Goal: Task Accomplishment & Management: Manage account settings

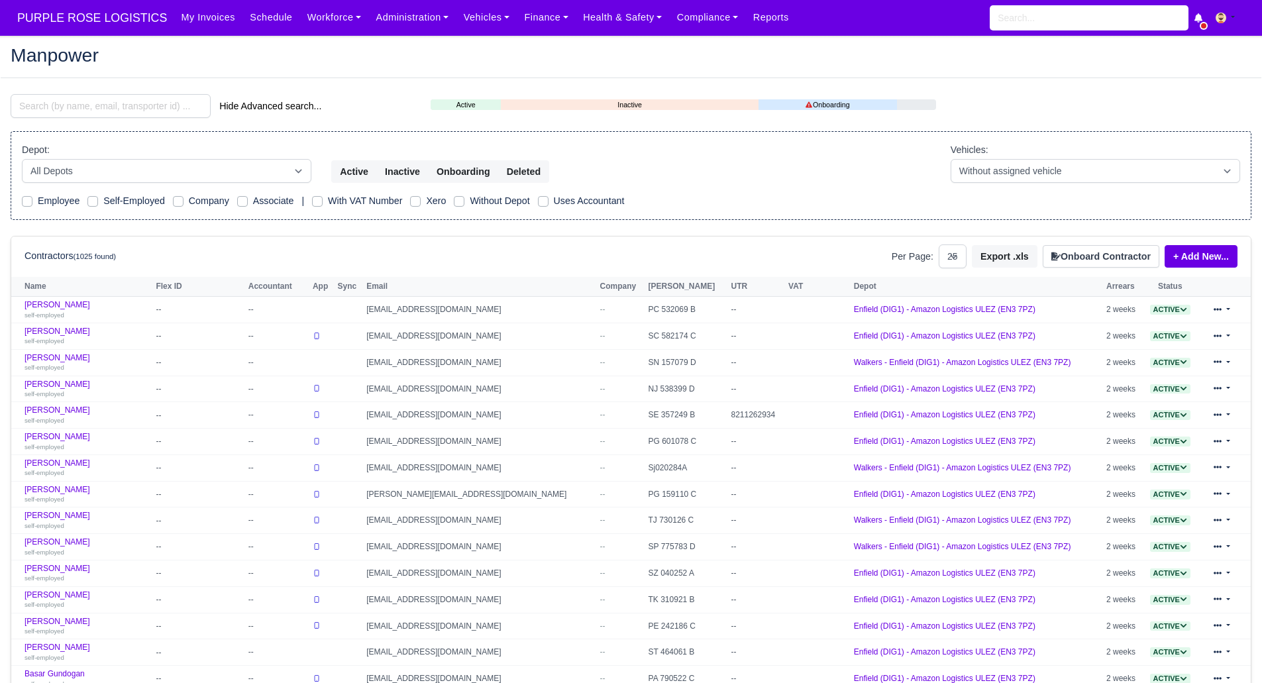
select select "25"
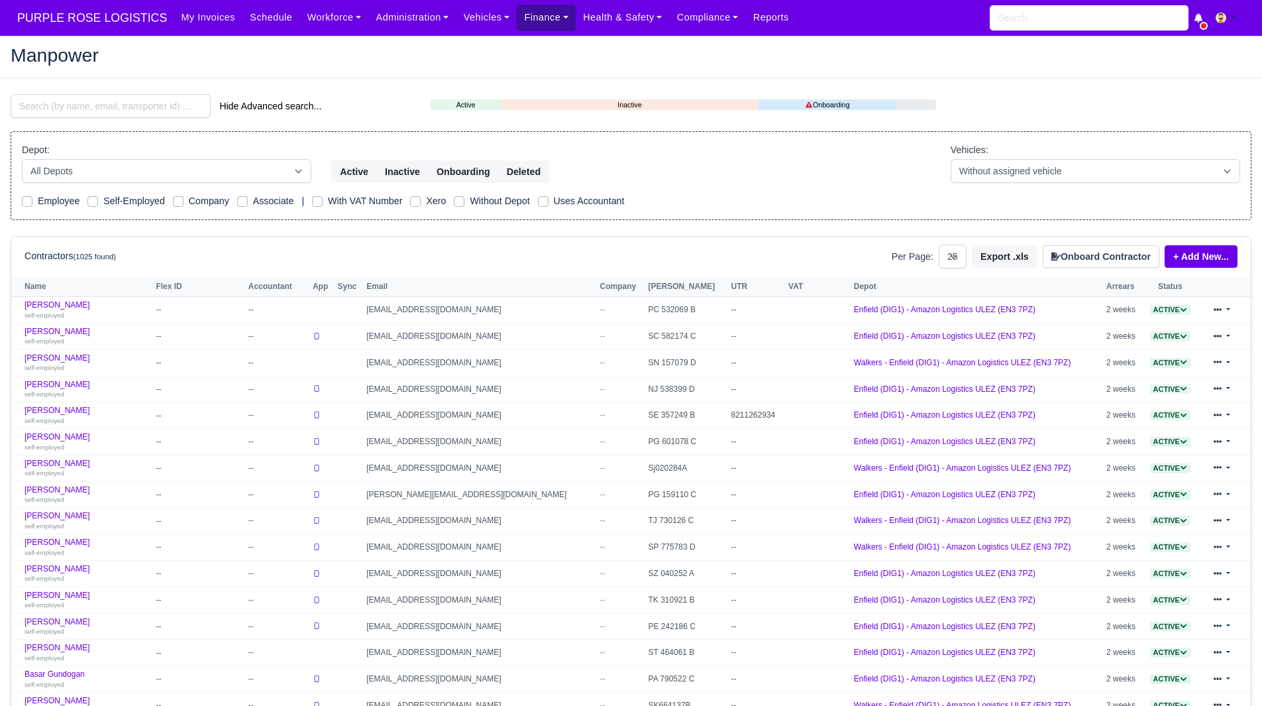
click at [521, 28] on link "Finance" at bounding box center [546, 18] width 59 height 26
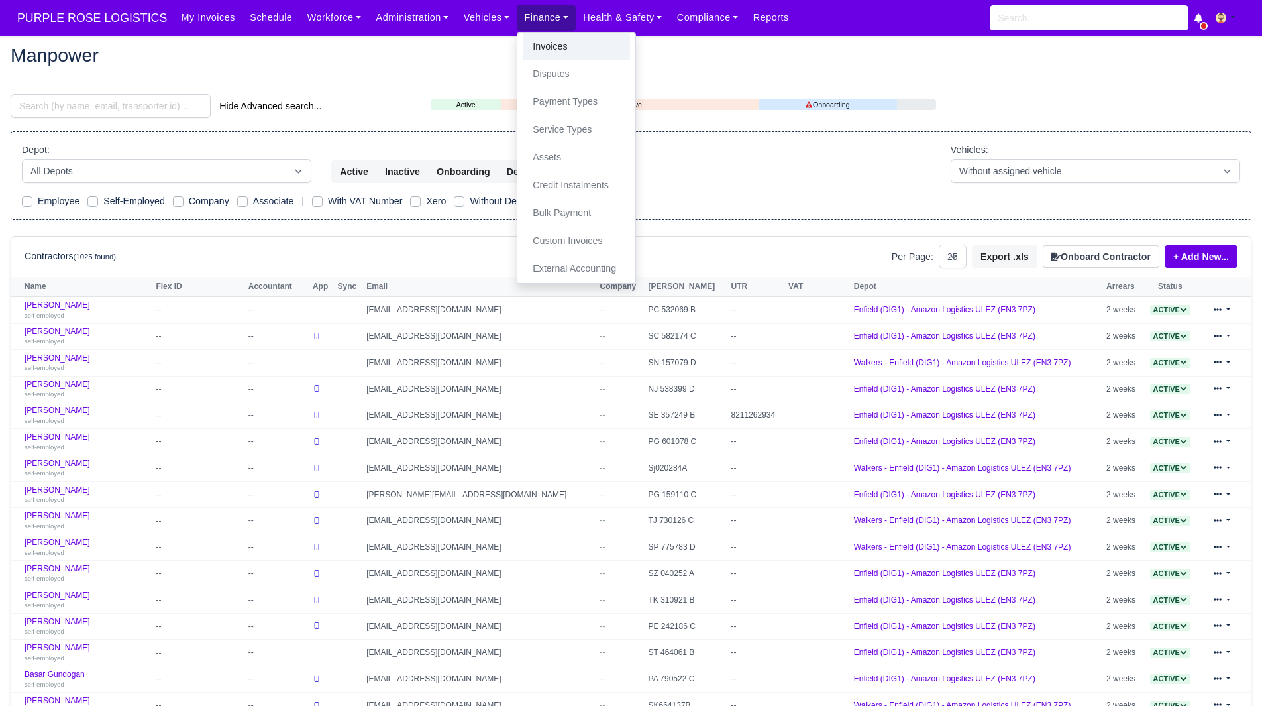
click at [528, 50] on link "Invoices" at bounding box center [576, 47] width 107 height 28
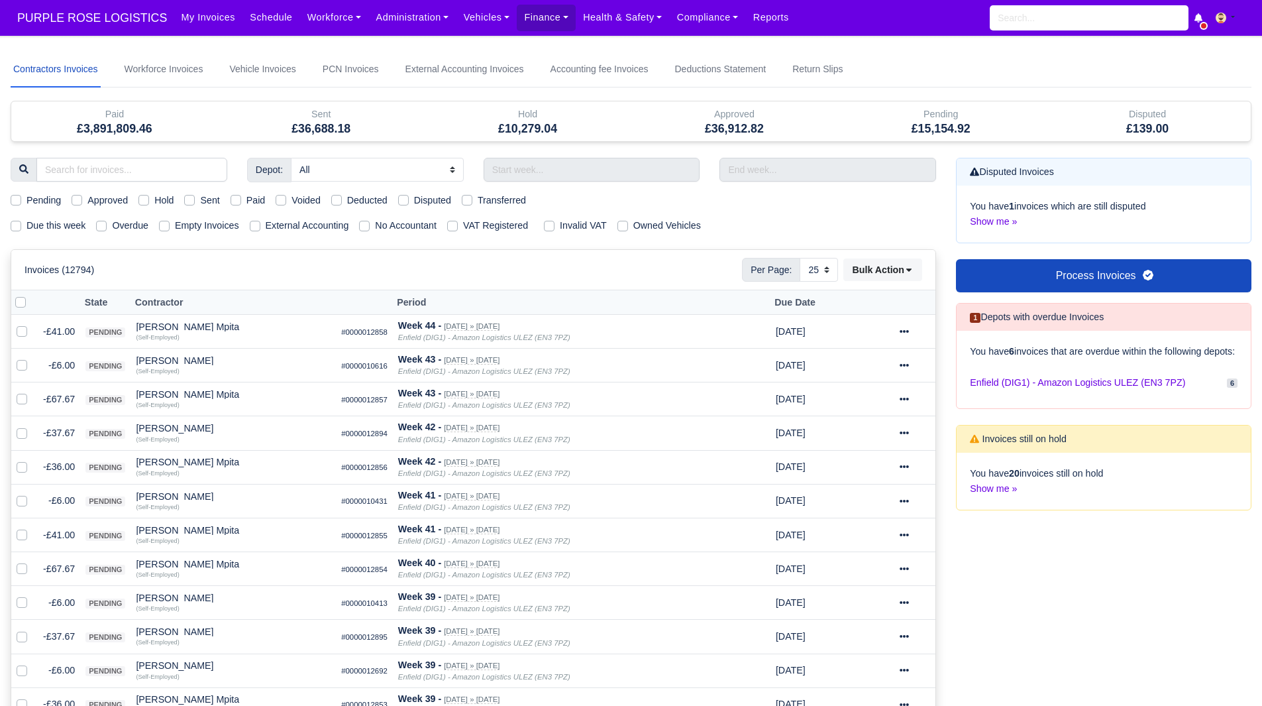
select select "25"
click at [48, 222] on label "Due this week" at bounding box center [56, 225] width 59 height 15
click at [21, 222] on input "Due this week" at bounding box center [16, 223] width 11 height 11
checkbox input "true"
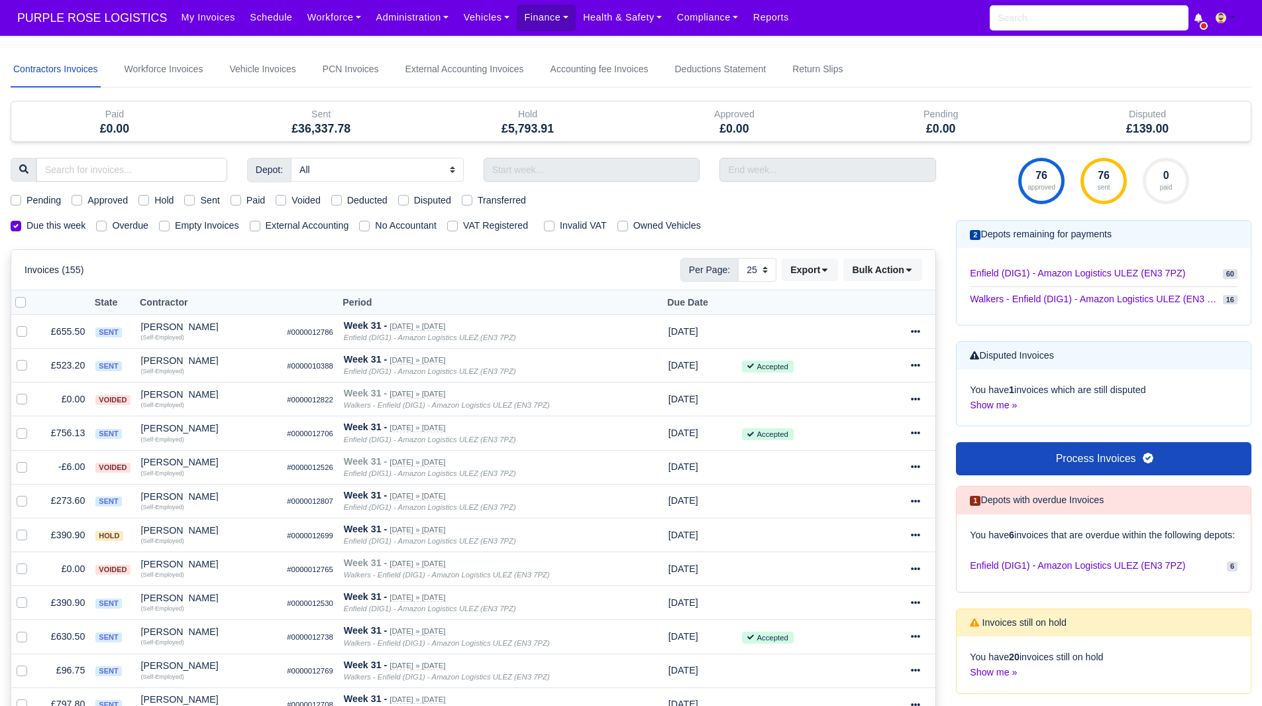
click at [154, 203] on label "Hold" at bounding box center [163, 200] width 19 height 15
click at [147, 203] on input "Hold" at bounding box center [143, 198] width 11 height 11
checkbox input "true"
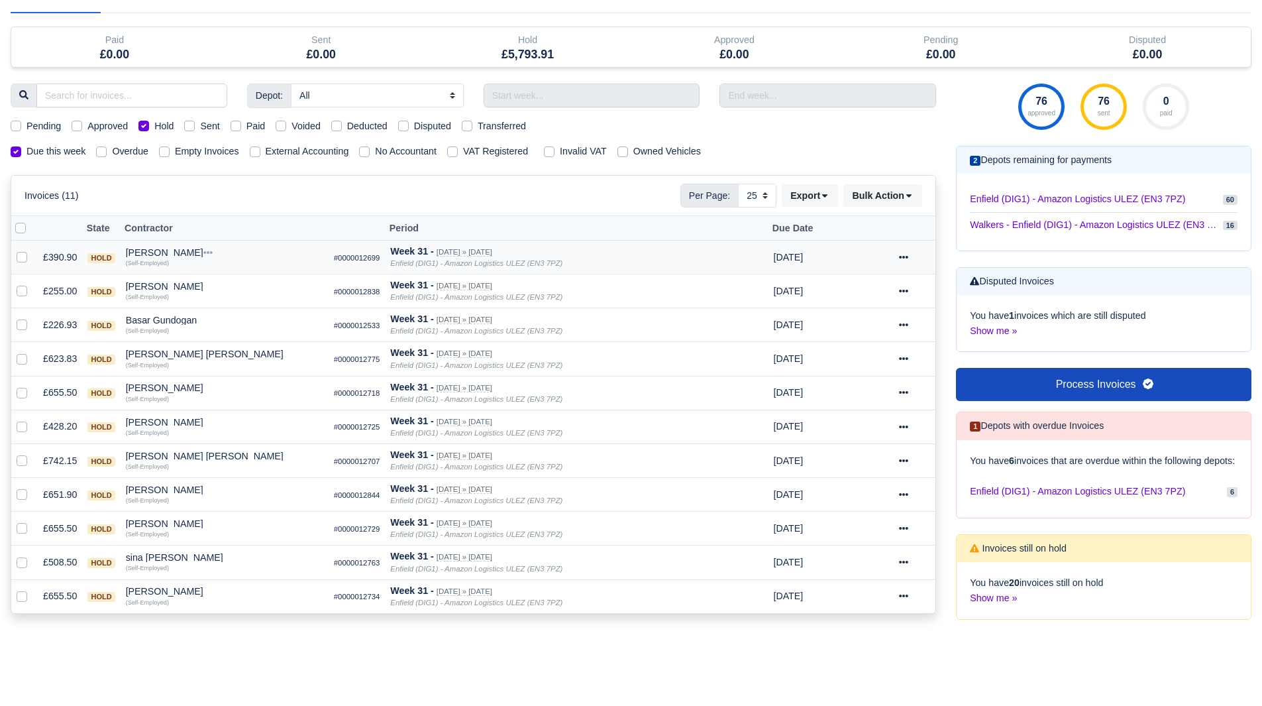
scroll to position [80, 0]
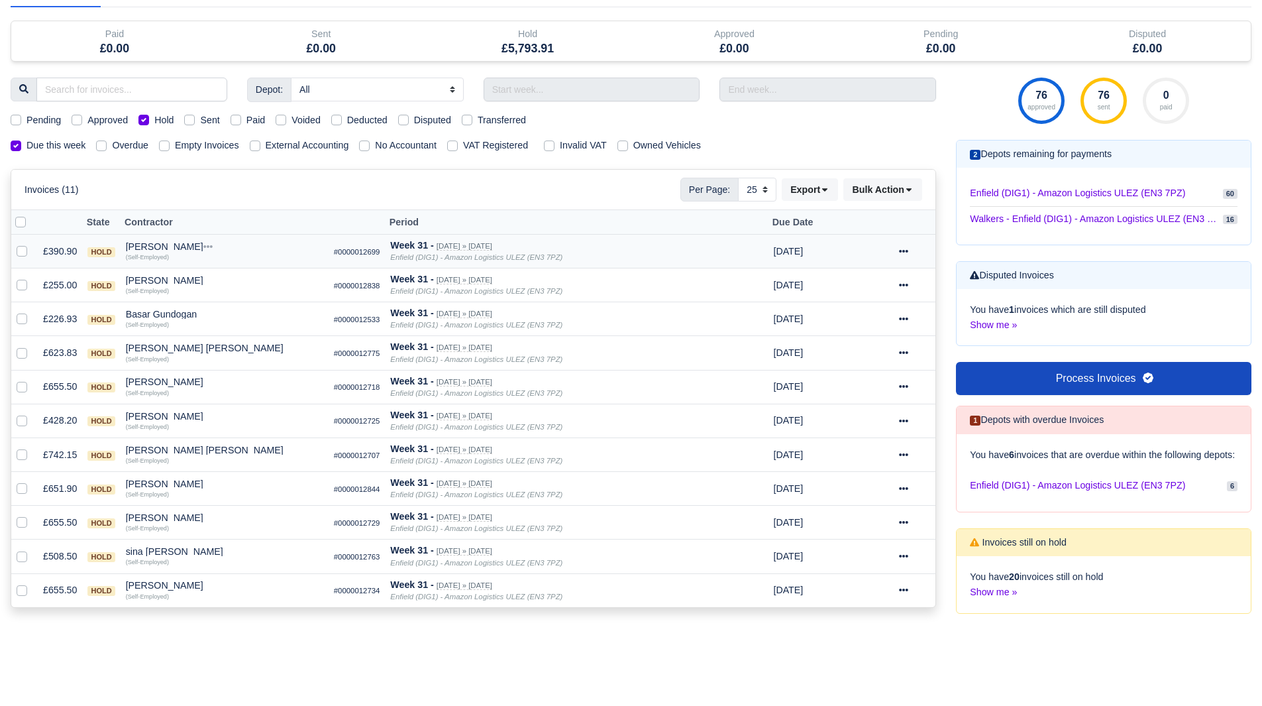
click at [164, 246] on div "Alex Altun" at bounding box center [224, 246] width 197 height 9
click at [241, 284] on button "Other Invoices" at bounding box center [300, 284] width 196 height 20
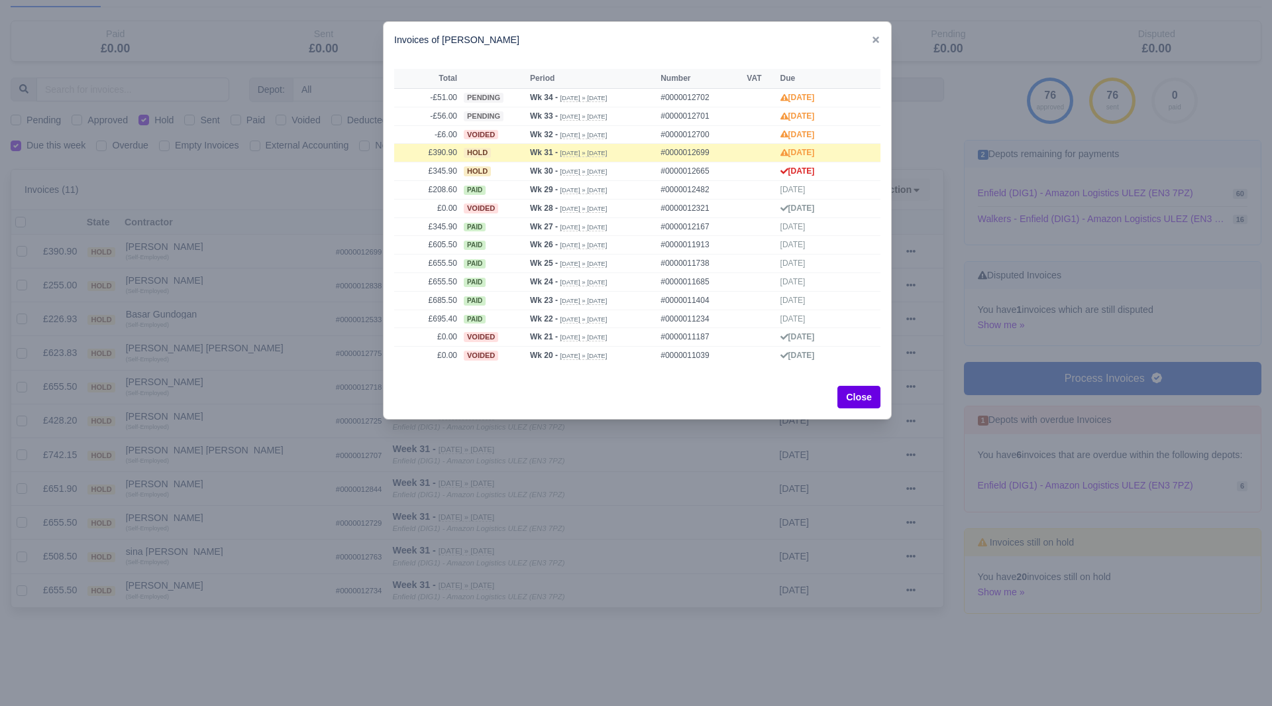
click at [221, 278] on div at bounding box center [636, 353] width 1272 height 706
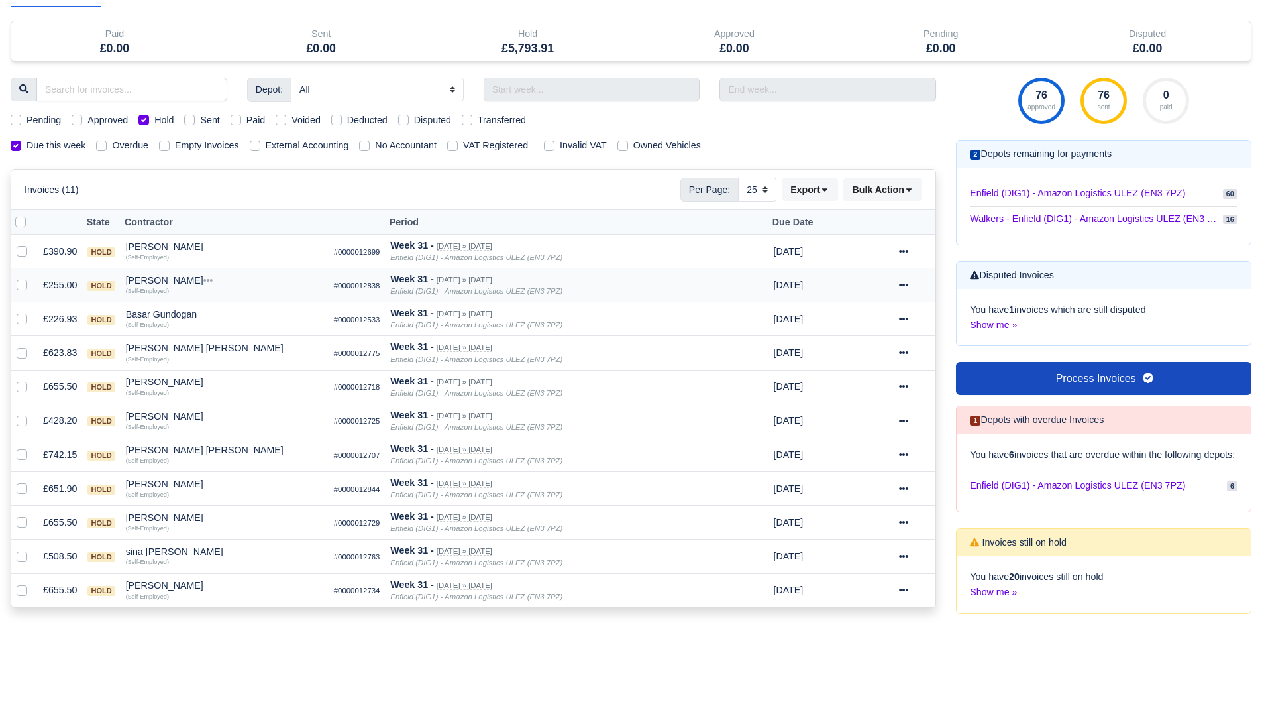
click at [142, 278] on div "Augustas Karalius" at bounding box center [224, 280] width 197 height 9
click at [224, 313] on button "Other Invoices" at bounding box center [300, 318] width 196 height 20
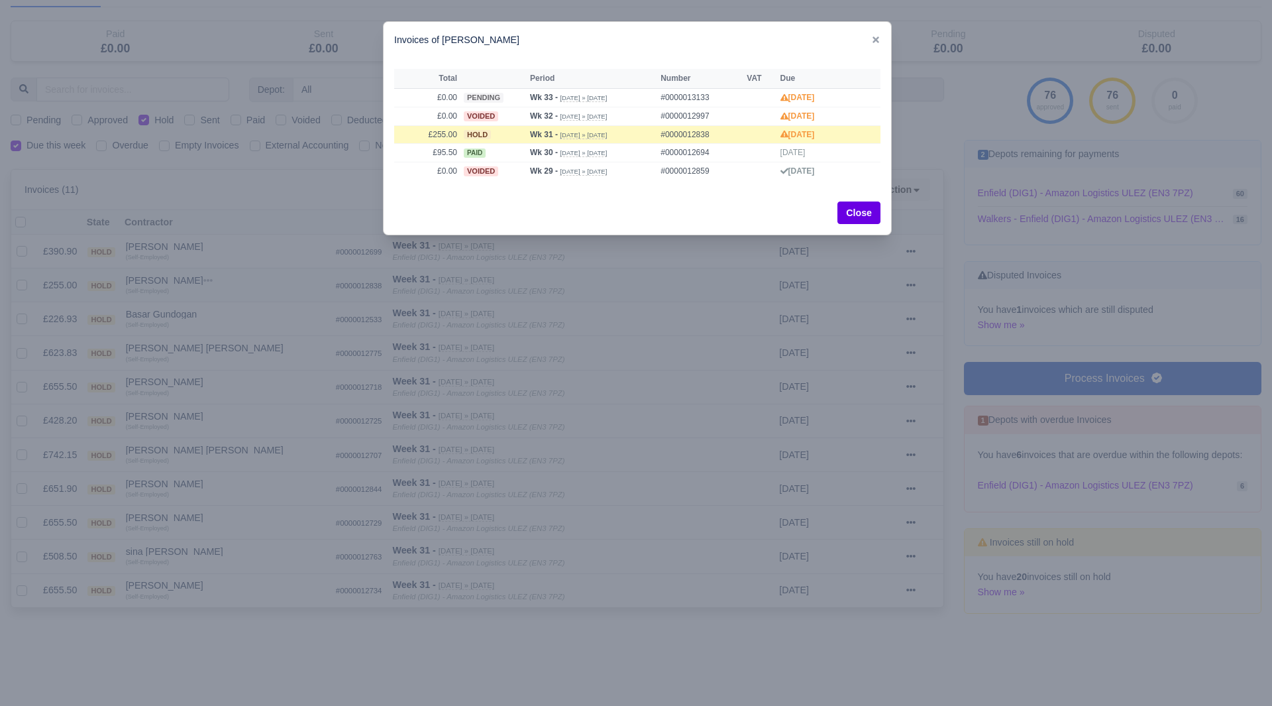
click at [224, 313] on div at bounding box center [636, 353] width 1272 height 706
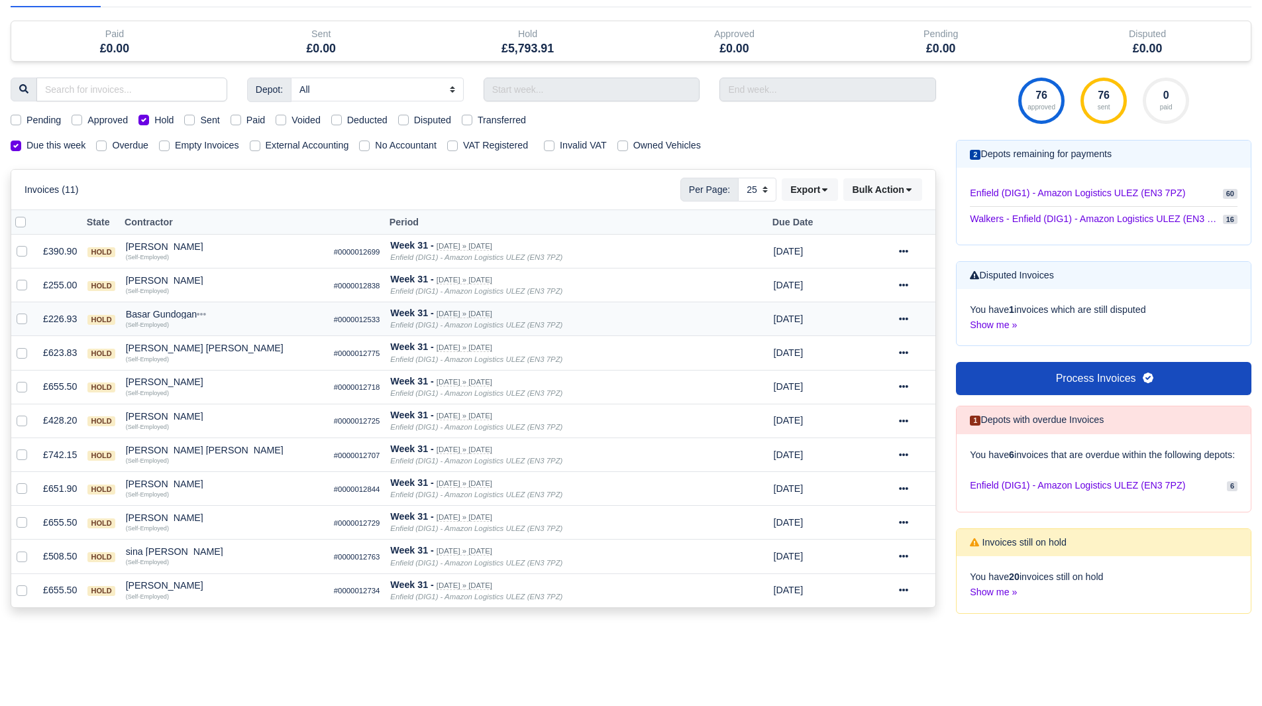
click at [171, 311] on div "Basar Gundogan" at bounding box center [224, 313] width 197 height 9
click at [241, 349] on button "Other Invoices" at bounding box center [300, 352] width 196 height 20
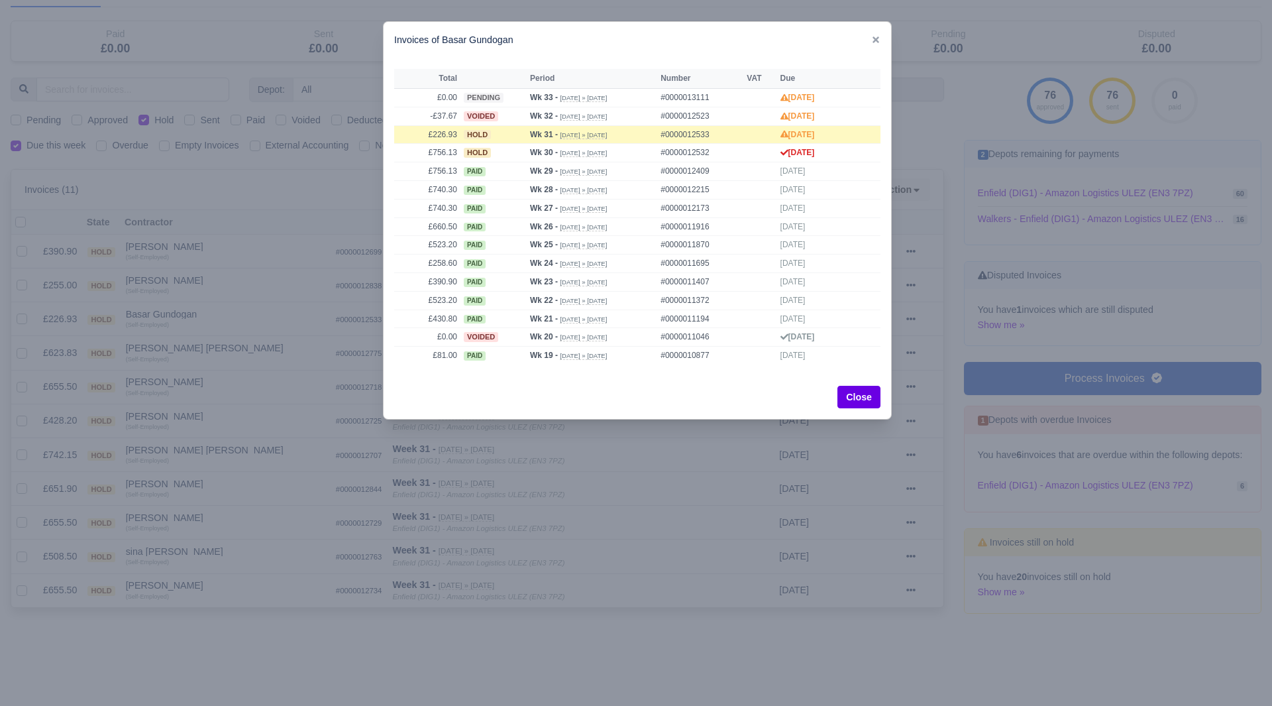
click at [235, 326] on div at bounding box center [636, 353] width 1272 height 706
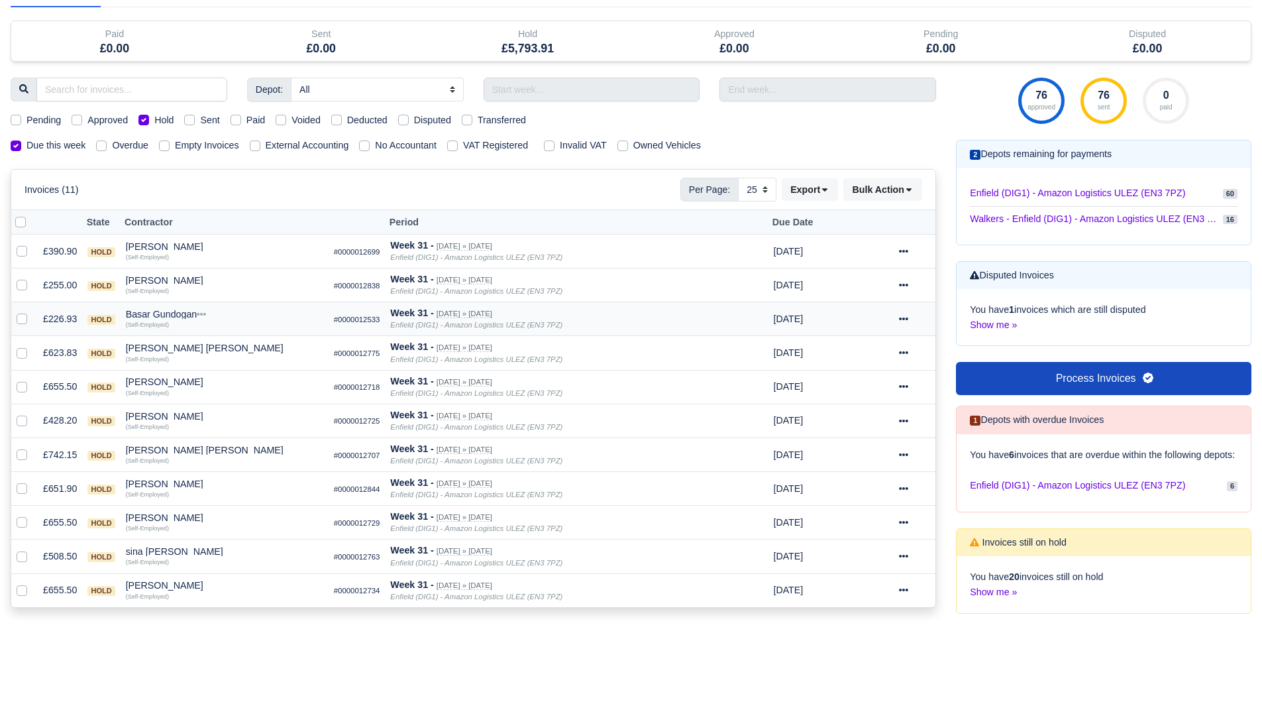
click at [149, 315] on div "Basar Gundogan" at bounding box center [224, 313] width 197 height 9
click at [233, 370] on button "Wallet" at bounding box center [300, 372] width 196 height 20
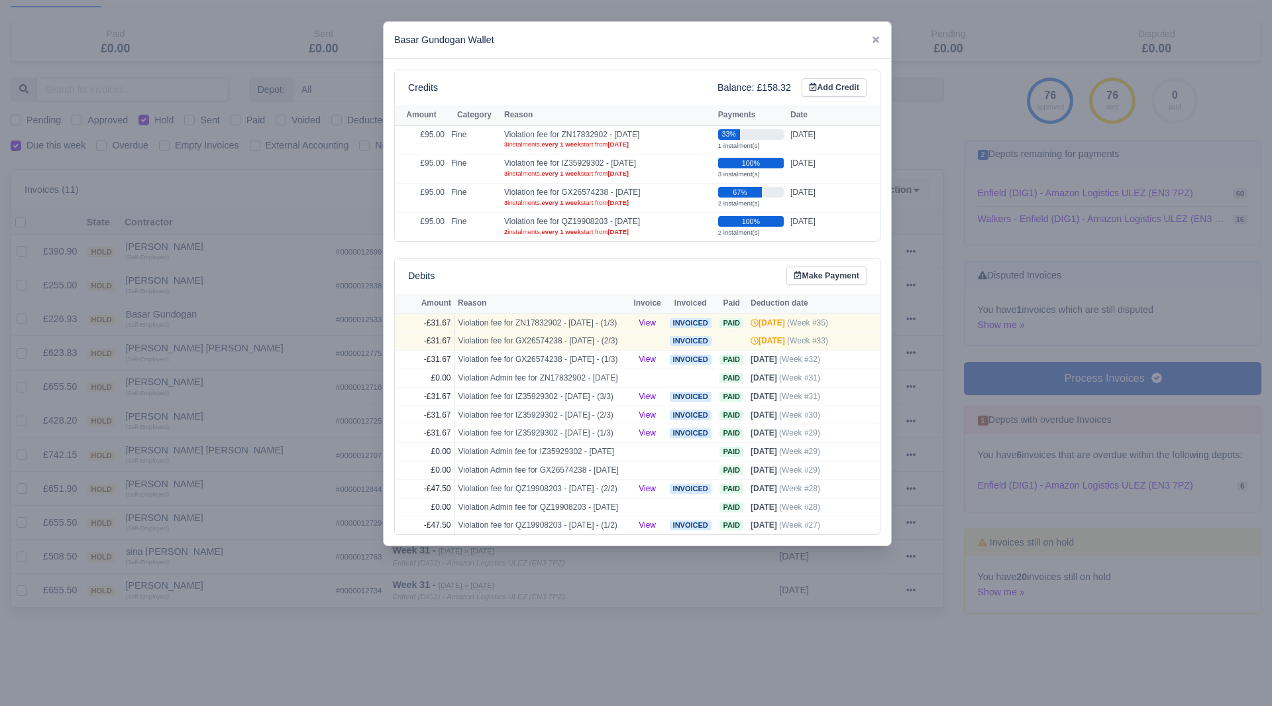
click at [235, 369] on div at bounding box center [636, 353] width 1272 height 706
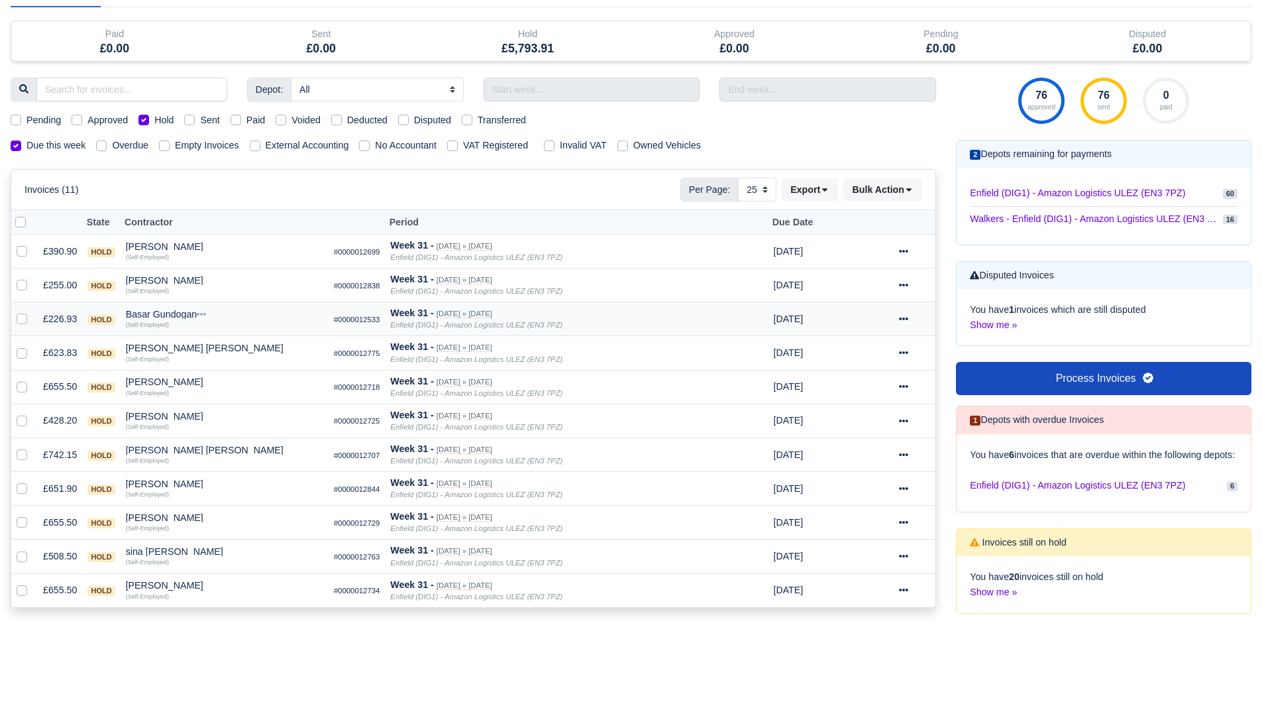
click at [173, 313] on div "Basar Gundogan" at bounding box center [224, 313] width 197 height 9
click at [64, 323] on td "£226.93" at bounding box center [60, 319] width 44 height 34
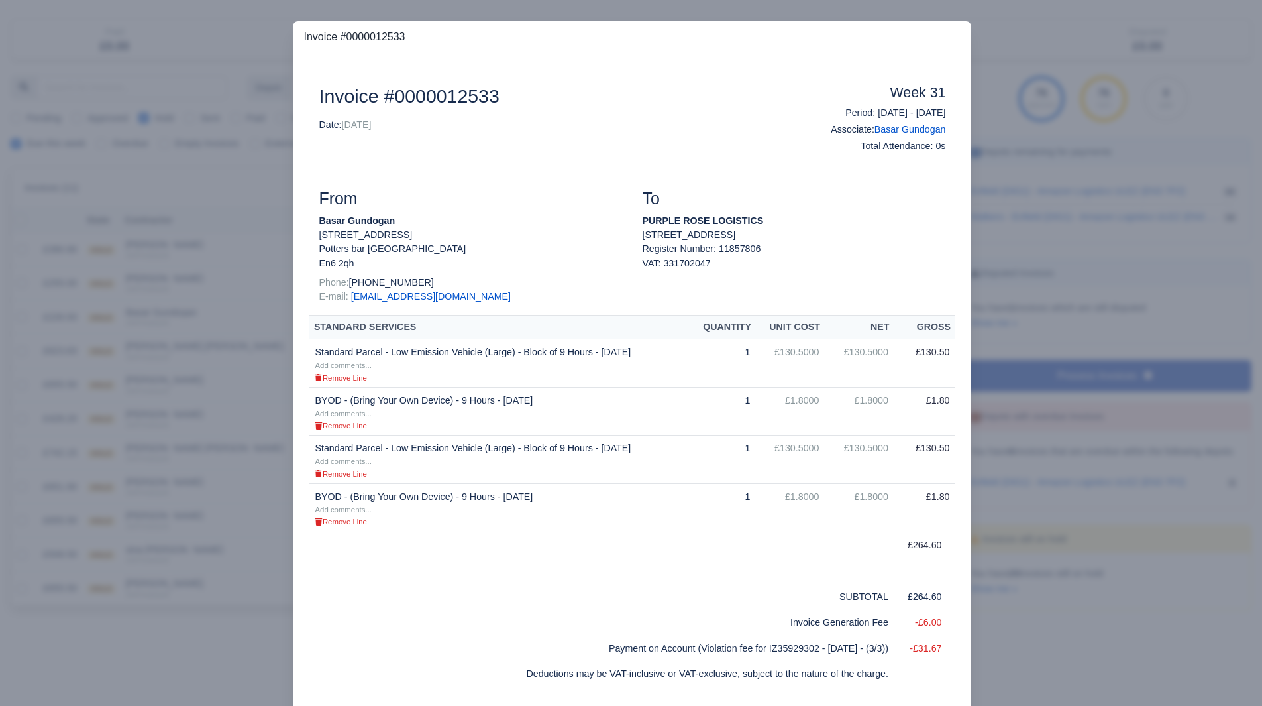
click at [170, 347] on div at bounding box center [631, 353] width 1262 height 706
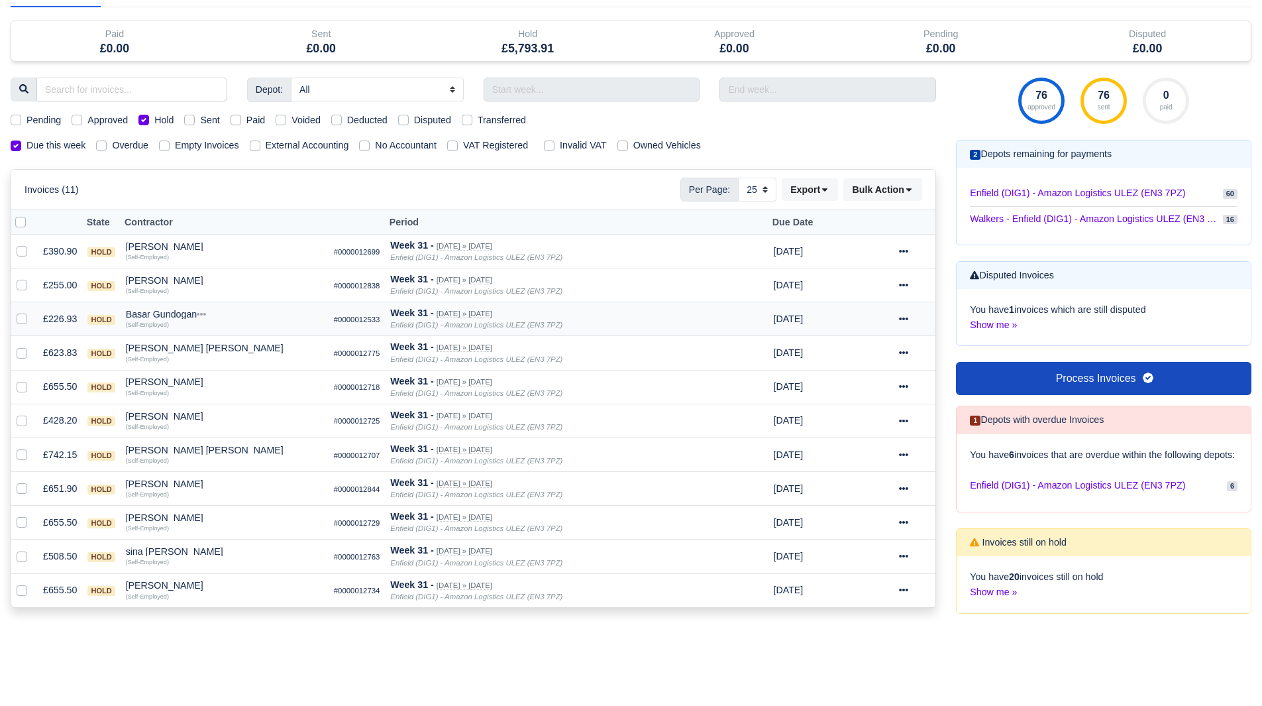
click at [182, 317] on div "Basar Gundogan" at bounding box center [224, 313] width 197 height 9
click at [250, 357] on button "Other Invoices" at bounding box center [300, 352] width 196 height 20
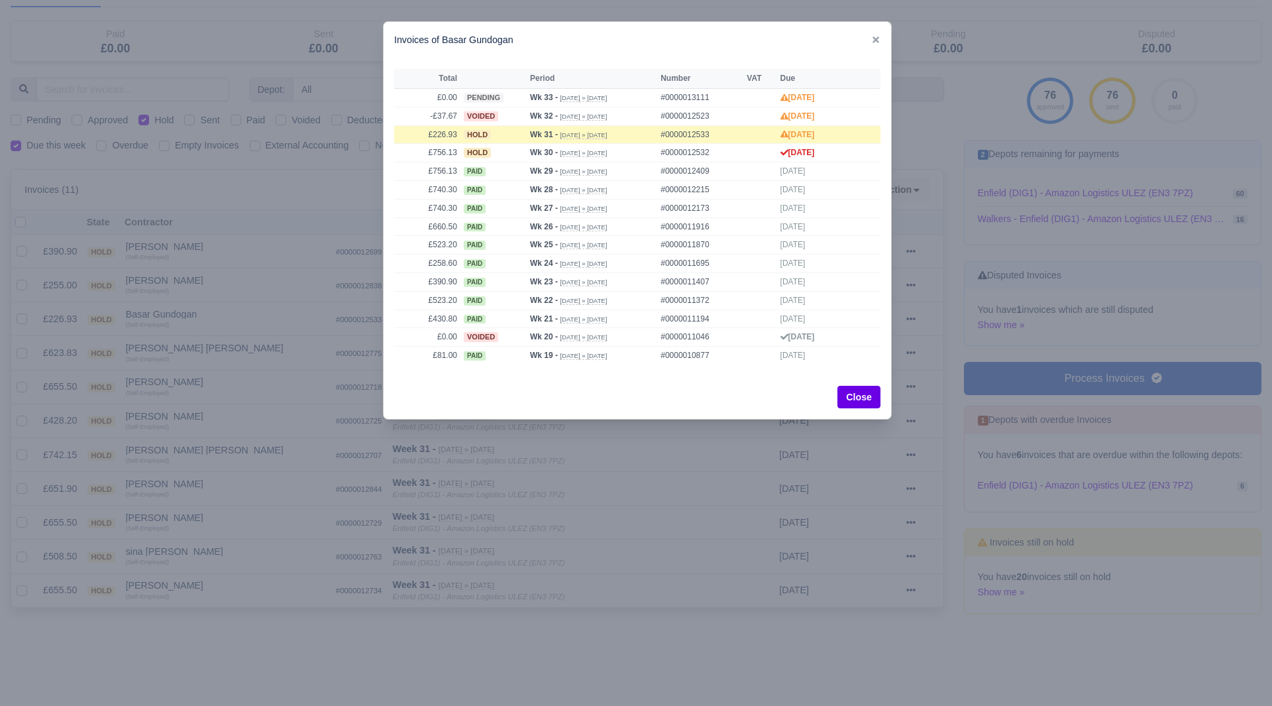
click at [250, 356] on div at bounding box center [636, 353] width 1272 height 706
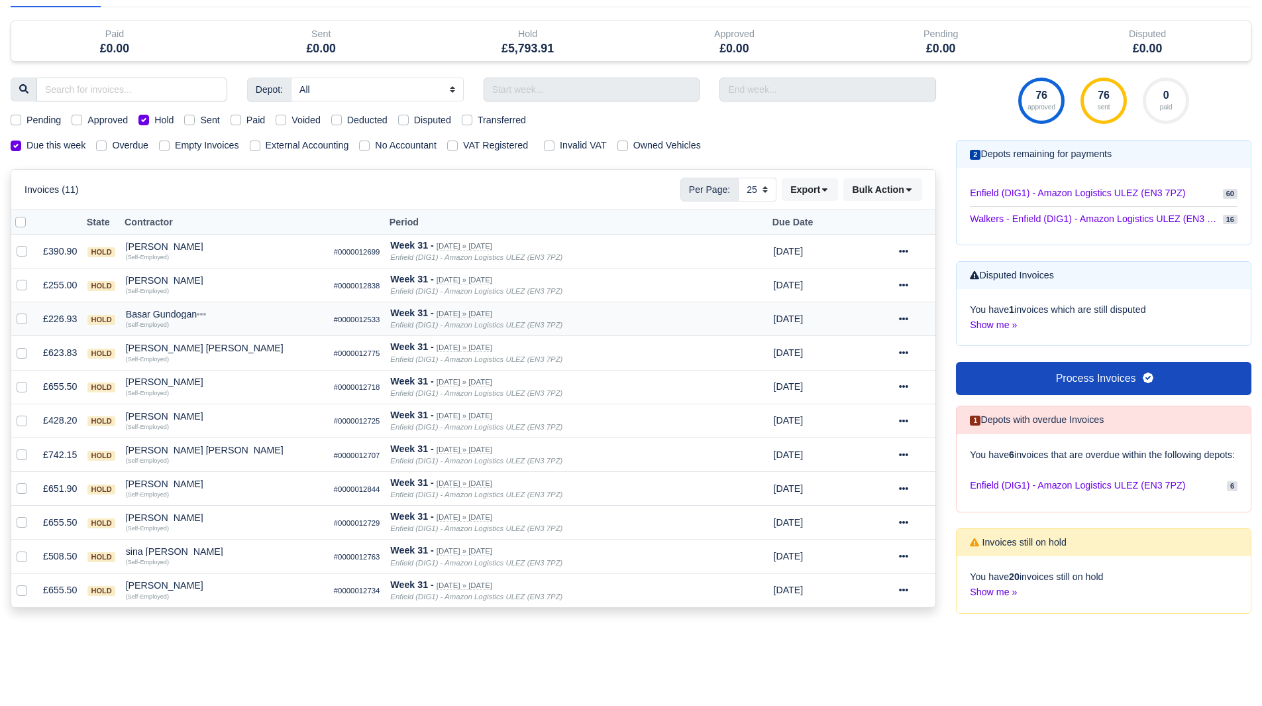
click at [912, 321] on div at bounding box center [914, 318] width 31 height 15
click at [881, 358] on link "Show Invoice" at bounding box center [871, 359] width 118 height 21
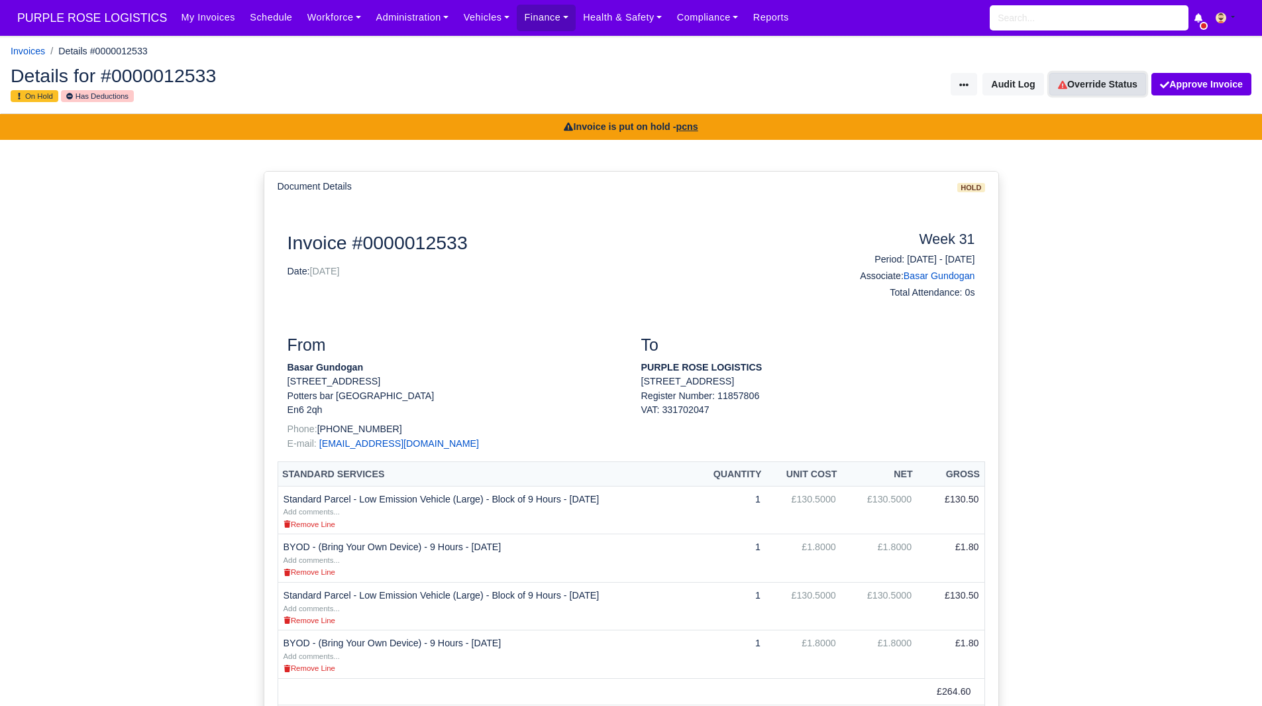
click at [1114, 90] on link "Override Status" at bounding box center [1098, 84] width 97 height 23
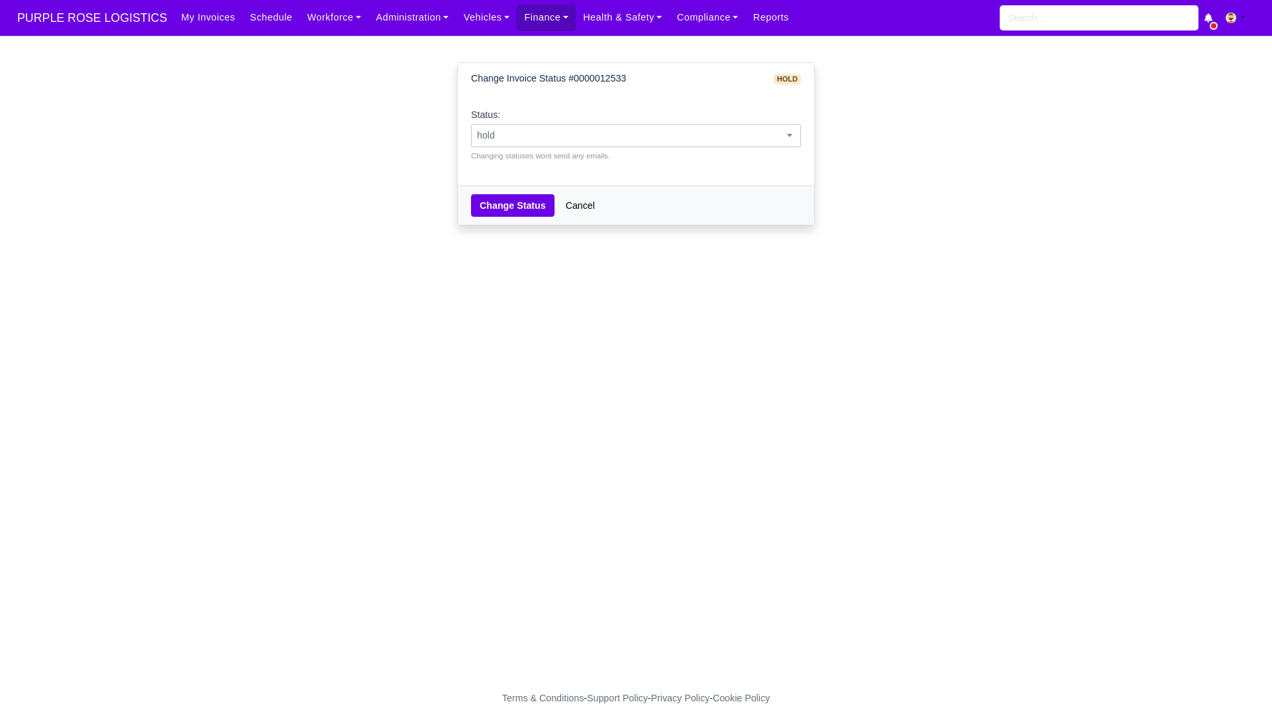
click at [788, 131] on span at bounding box center [789, 135] width 13 height 17
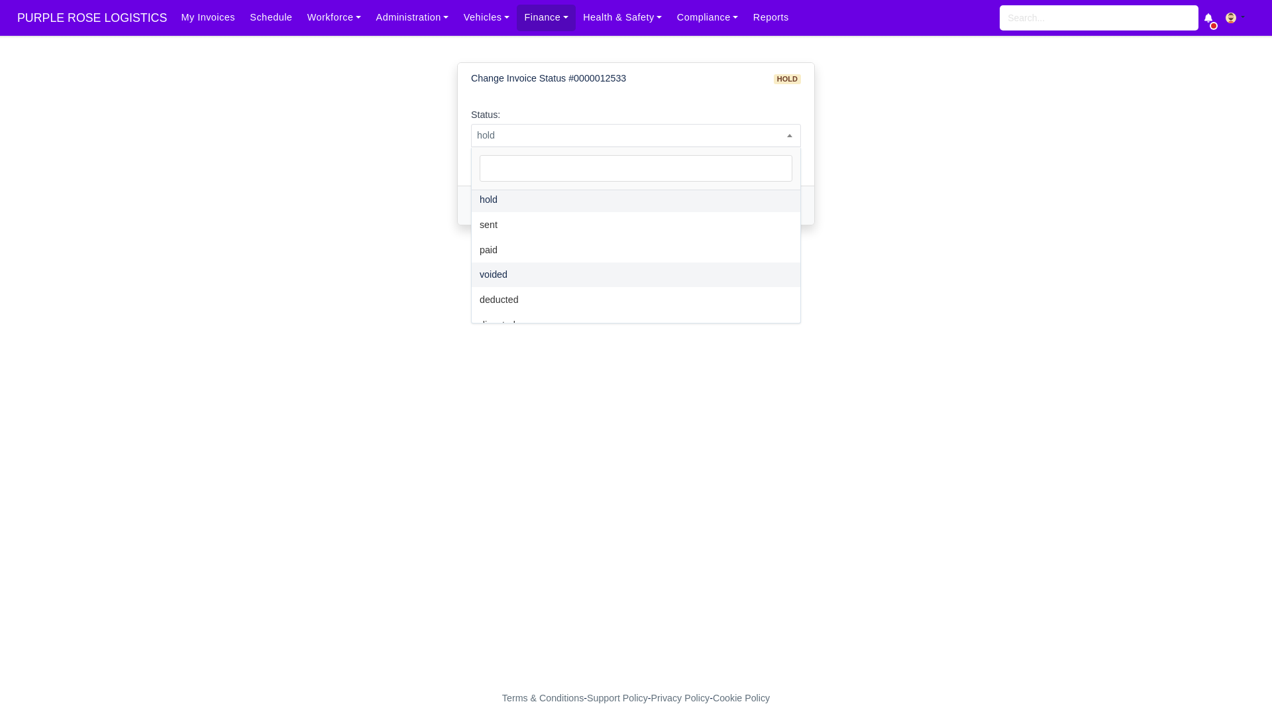
scroll to position [53, 0]
select select "sent"
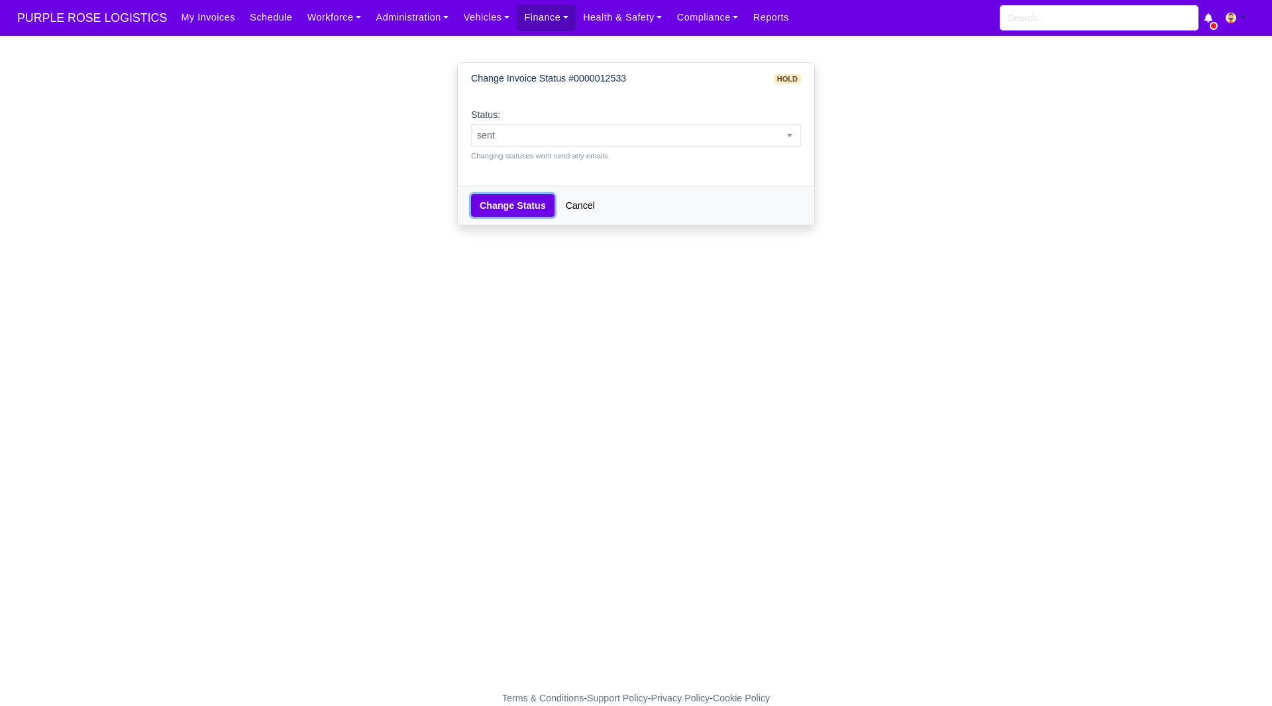
click at [504, 201] on button "Change Status" at bounding box center [512, 205] width 83 height 23
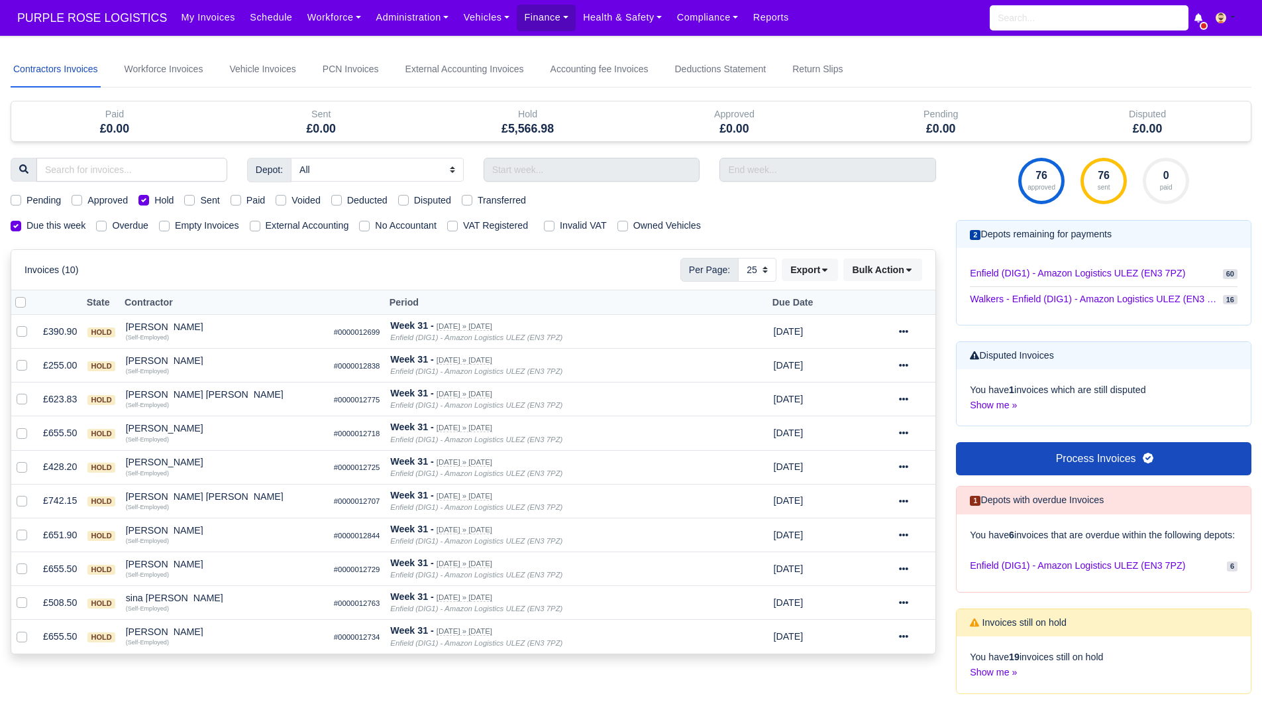
select select "25"
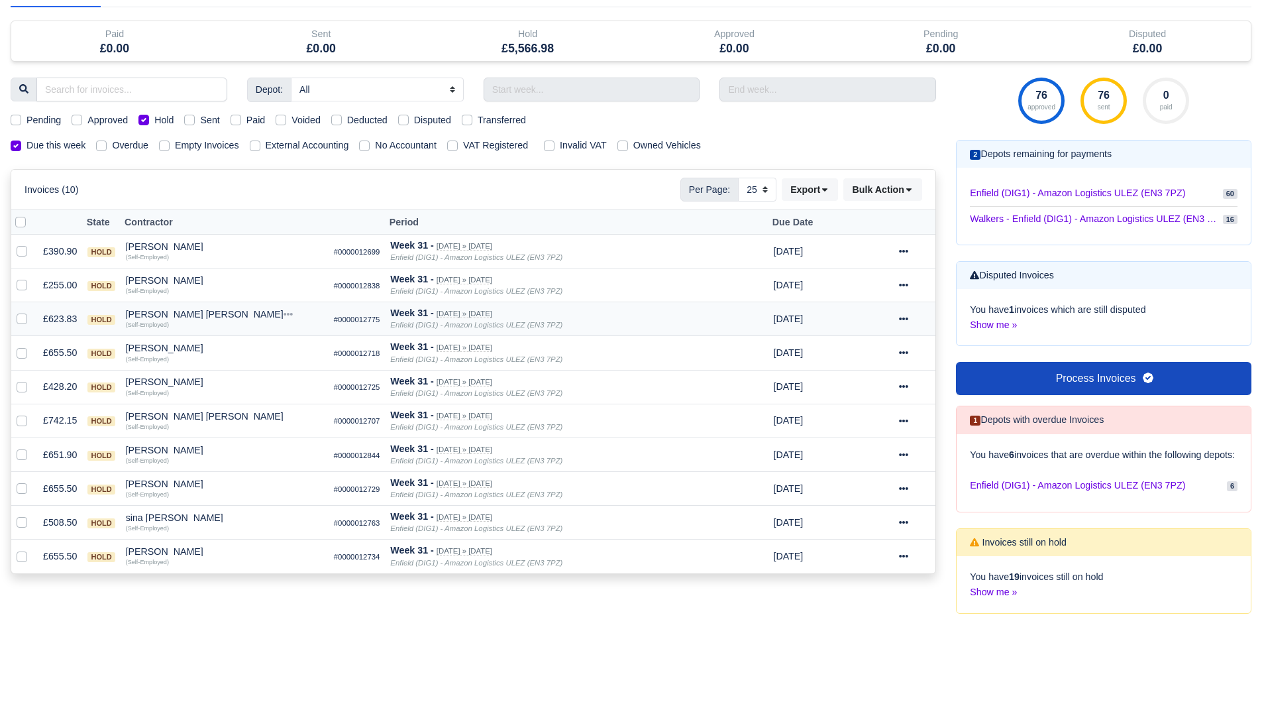
click at [167, 317] on div "Glen Michael O Connor" at bounding box center [224, 313] width 197 height 9
click at [237, 353] on button "Other Invoices" at bounding box center [300, 352] width 196 height 20
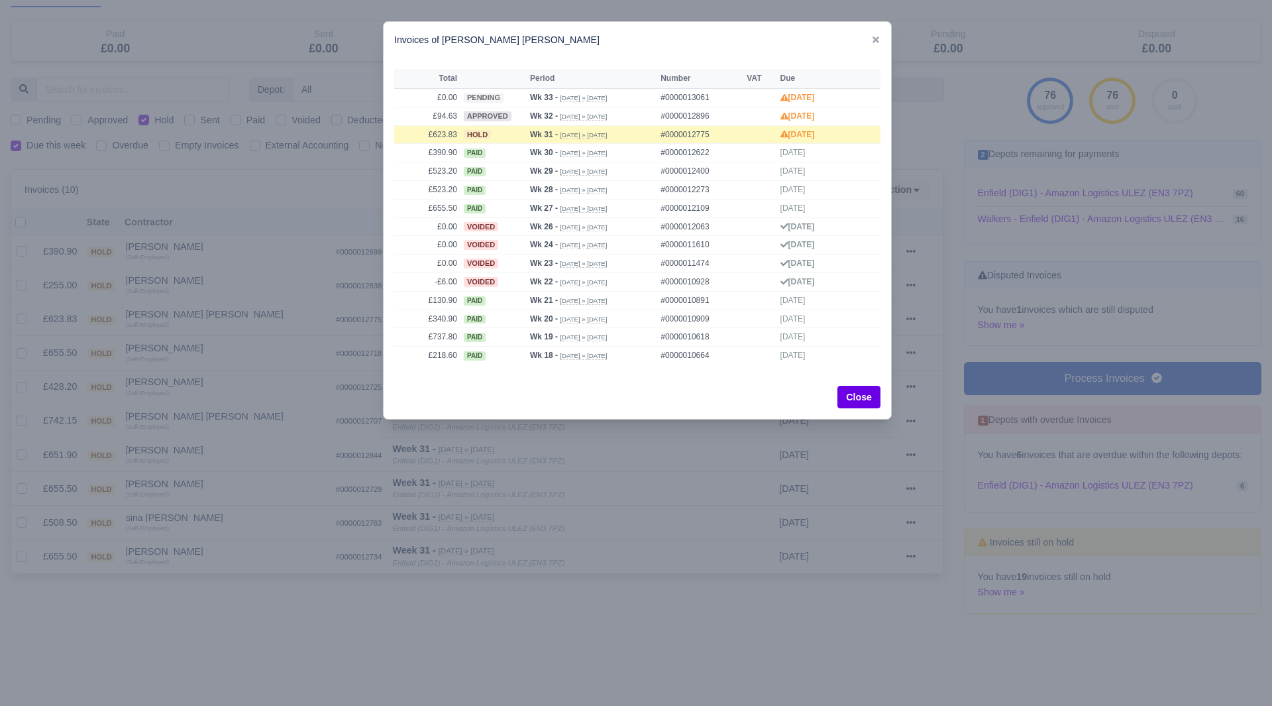
click at [224, 347] on div at bounding box center [636, 353] width 1272 height 706
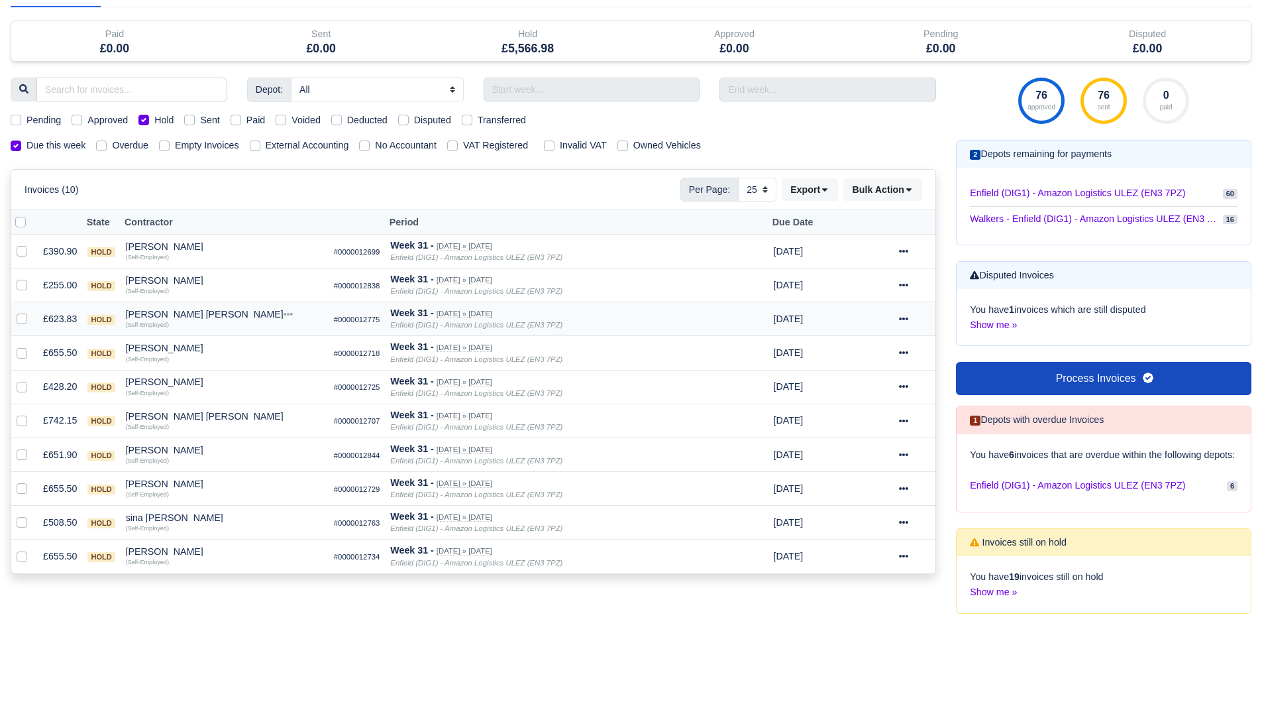
click at [156, 311] on div "Glen Michael O Connor" at bounding box center [224, 313] width 197 height 9
click at [232, 369] on button "Wallet" at bounding box center [300, 372] width 196 height 20
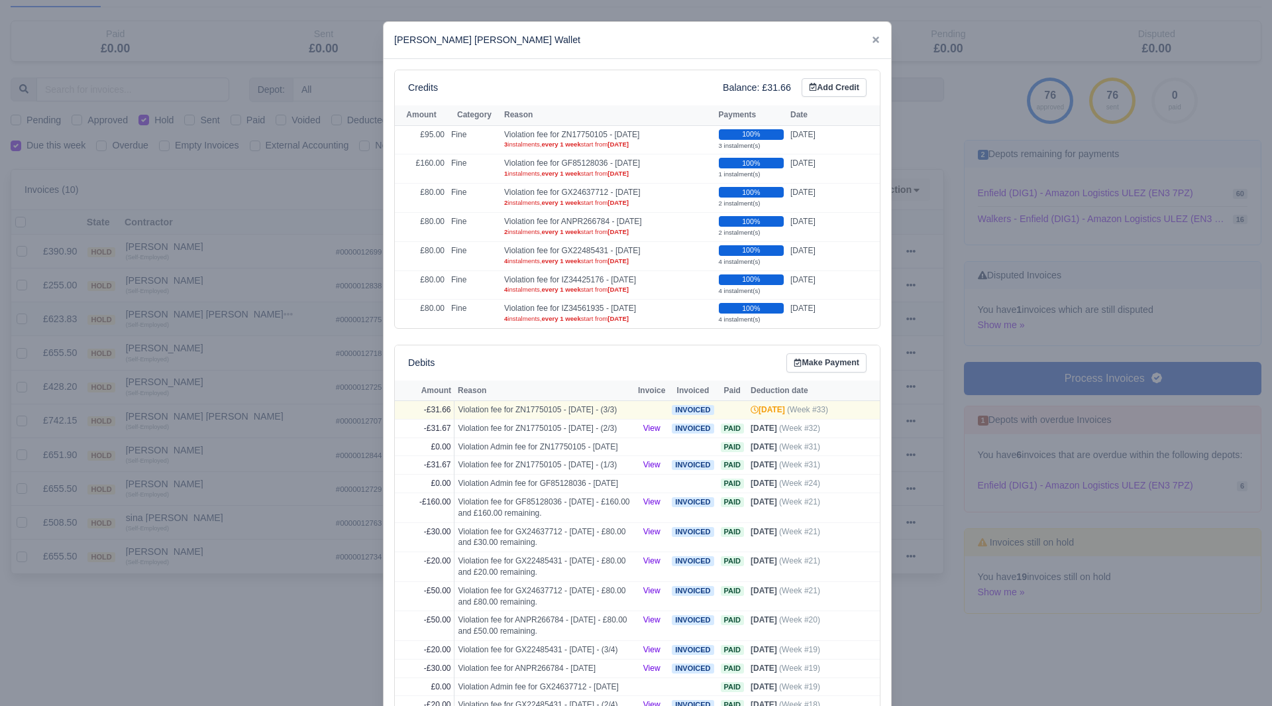
click at [232, 369] on div at bounding box center [636, 353] width 1272 height 706
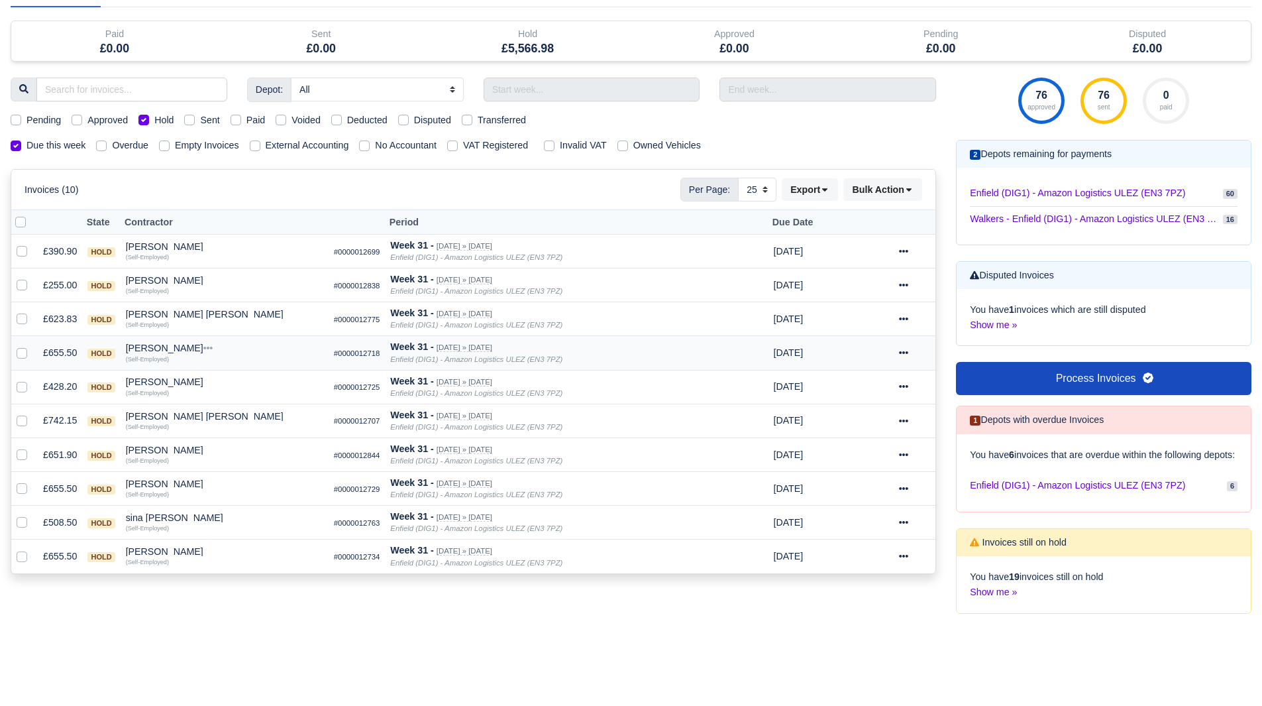
click at [168, 345] on div "Hasan Dogan" at bounding box center [224, 347] width 197 height 9
click at [231, 383] on button "Other Invoices" at bounding box center [300, 386] width 196 height 20
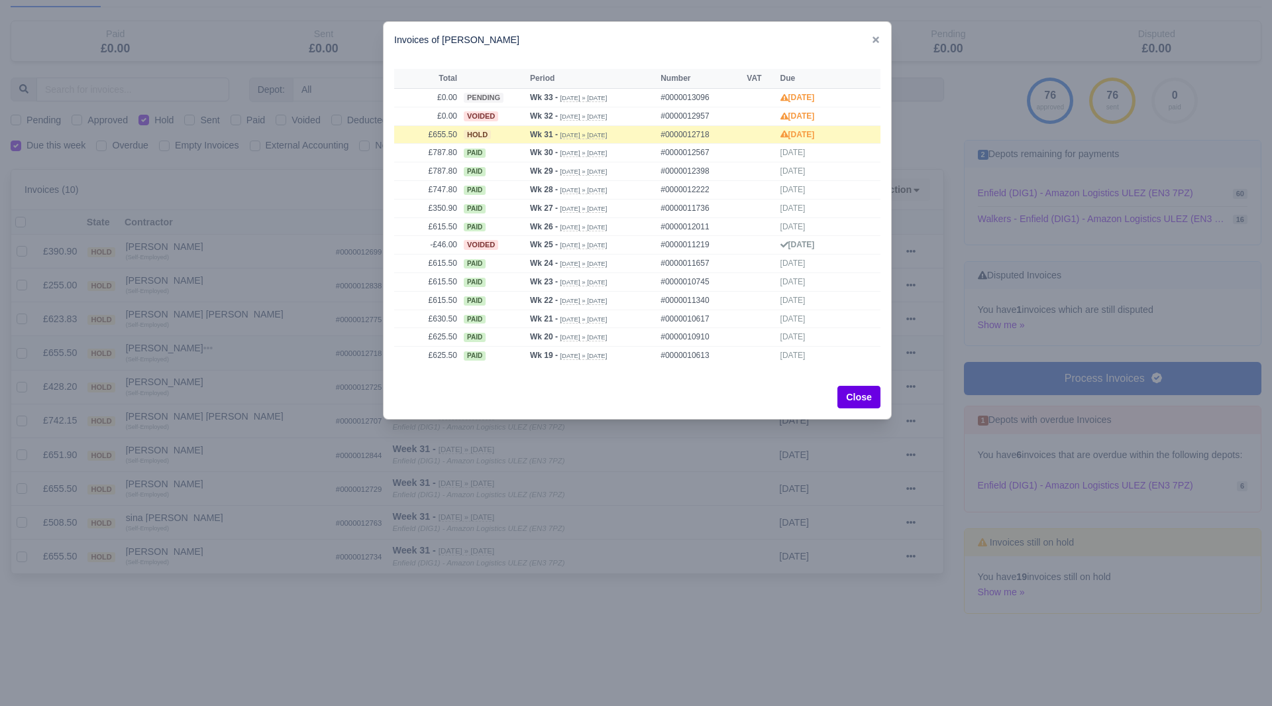
click at [231, 383] on div at bounding box center [636, 353] width 1272 height 706
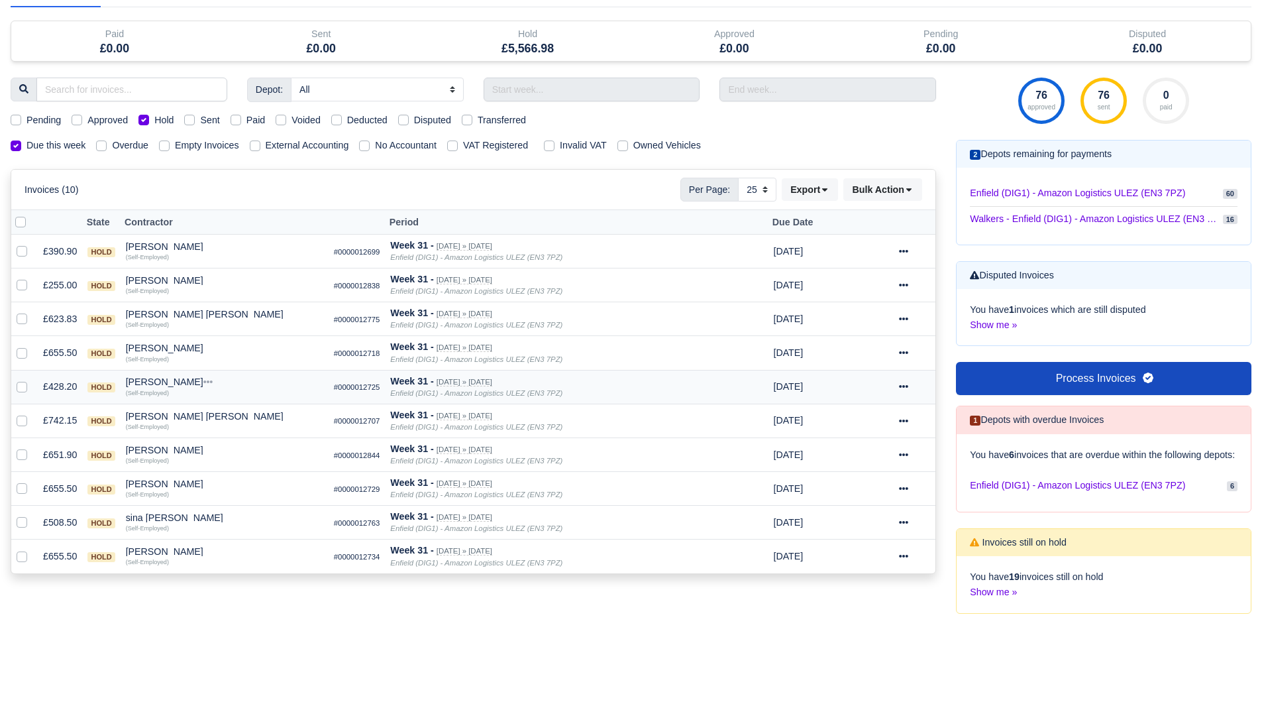
click at [159, 382] on div "Kester Iyama" at bounding box center [224, 381] width 197 height 9
click at [226, 421] on button "Other Invoices" at bounding box center [300, 419] width 196 height 20
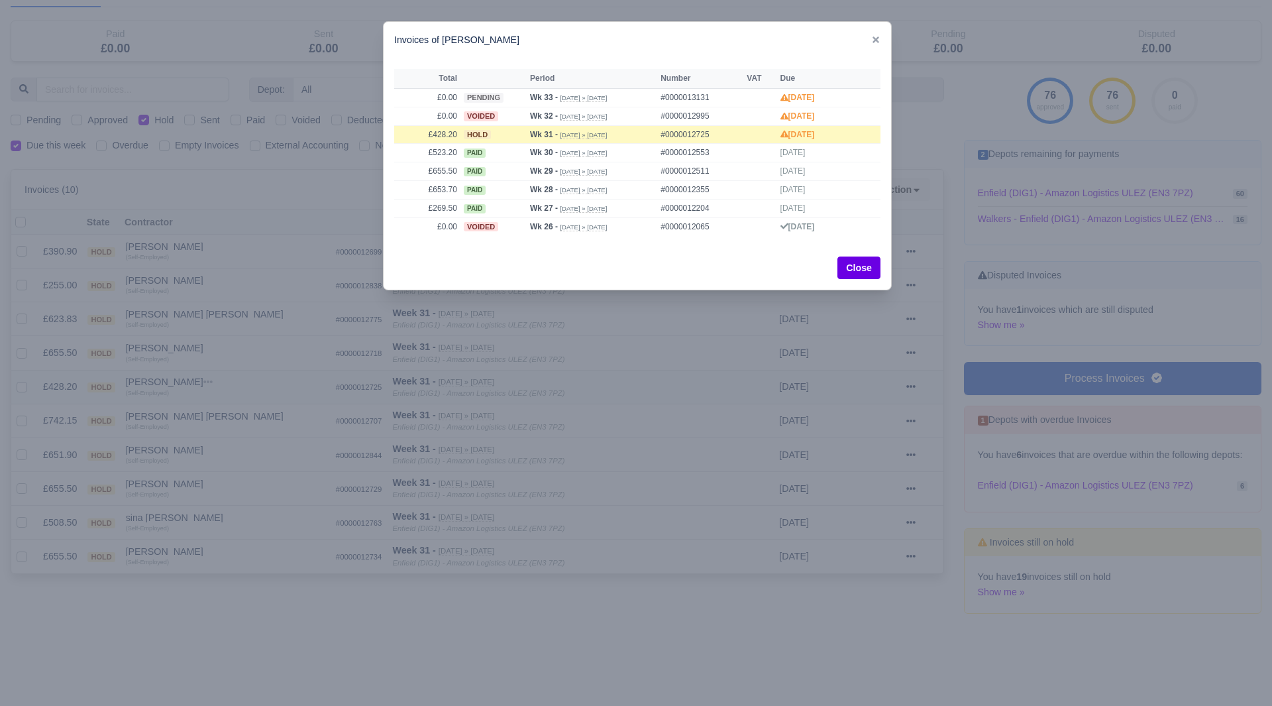
click at [226, 421] on div at bounding box center [636, 353] width 1272 height 706
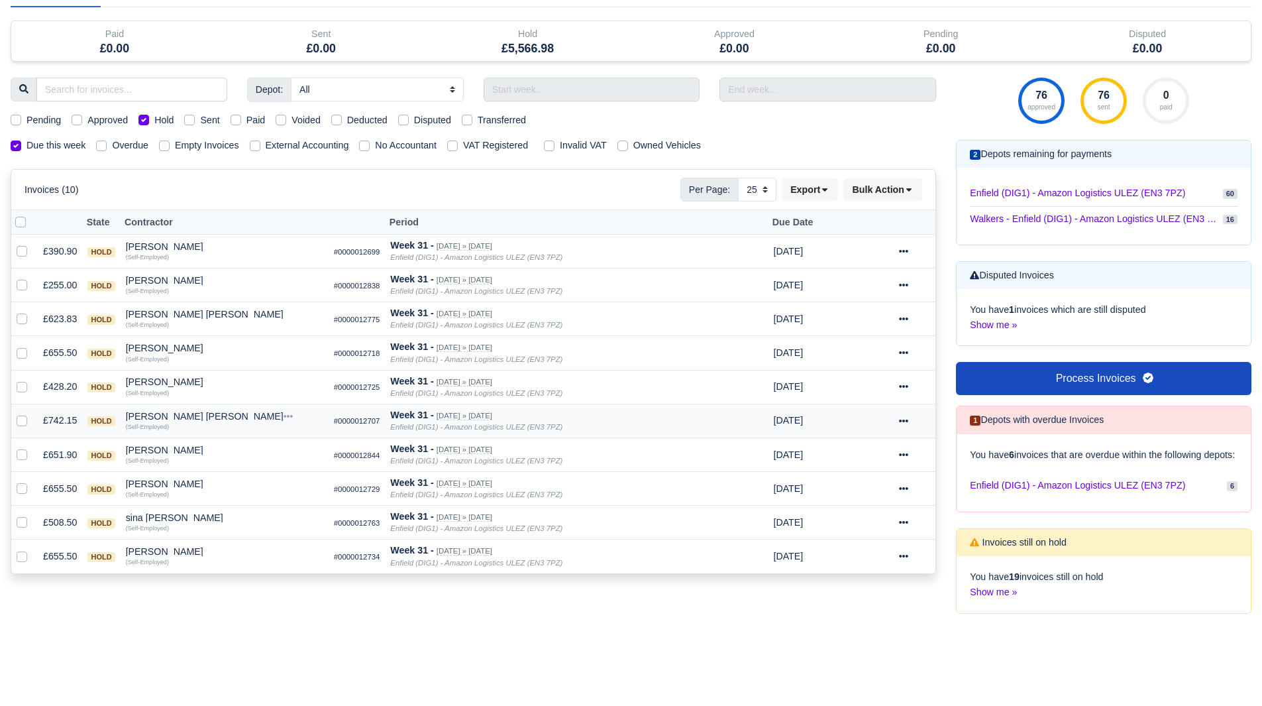
click at [156, 423] on small "(Self-Employed)" at bounding box center [147, 426] width 43 height 7
click at [177, 414] on div "Manuel Valinas Solorzano" at bounding box center [224, 415] width 197 height 9
click at [242, 458] on button "Other Invoices" at bounding box center [300, 453] width 196 height 20
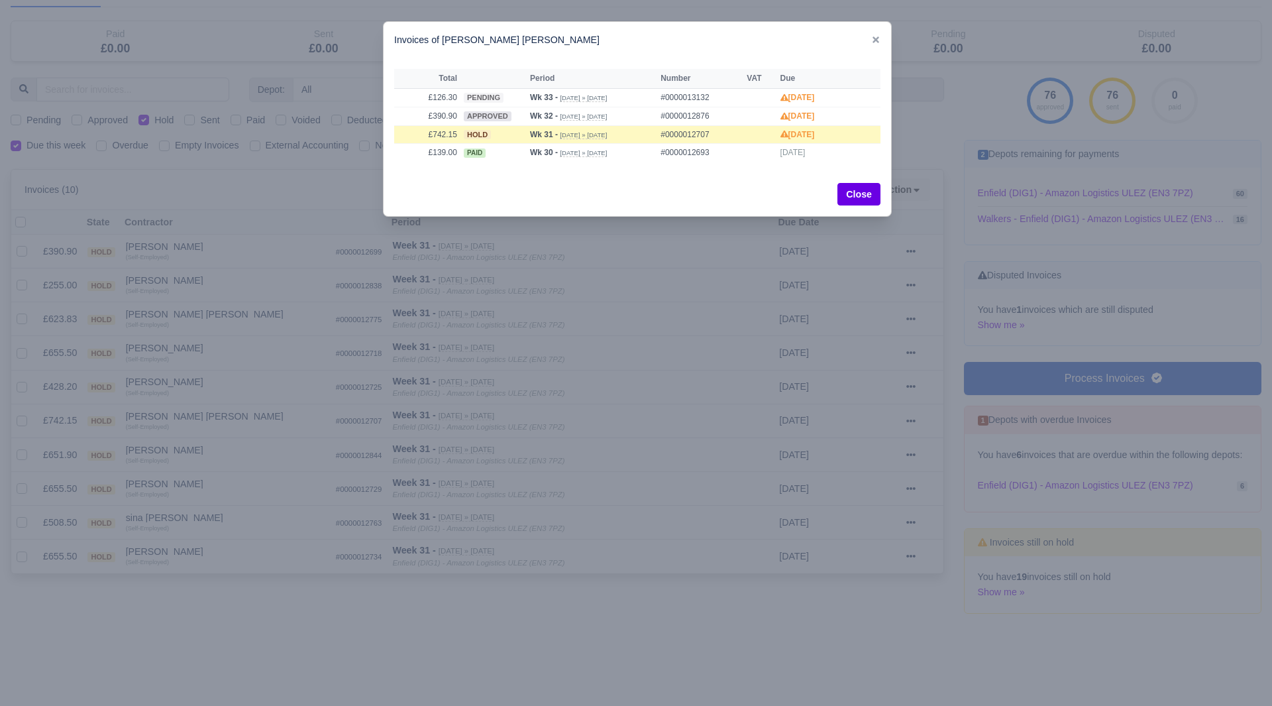
click at [200, 429] on div at bounding box center [636, 353] width 1272 height 706
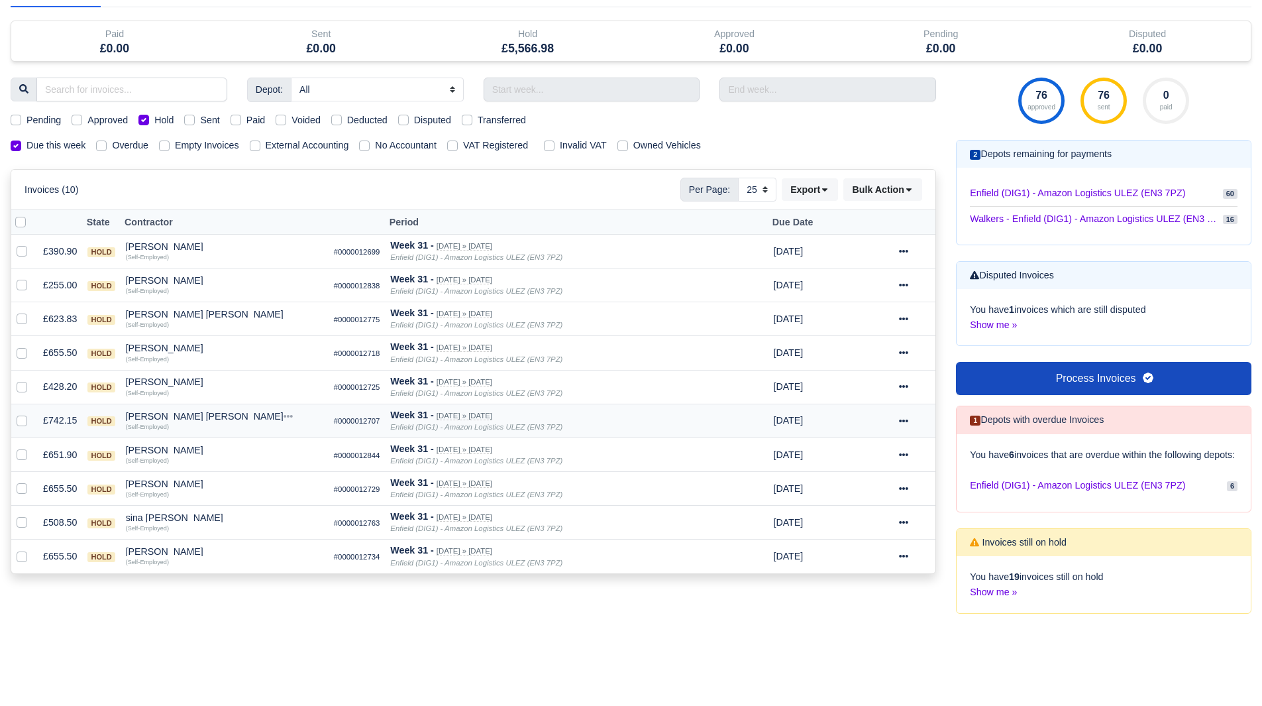
click at [185, 417] on div "Manuel Valinas Solorzano" at bounding box center [224, 415] width 197 height 9
click at [232, 469] on button "Wallet" at bounding box center [300, 474] width 196 height 20
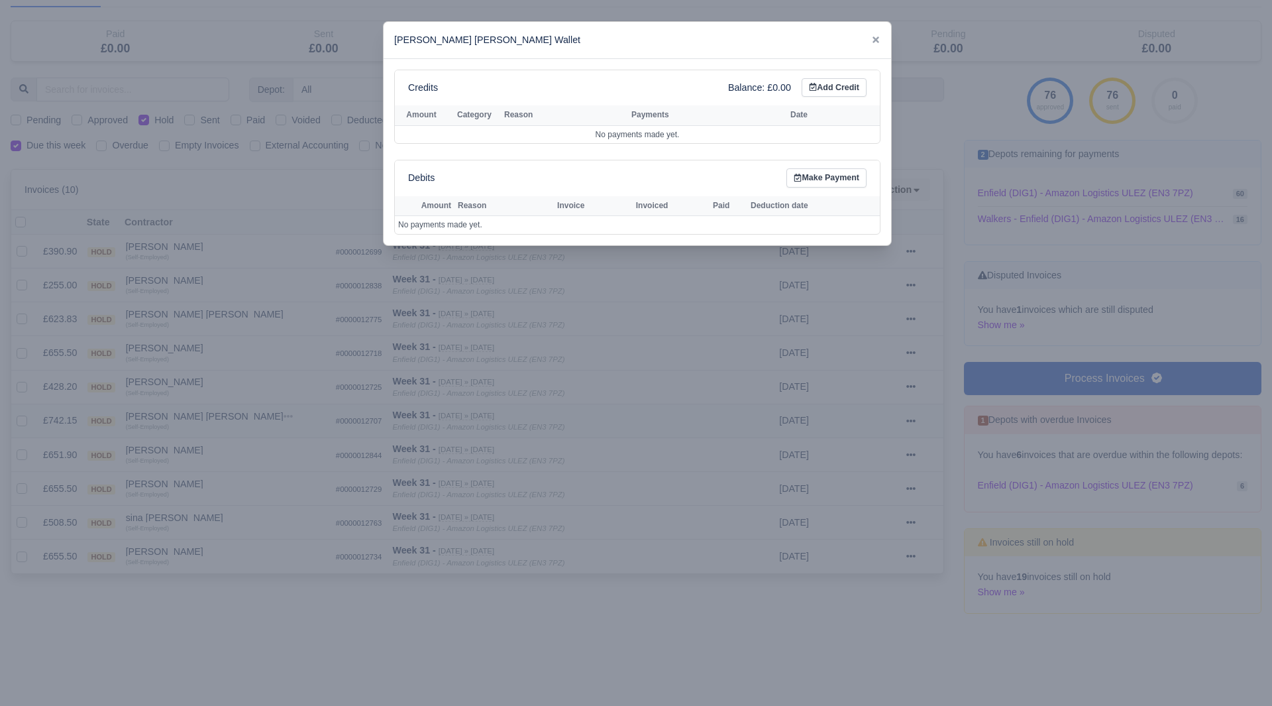
click at [232, 469] on div at bounding box center [636, 353] width 1272 height 706
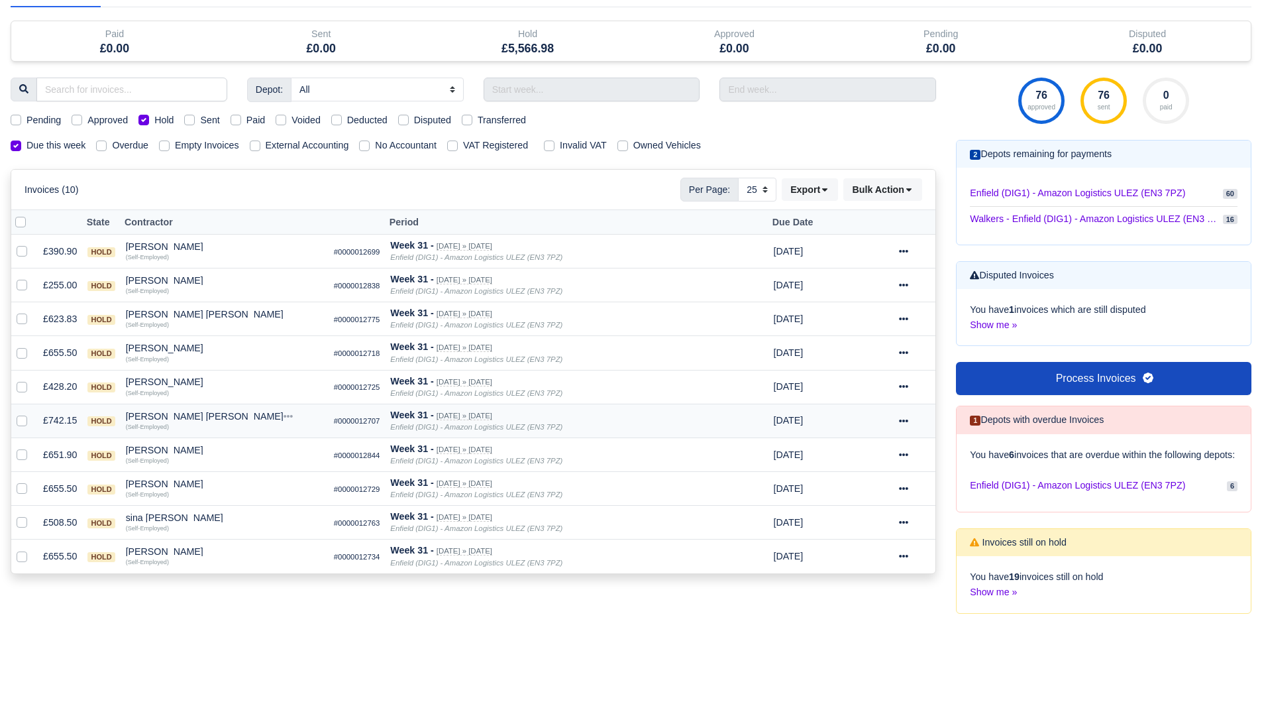
click at [901, 424] on icon at bounding box center [903, 420] width 9 height 9
click at [884, 462] on link "Show Invoice" at bounding box center [871, 461] width 118 height 21
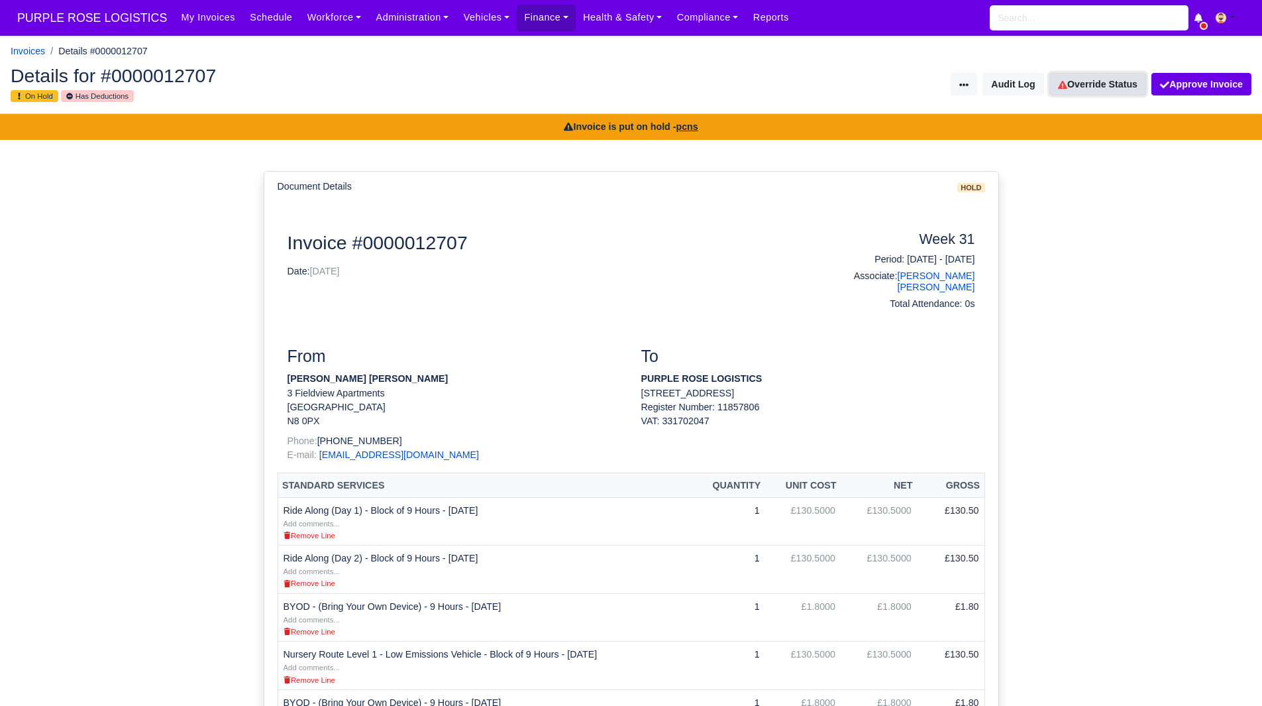
click at [1086, 78] on link "Override Status" at bounding box center [1098, 84] width 97 height 23
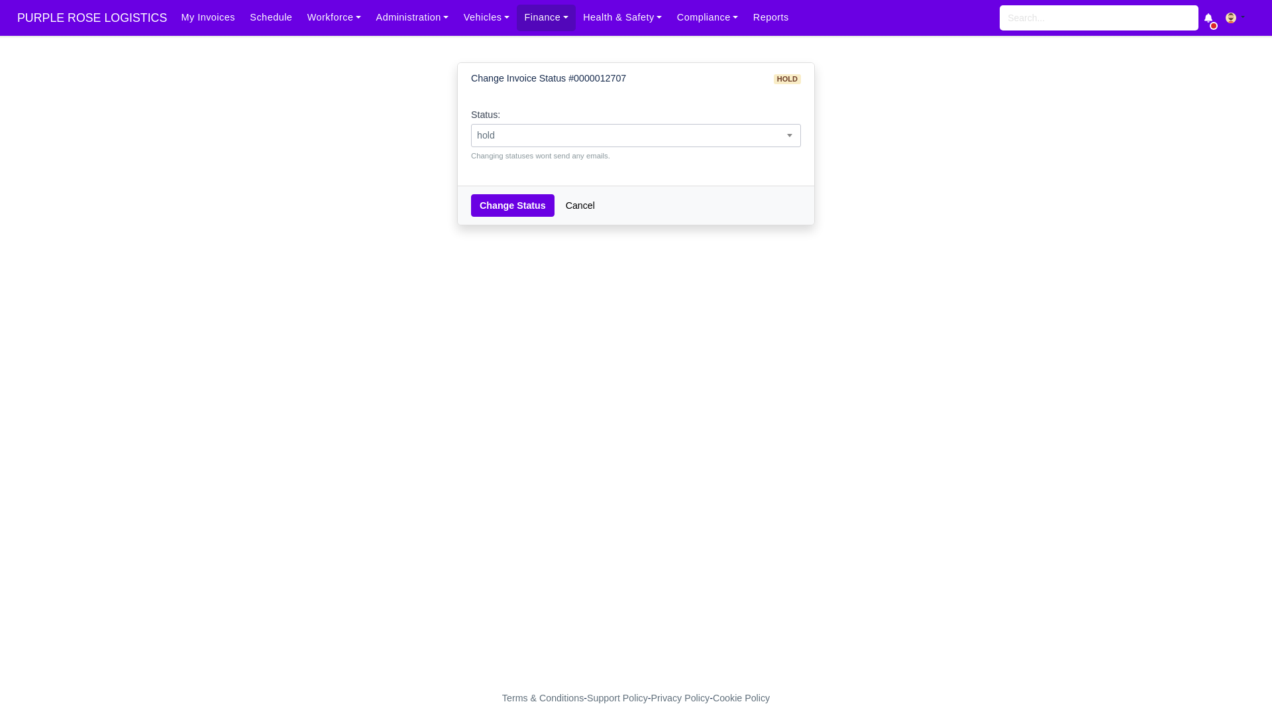
click at [749, 129] on span "hold" at bounding box center [636, 135] width 329 height 17
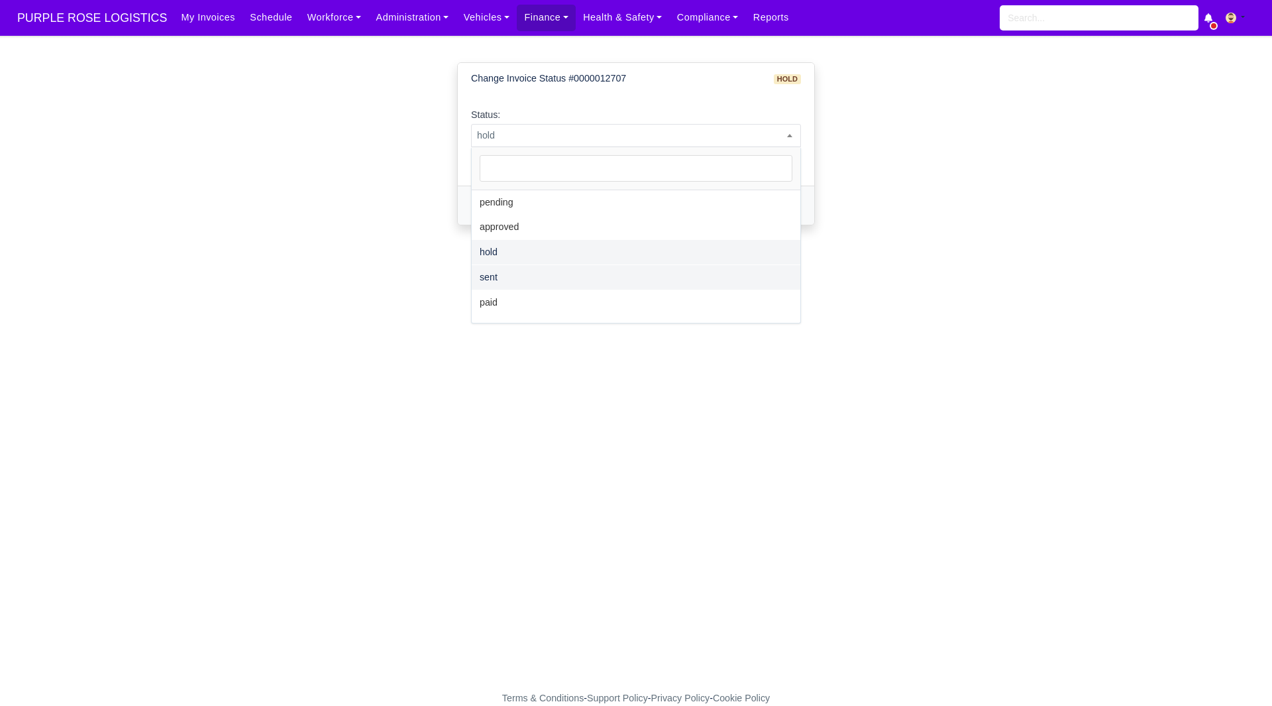
select select "sent"
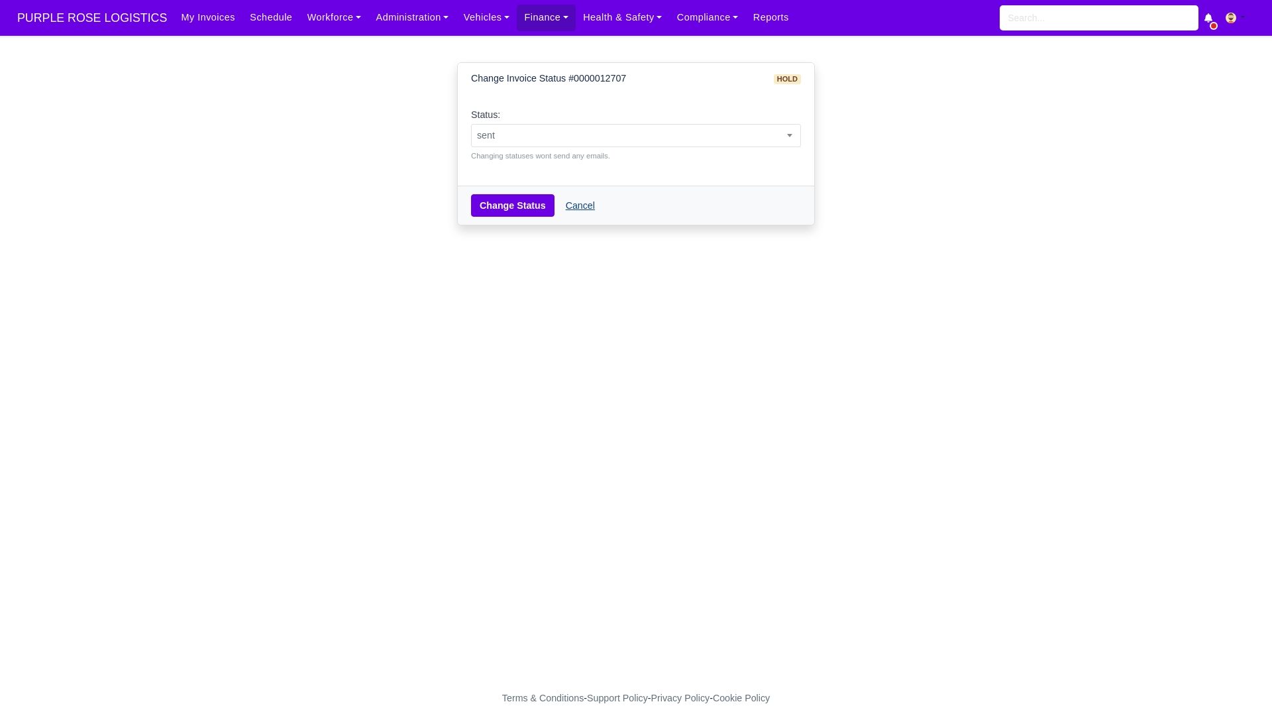
click at [559, 201] on link "Cancel" at bounding box center [580, 205] width 46 height 23
select select "sent"
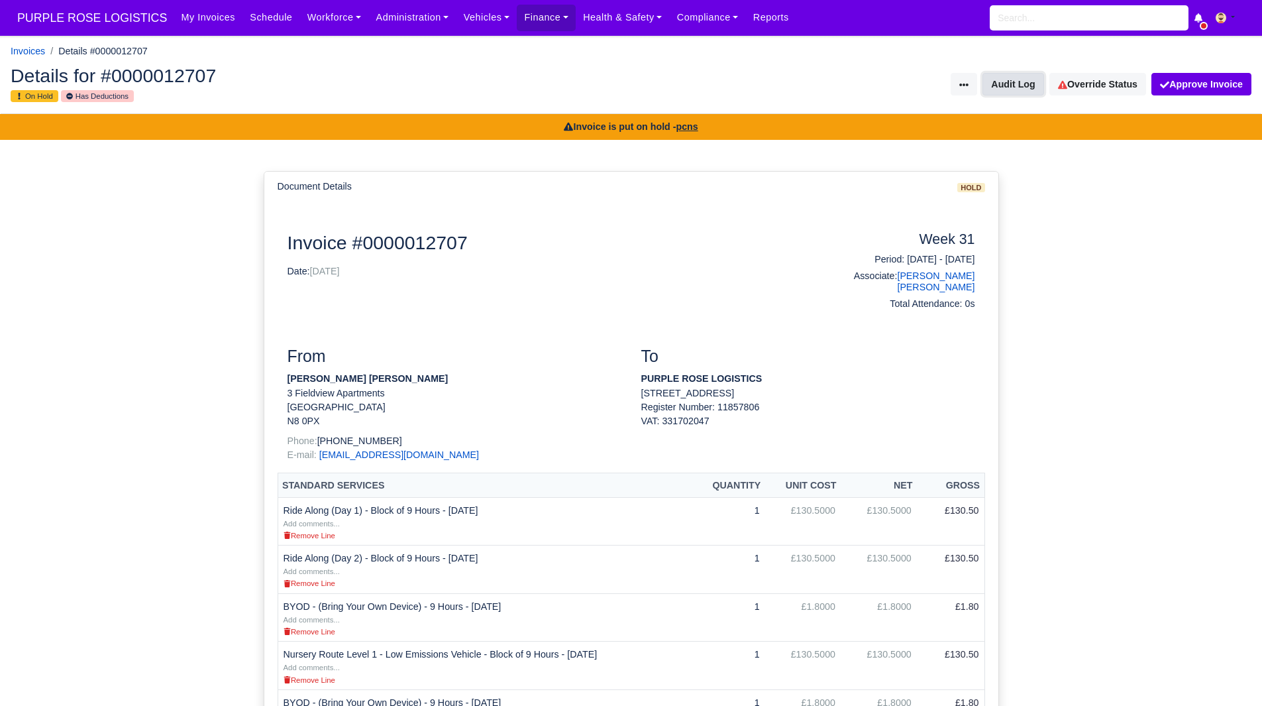
click at [1032, 91] on button "Audit Log" at bounding box center [1013, 84] width 61 height 23
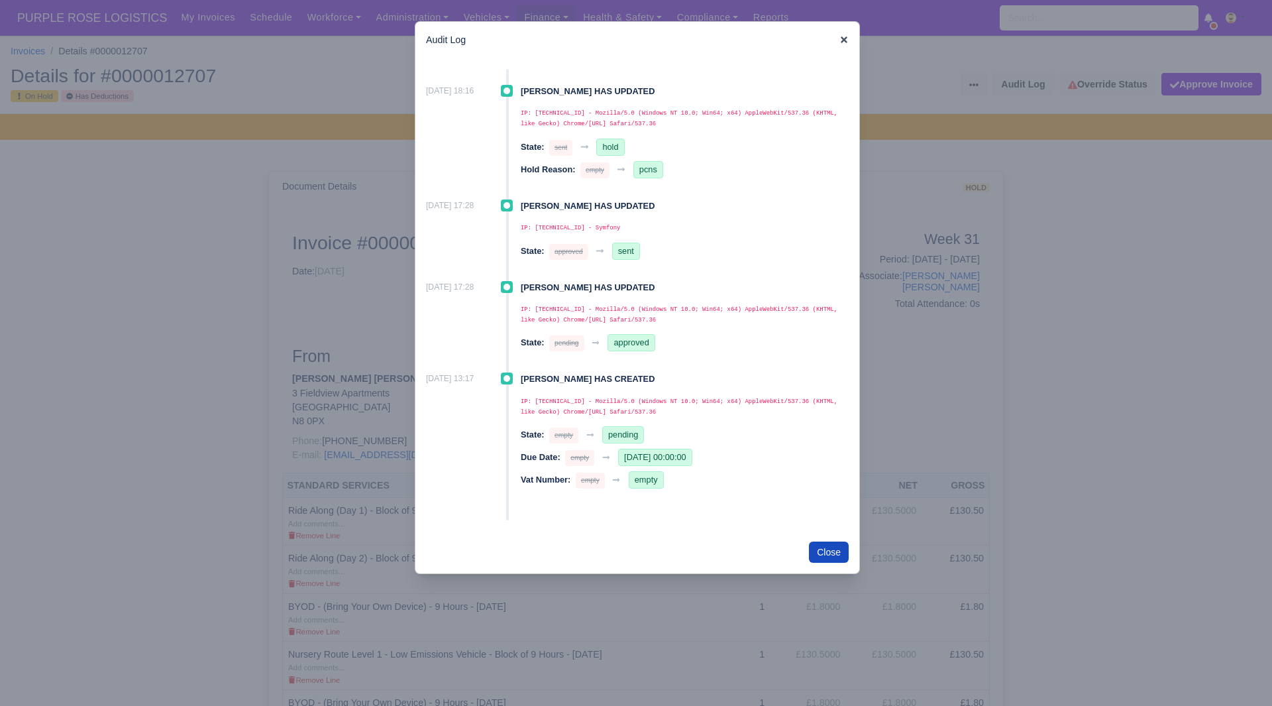
click at [846, 38] on icon at bounding box center [844, 39] width 7 height 7
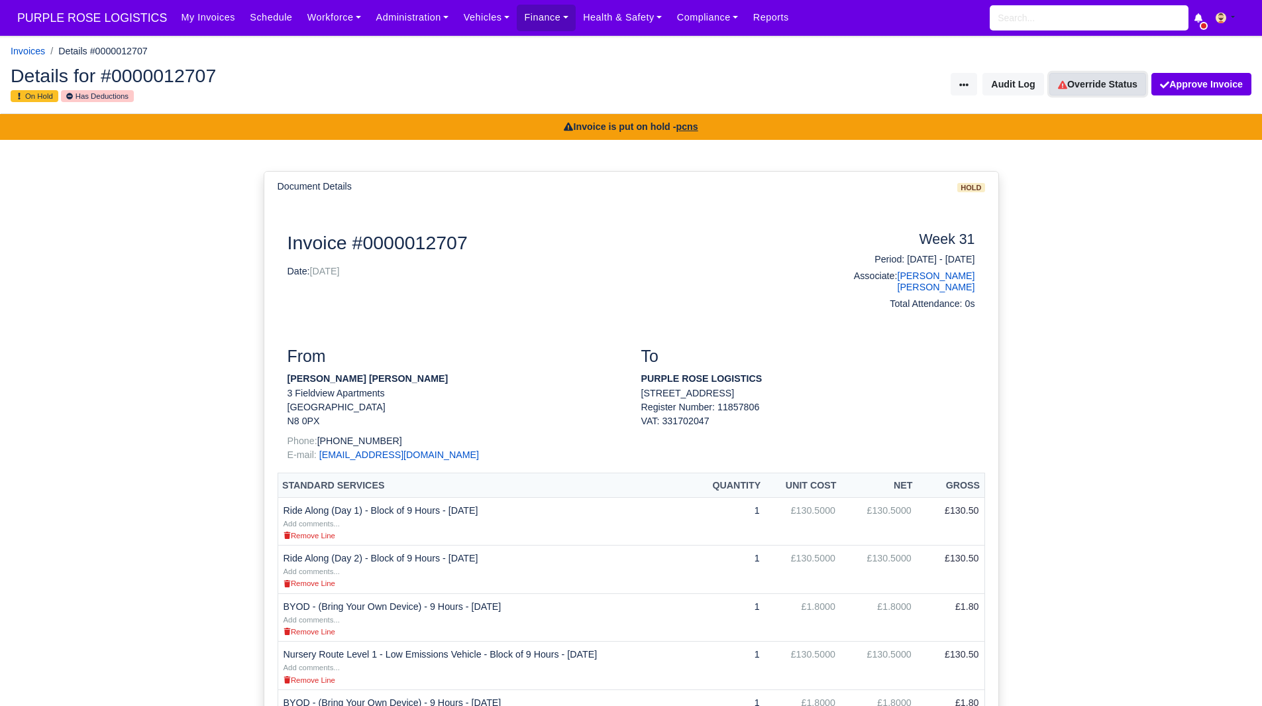
click at [1085, 89] on link "Override Status" at bounding box center [1098, 84] width 97 height 23
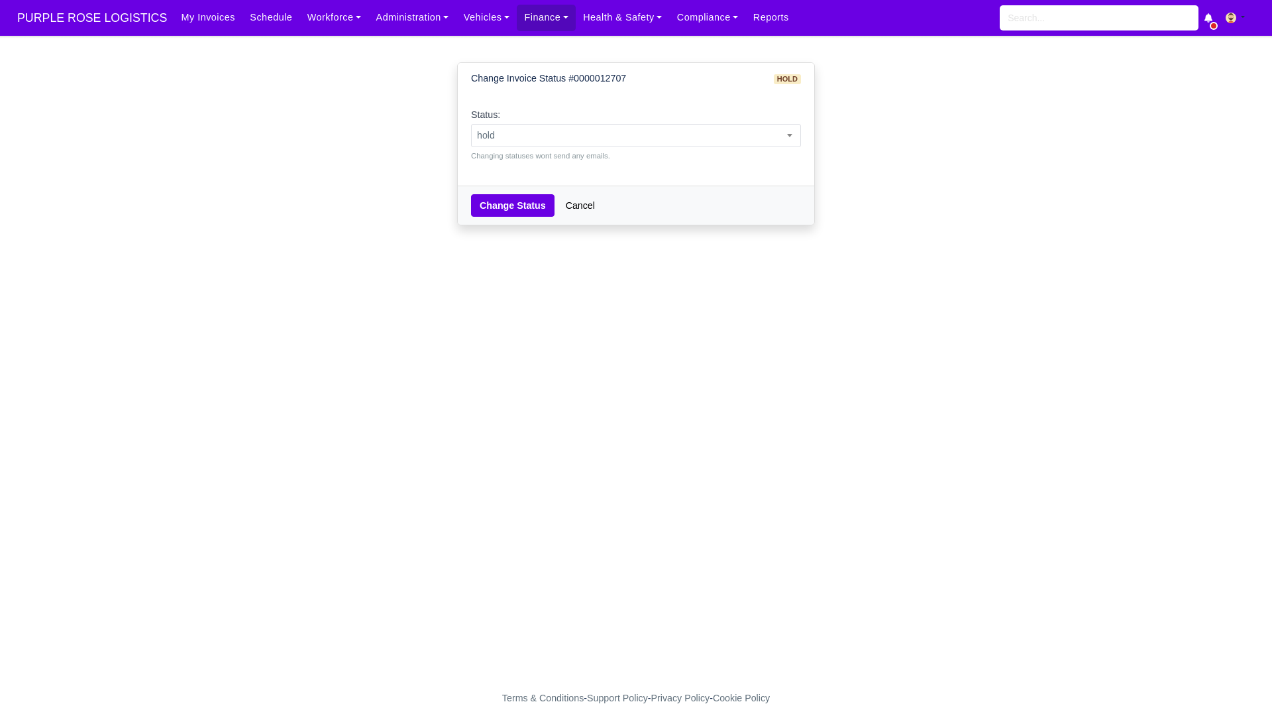
click at [602, 209] on div "Change Status Cancel" at bounding box center [636, 205] width 356 height 39
click at [576, 211] on link "Cancel" at bounding box center [580, 205] width 46 height 23
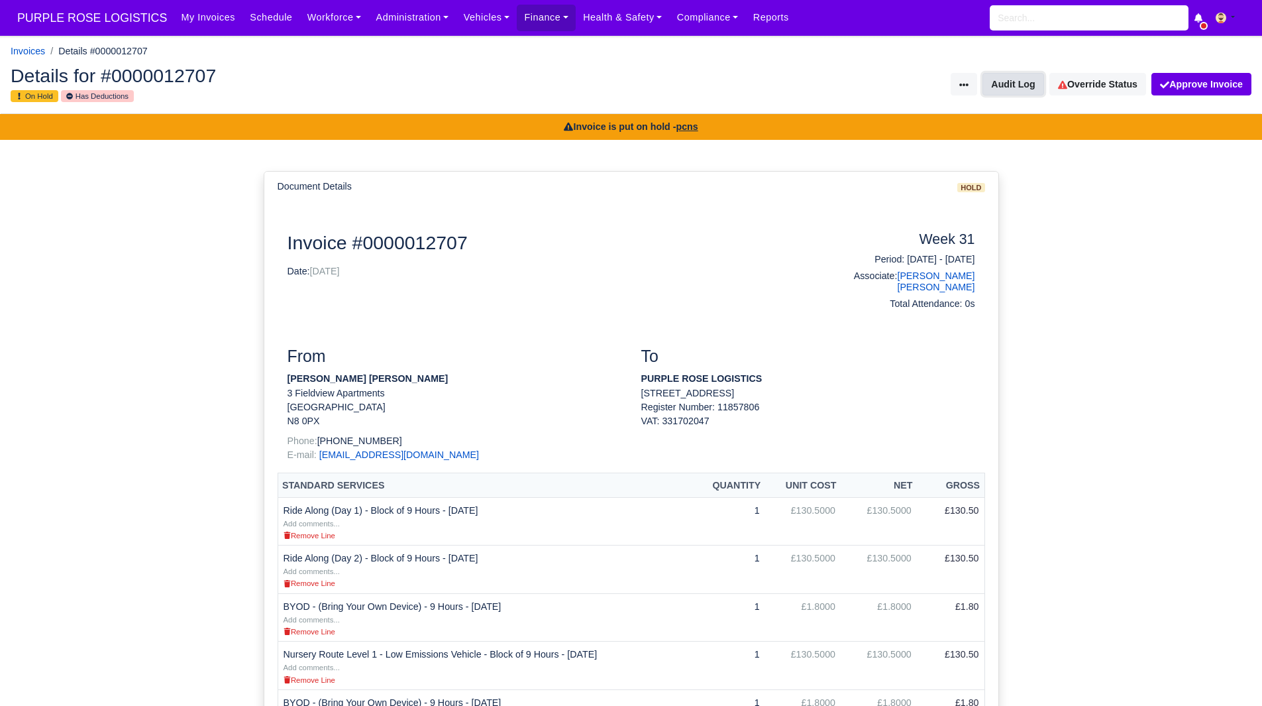
click at [1011, 91] on button "Audit Log" at bounding box center [1013, 84] width 61 height 23
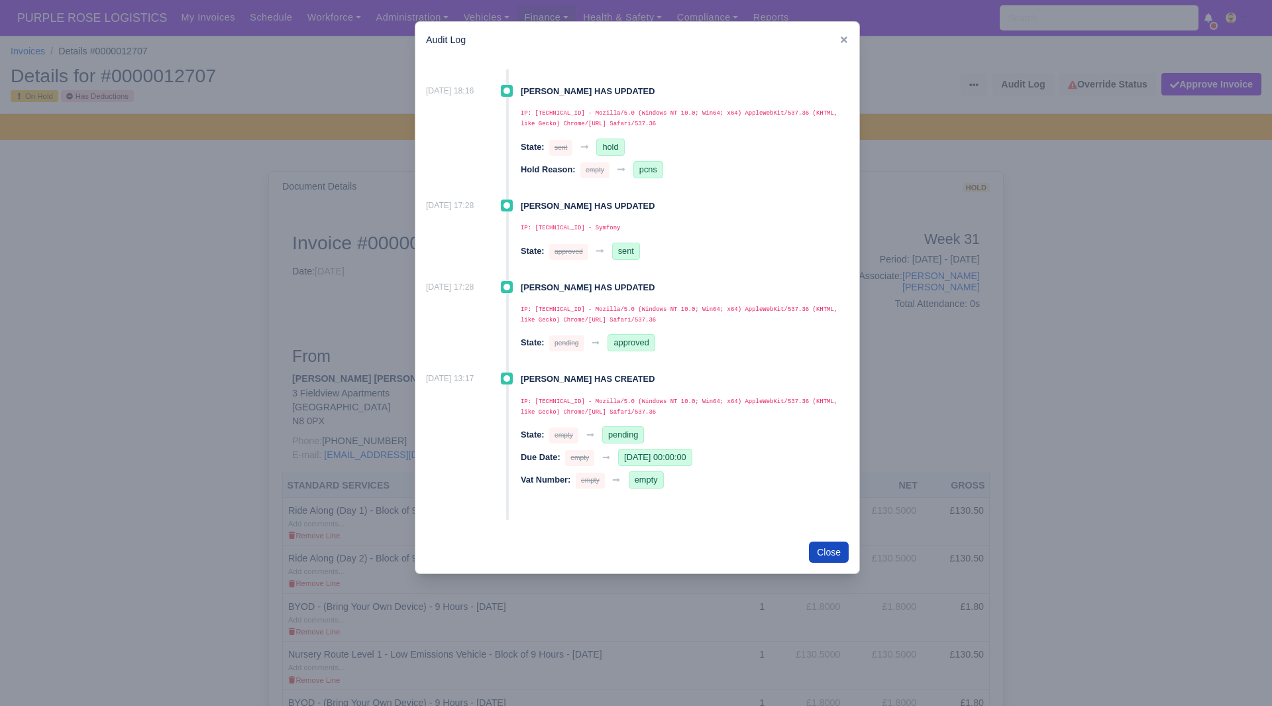
click at [142, 278] on div at bounding box center [636, 353] width 1272 height 706
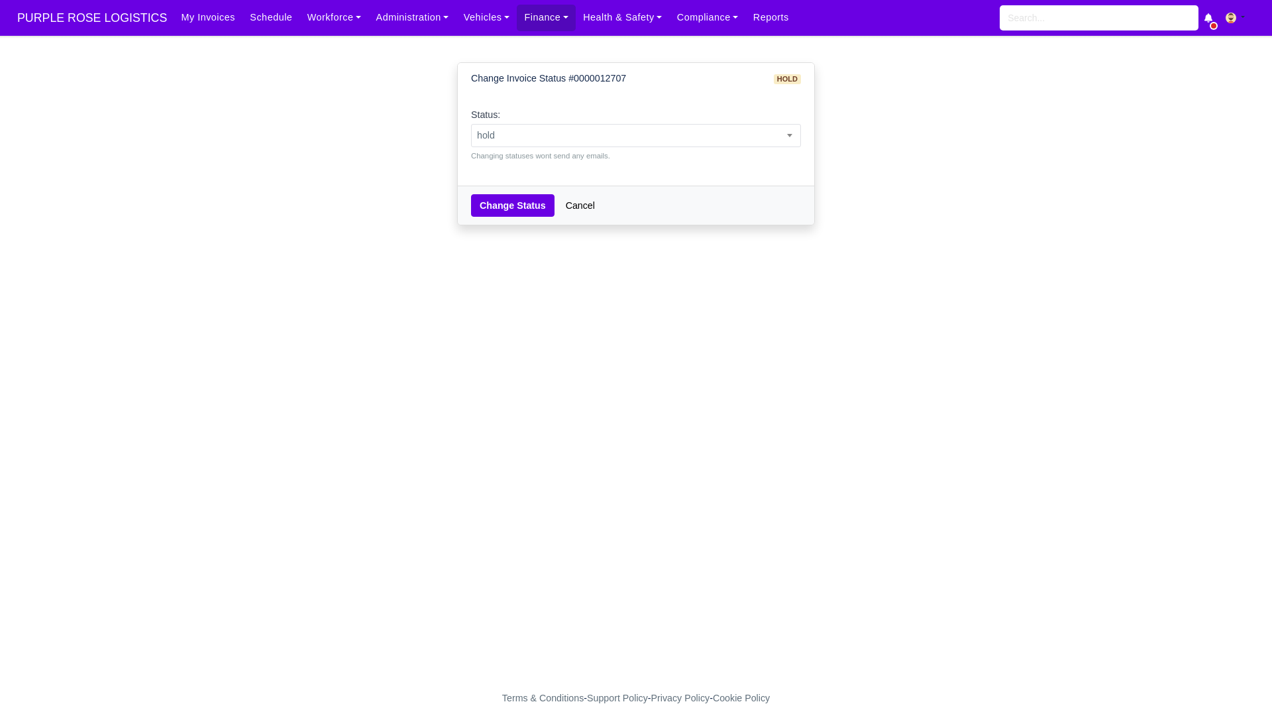
select select "sent"
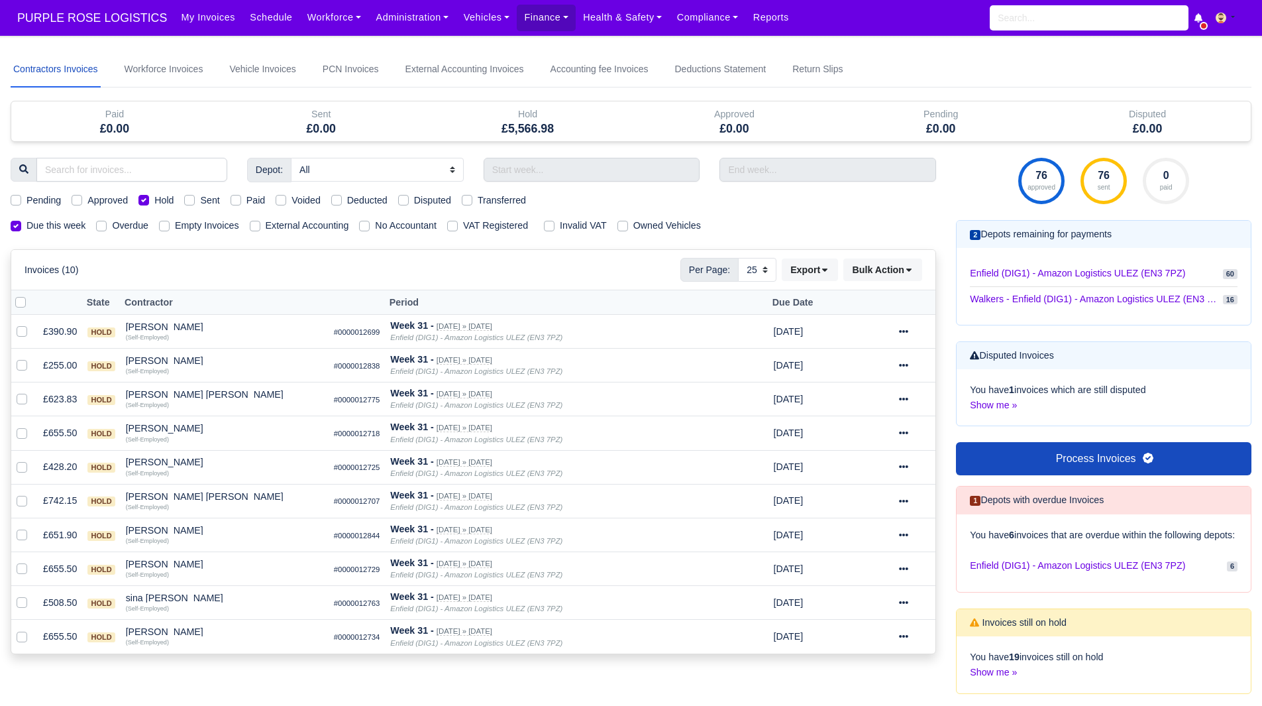
select select "25"
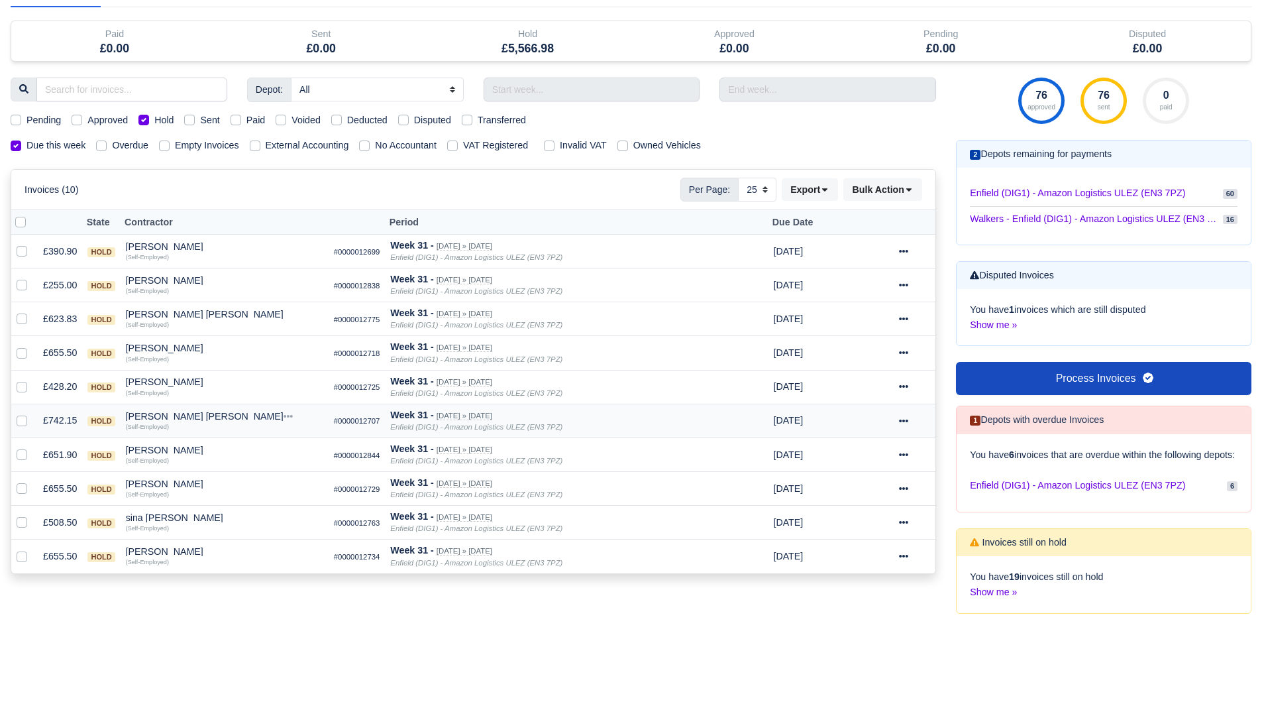
click at [156, 409] on td "Manuel Valinas Solorzano Quick Actions Other Invoices Wallet (Self-Employed)" at bounding box center [225, 421] width 208 height 34
click at [170, 417] on div "[PERSON_NAME] [PERSON_NAME]" at bounding box center [224, 415] width 197 height 9
click at [247, 453] on button "Other Invoices" at bounding box center [300, 453] width 196 height 20
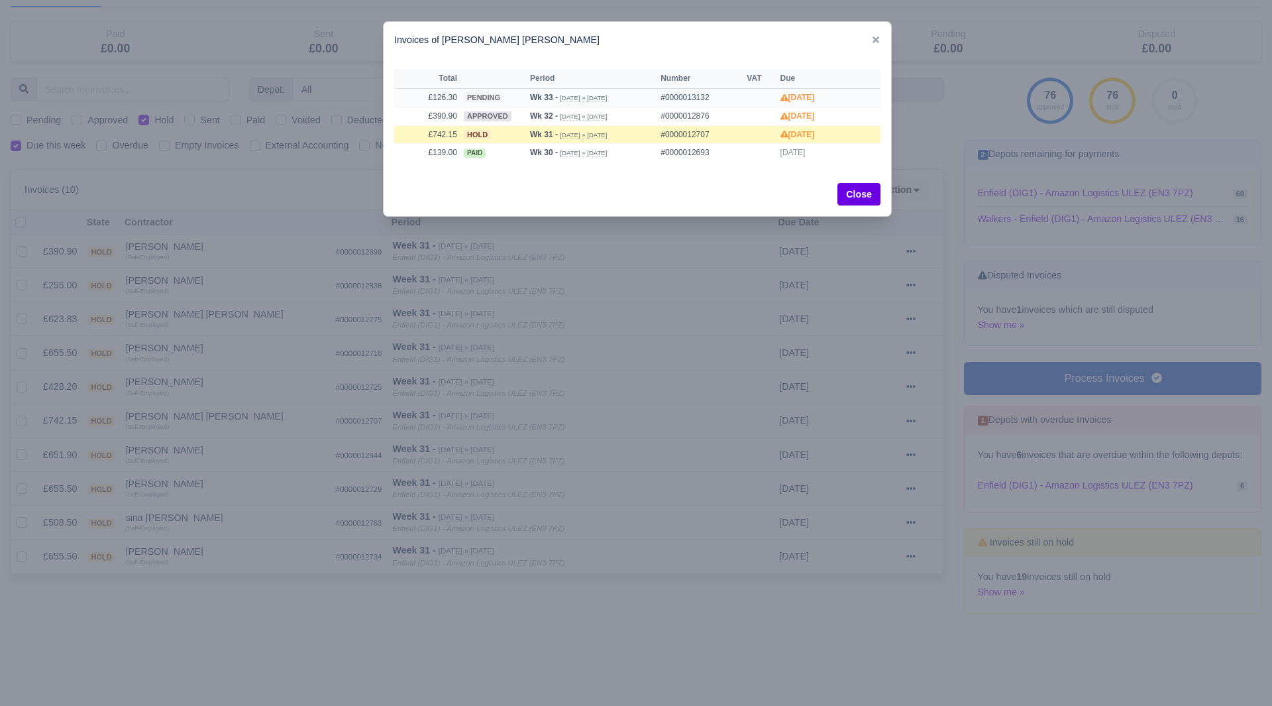
click at [445, 99] on td "£126.30" at bounding box center [427, 97] width 66 height 19
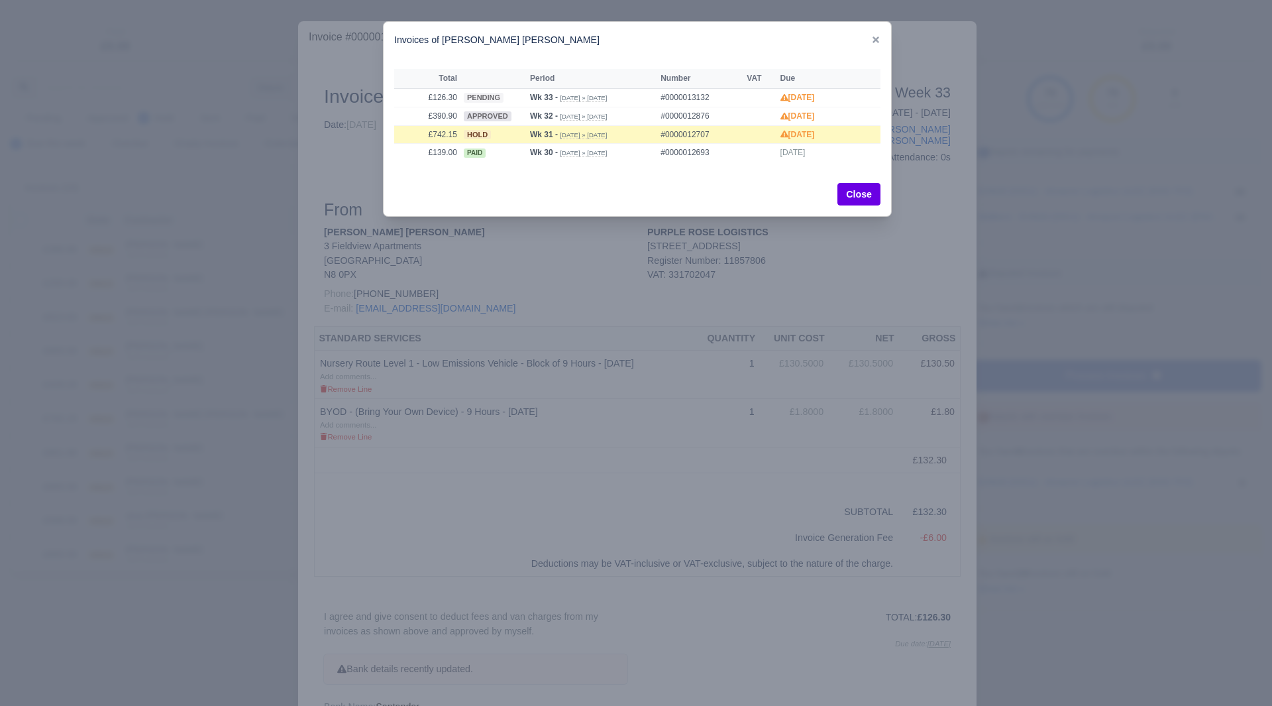
click at [876, 45] on link at bounding box center [875, 39] width 9 height 11
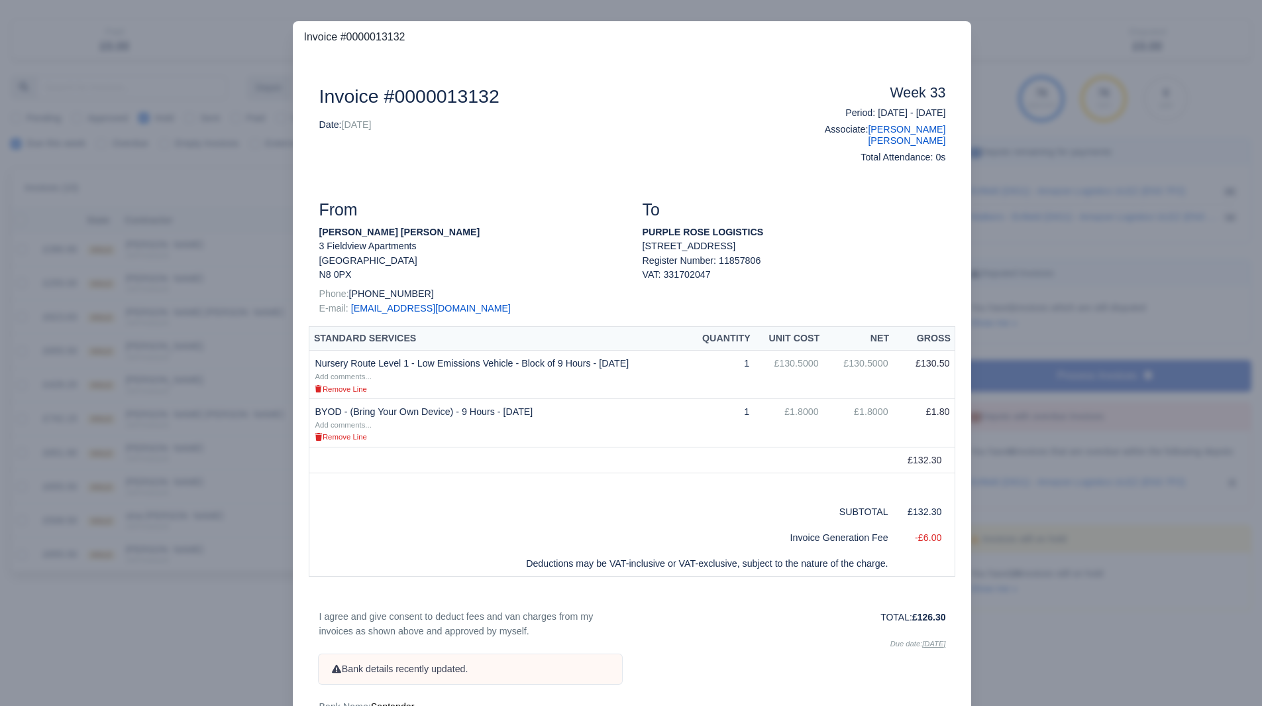
click at [1006, 211] on div at bounding box center [631, 353] width 1262 height 706
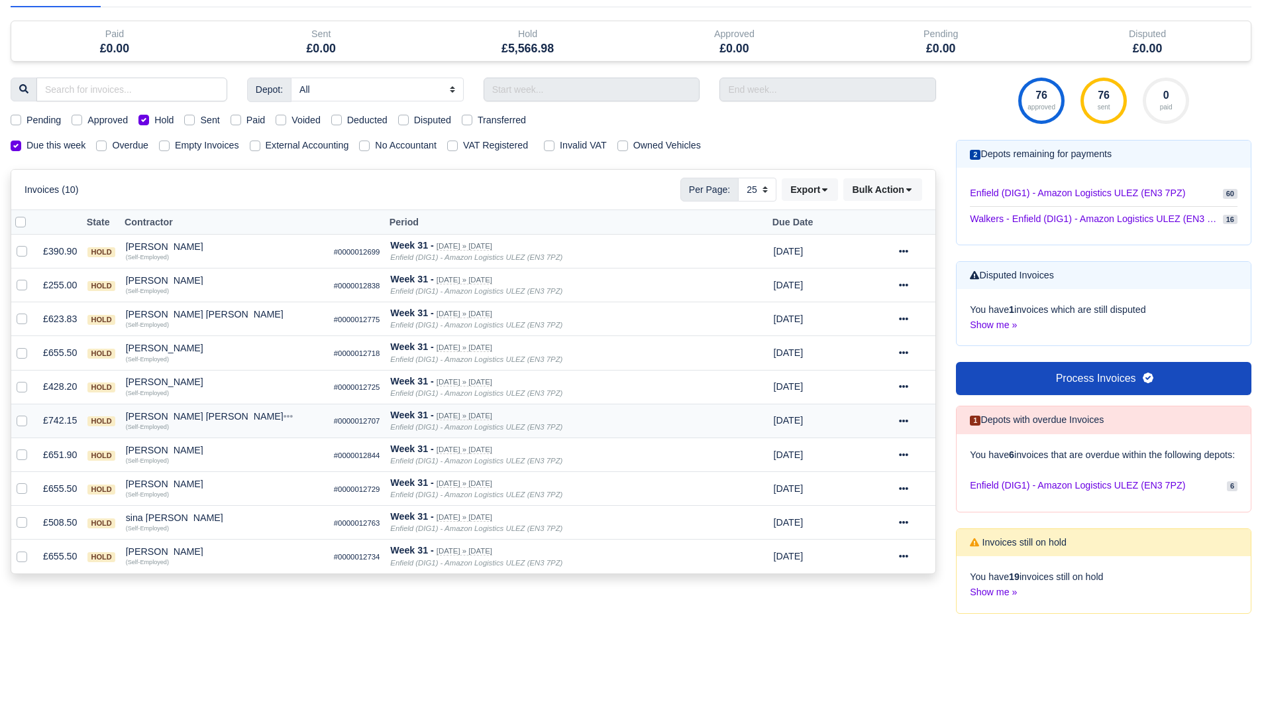
click at [909, 421] on div at bounding box center [914, 420] width 31 height 15
click at [875, 461] on link "Show Invoice" at bounding box center [871, 461] width 118 height 21
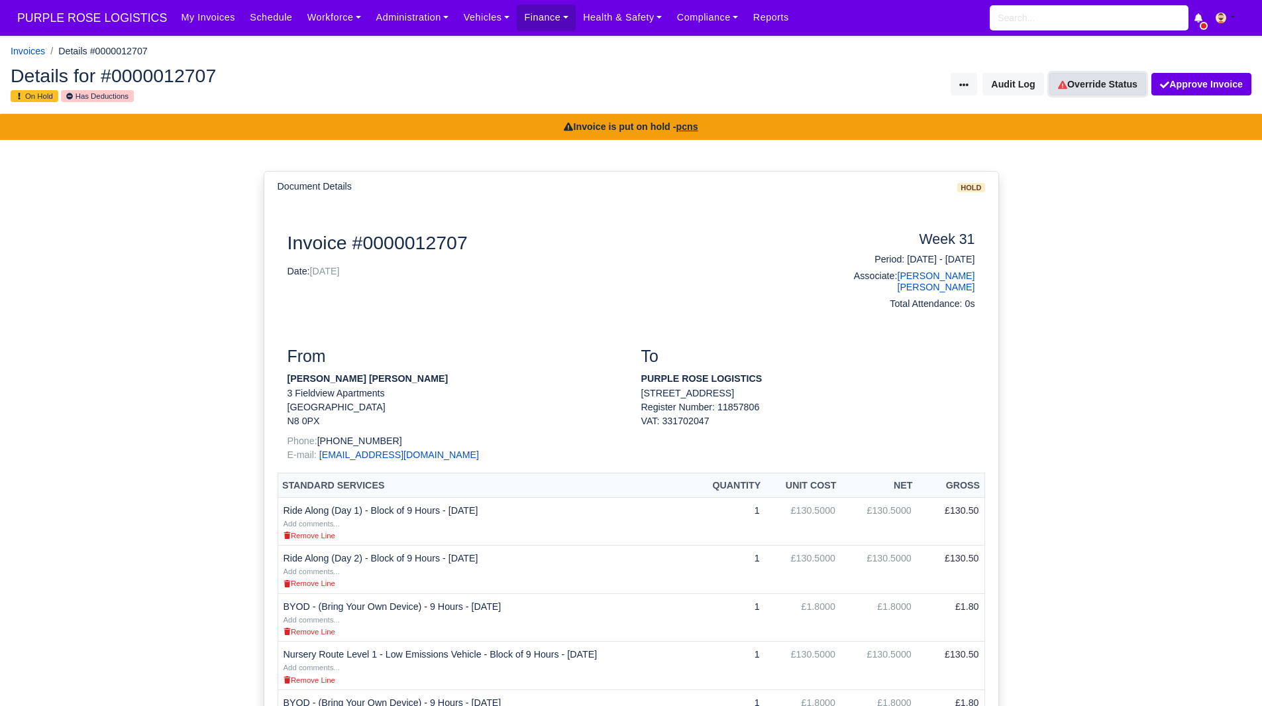
click at [1091, 91] on link "Override Status" at bounding box center [1098, 84] width 97 height 23
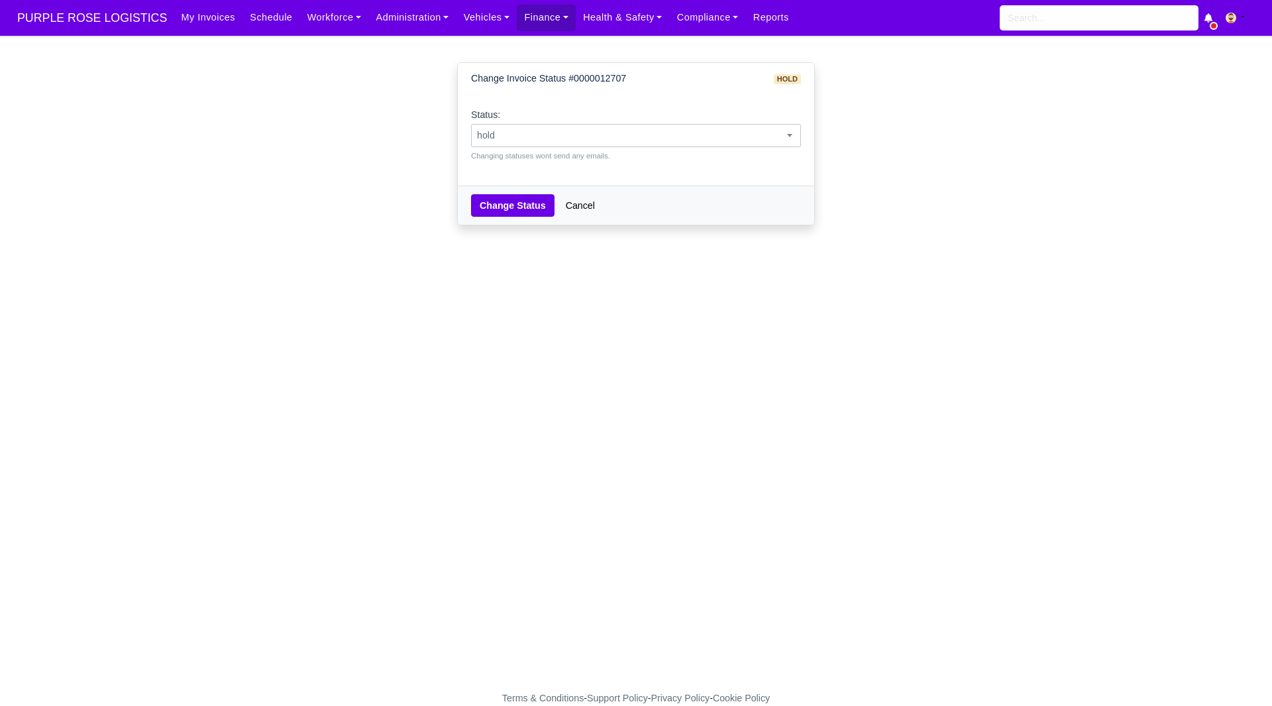
click at [650, 140] on span "hold" at bounding box center [636, 135] width 329 height 17
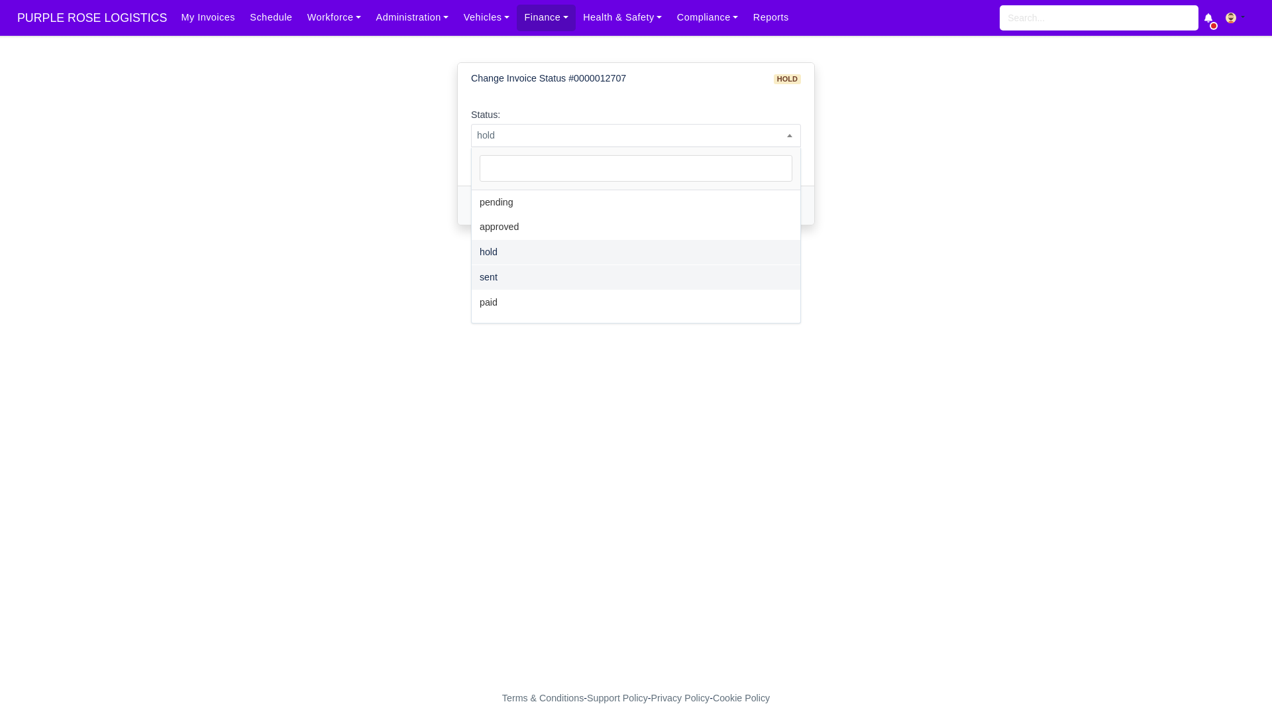
select select "sent"
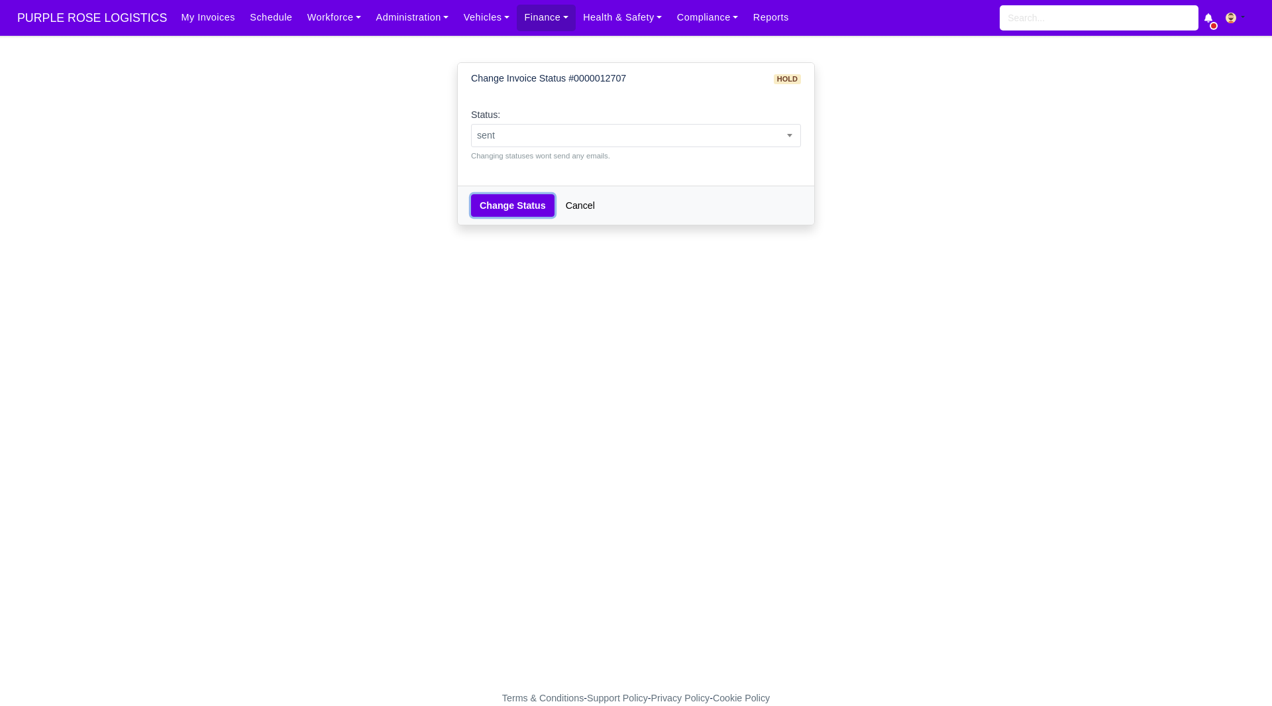
click at [514, 213] on button "Change Status" at bounding box center [512, 205] width 83 height 23
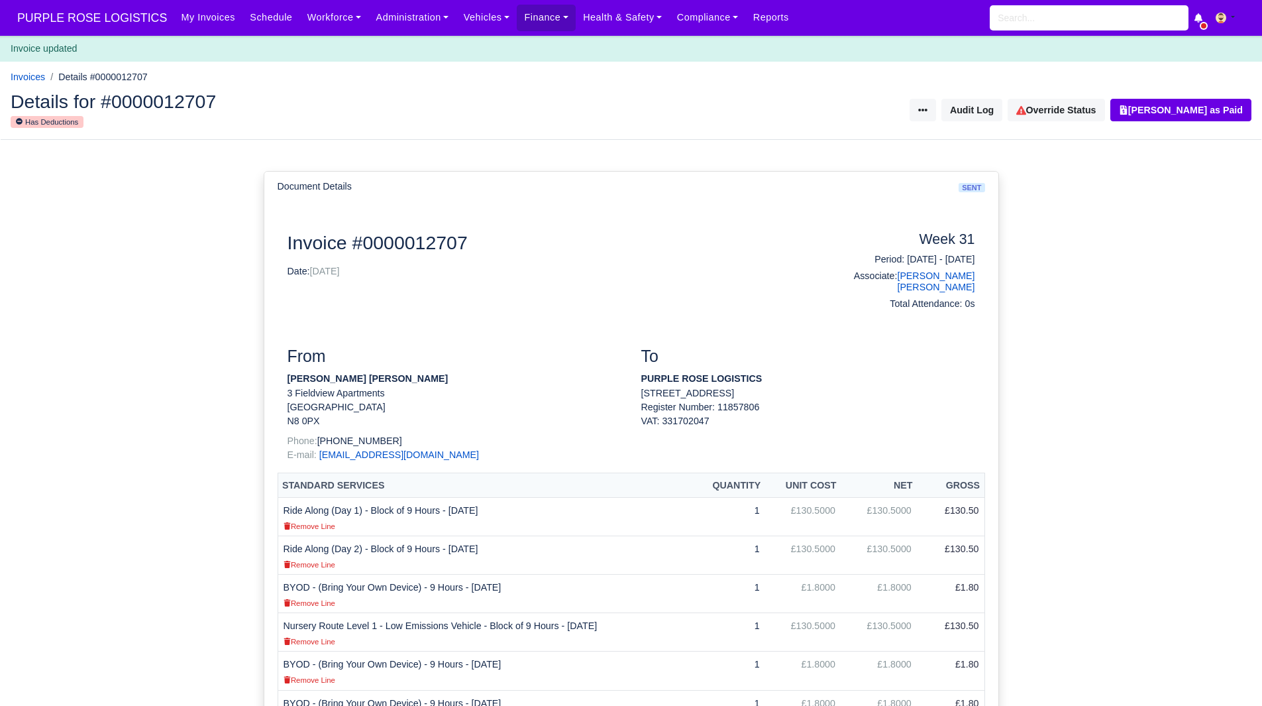
click at [531, 34] on div "My Invoices Schedule Workforce Manpower Expiring Documents Leave Requests Daily…" at bounding box center [713, 18] width 1078 height 36
click at [526, 23] on link "Finance" at bounding box center [546, 18] width 59 height 26
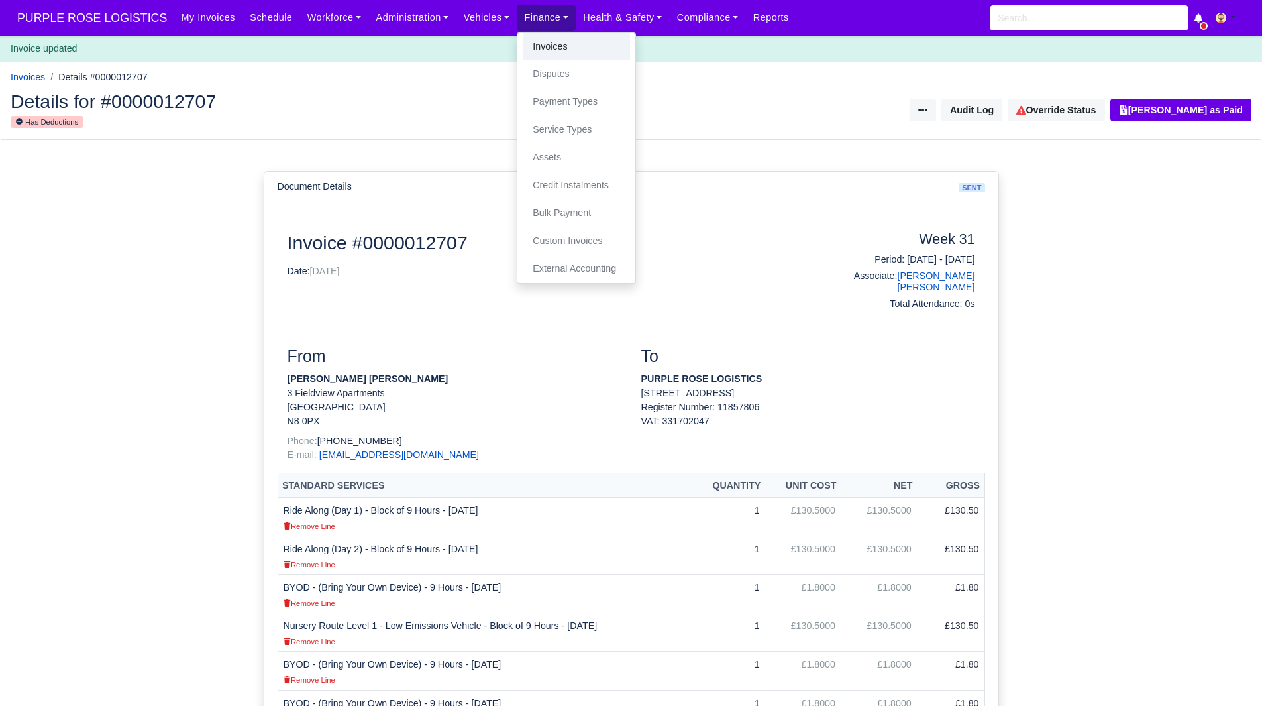
click at [526, 51] on link "Invoices" at bounding box center [576, 47] width 107 height 28
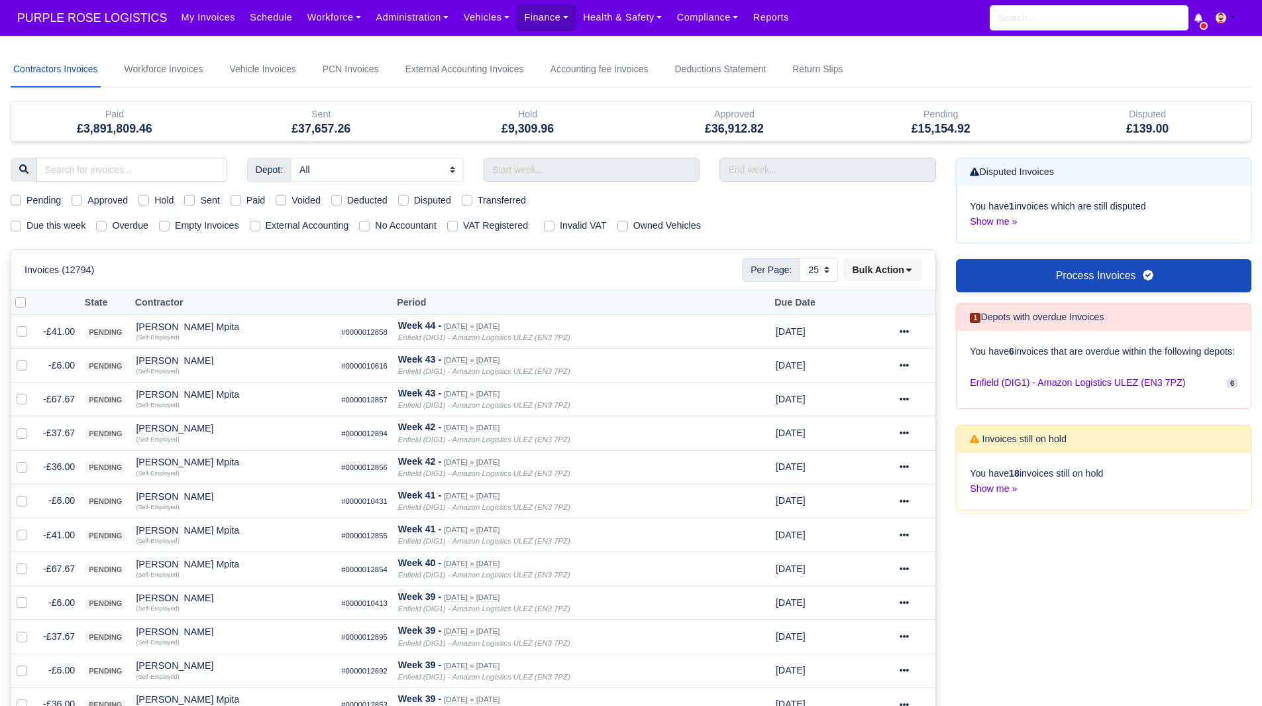
select select "25"
click at [113, 184] on div "Depot: All Enfield (DIG1) - Amazon Logistics ULEZ (EN3 7PZ) Harlow (DHW1) - Ama…" at bounding box center [474, 685] width 946 height 1055
click at [132, 177] on input "search" at bounding box center [131, 170] width 191 height 24
type input "man"
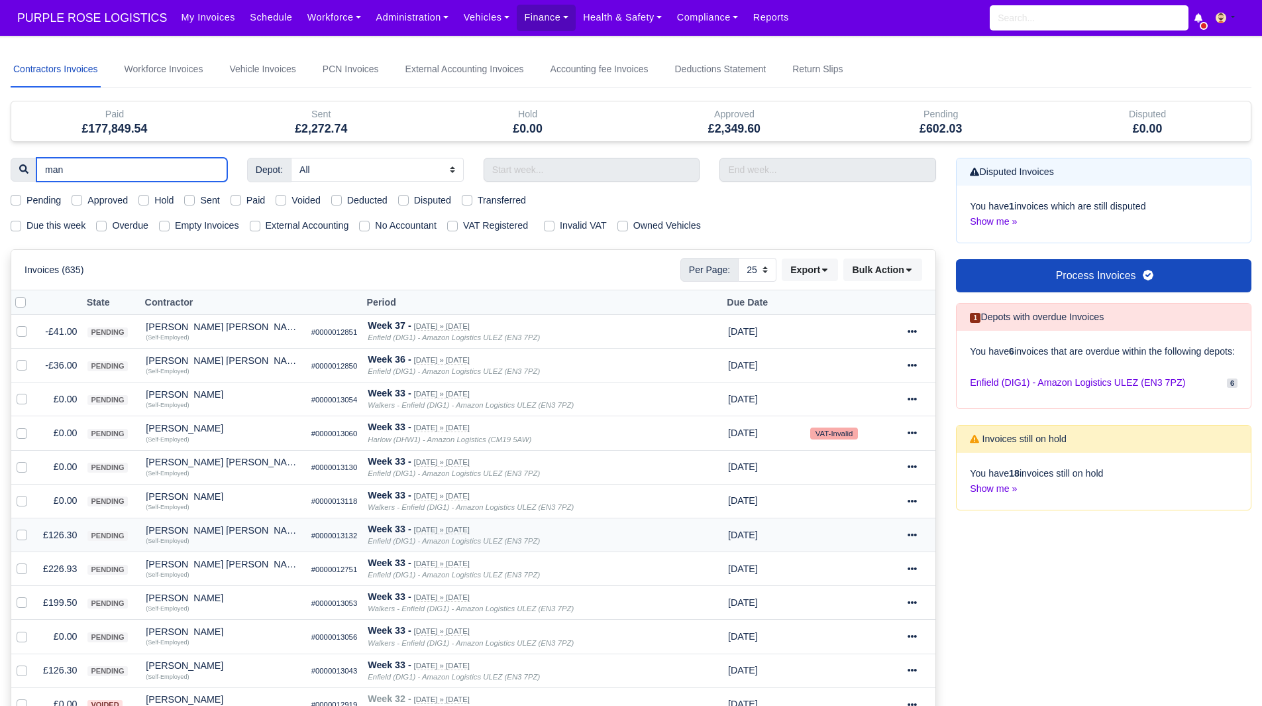
type input "man"
click at [218, 528] on div "[PERSON_NAME] [PERSON_NAME]" at bounding box center [223, 529] width 154 height 9
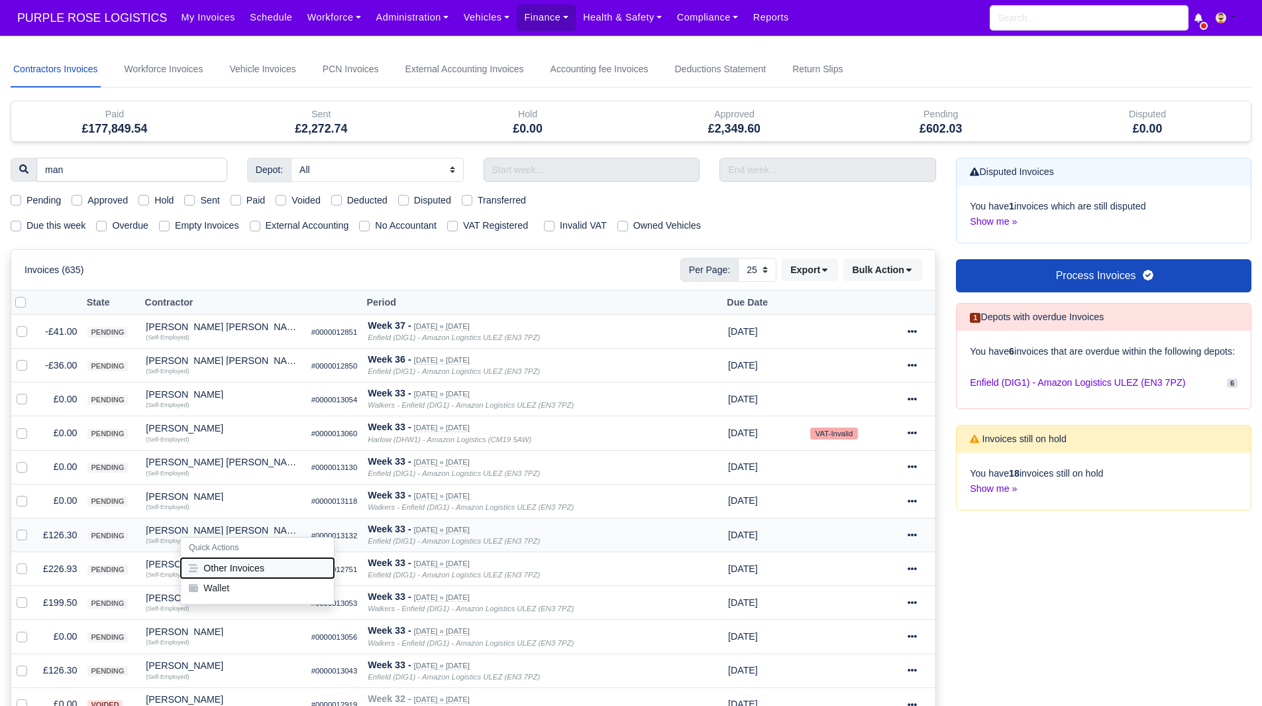
click at [221, 569] on button "Other Invoices" at bounding box center [257, 568] width 153 height 20
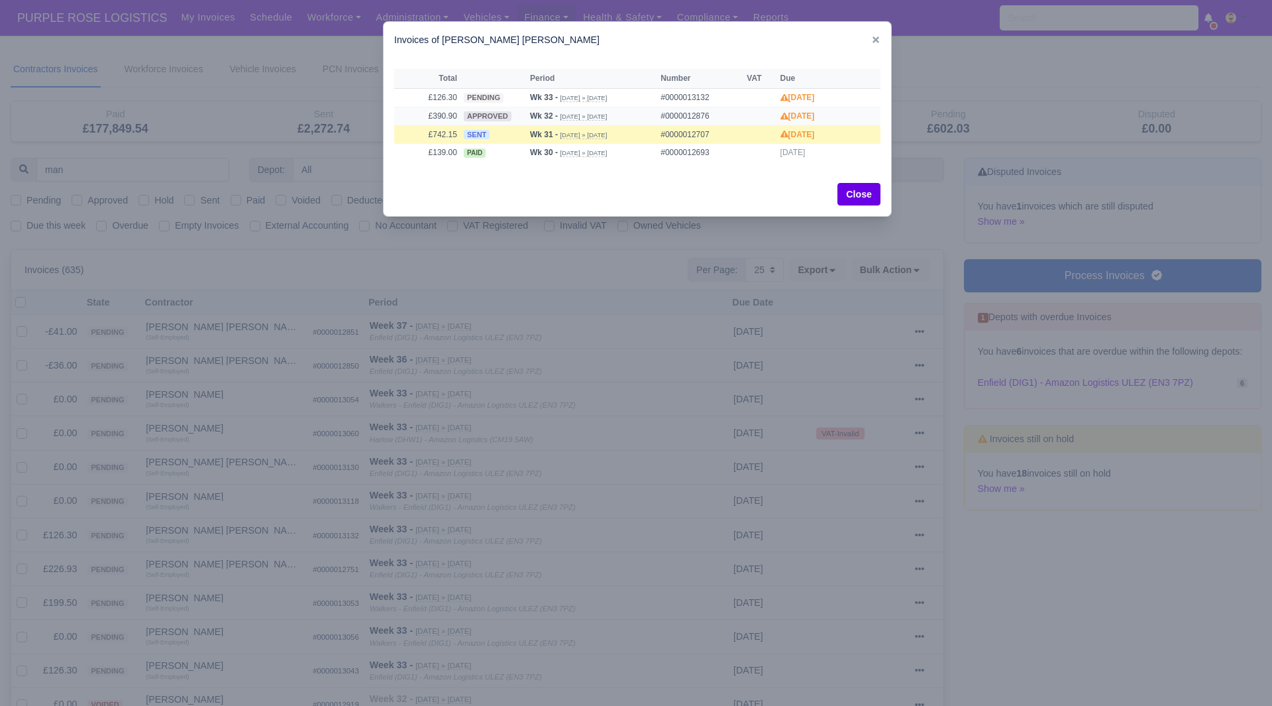
click at [419, 109] on td "£390.90" at bounding box center [427, 116] width 66 height 19
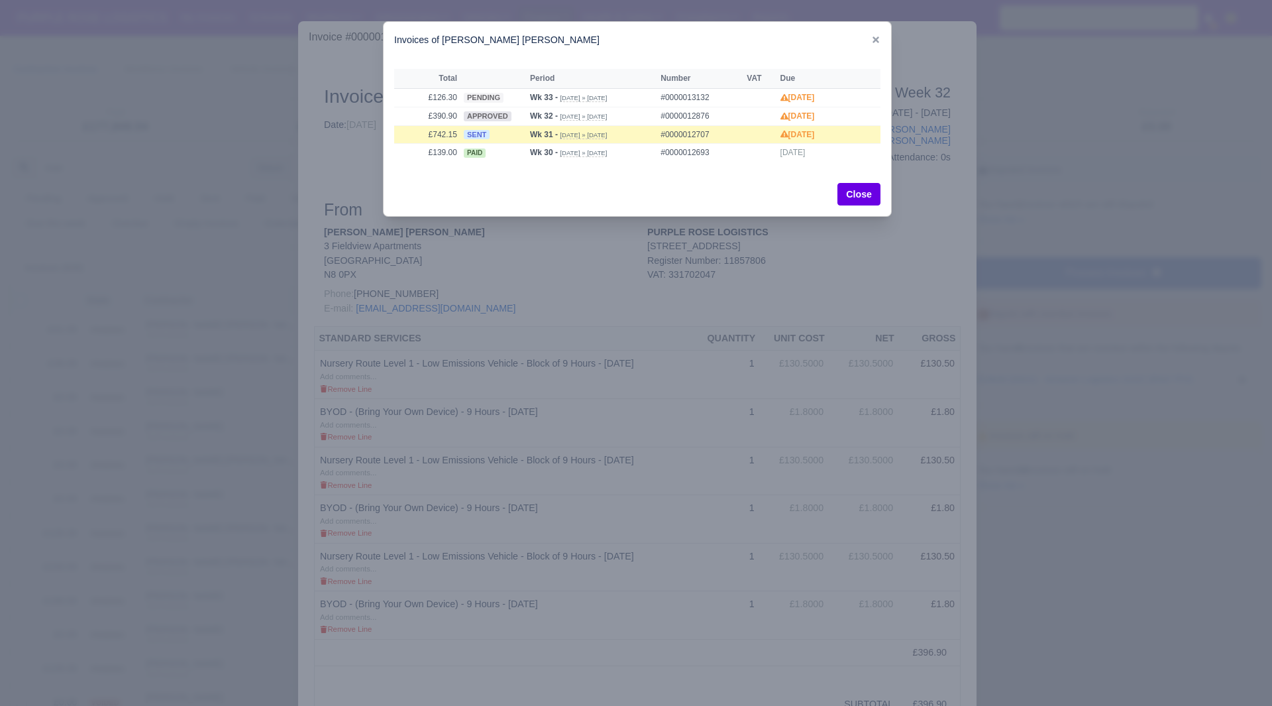
click at [270, 158] on div at bounding box center [636, 353] width 1272 height 706
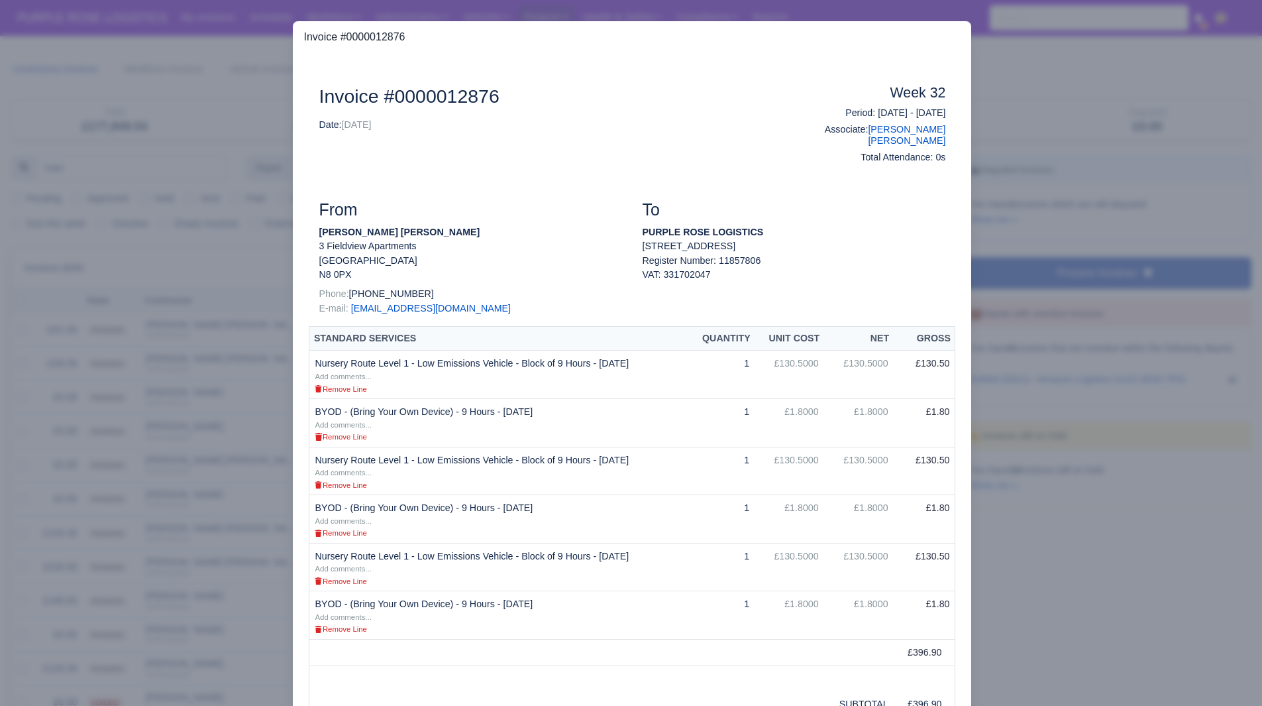
click at [238, 256] on div at bounding box center [631, 353] width 1262 height 706
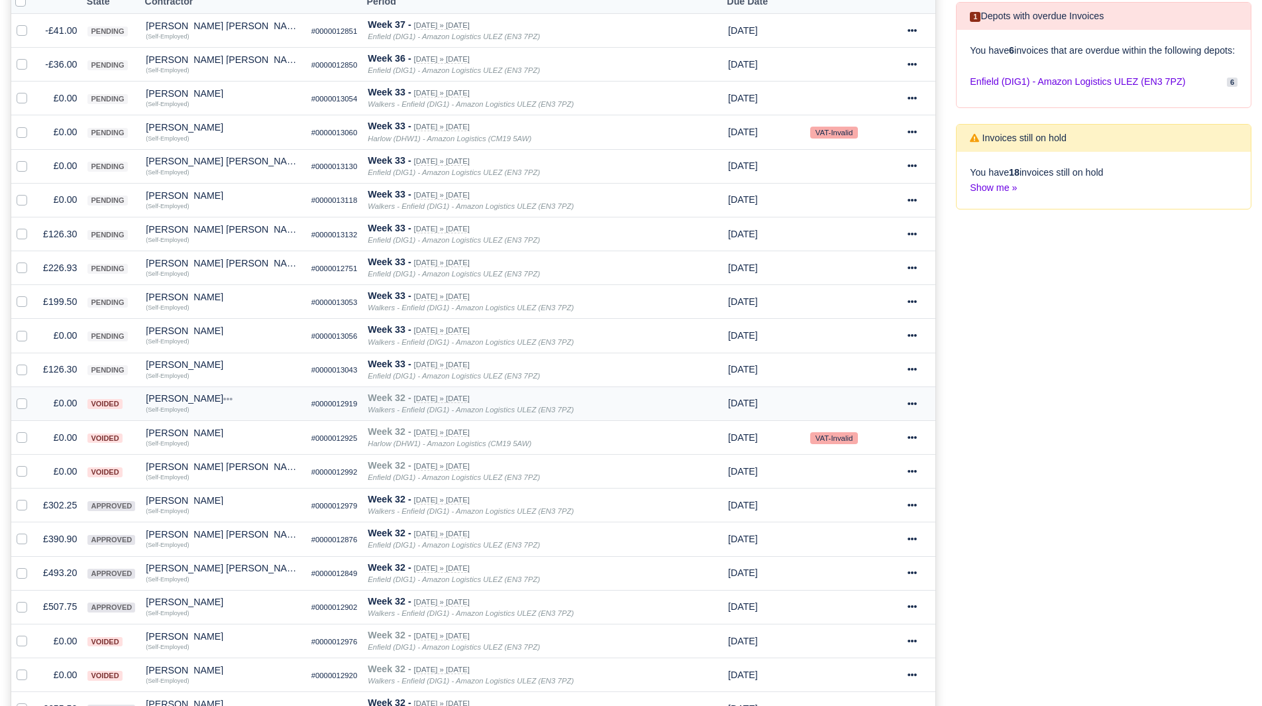
scroll to position [300, 0]
click at [910, 539] on icon at bounding box center [912, 539] width 9 height 3
click at [902, 368] on link "Show Invoice" at bounding box center [871, 371] width 118 height 21
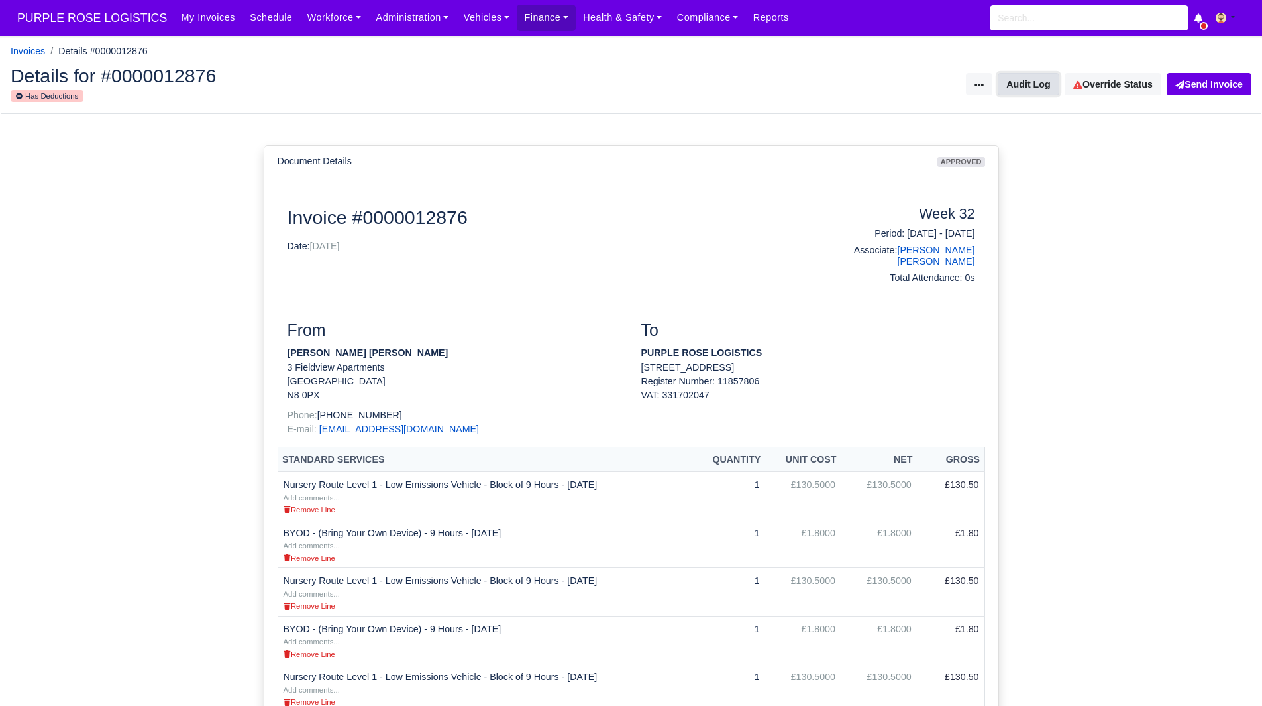
click at [1042, 80] on button "Audit Log" at bounding box center [1028, 84] width 61 height 23
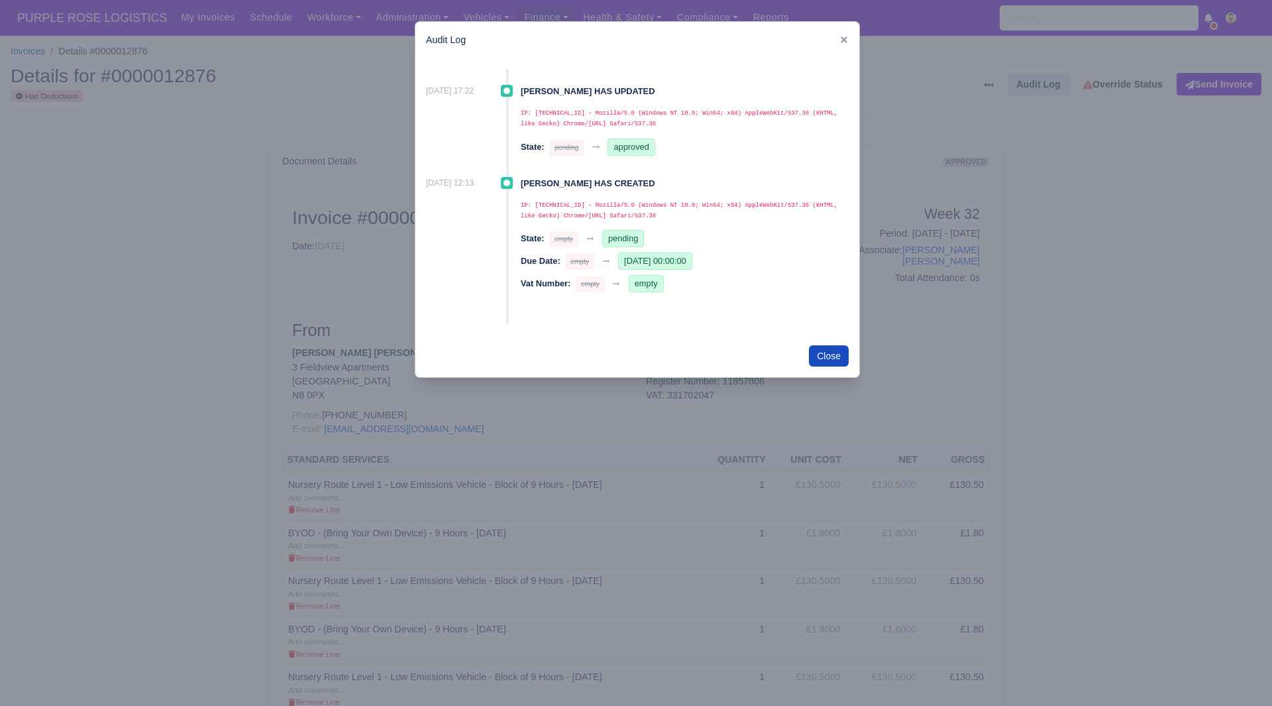
click at [1042, 80] on div at bounding box center [636, 353] width 1272 height 706
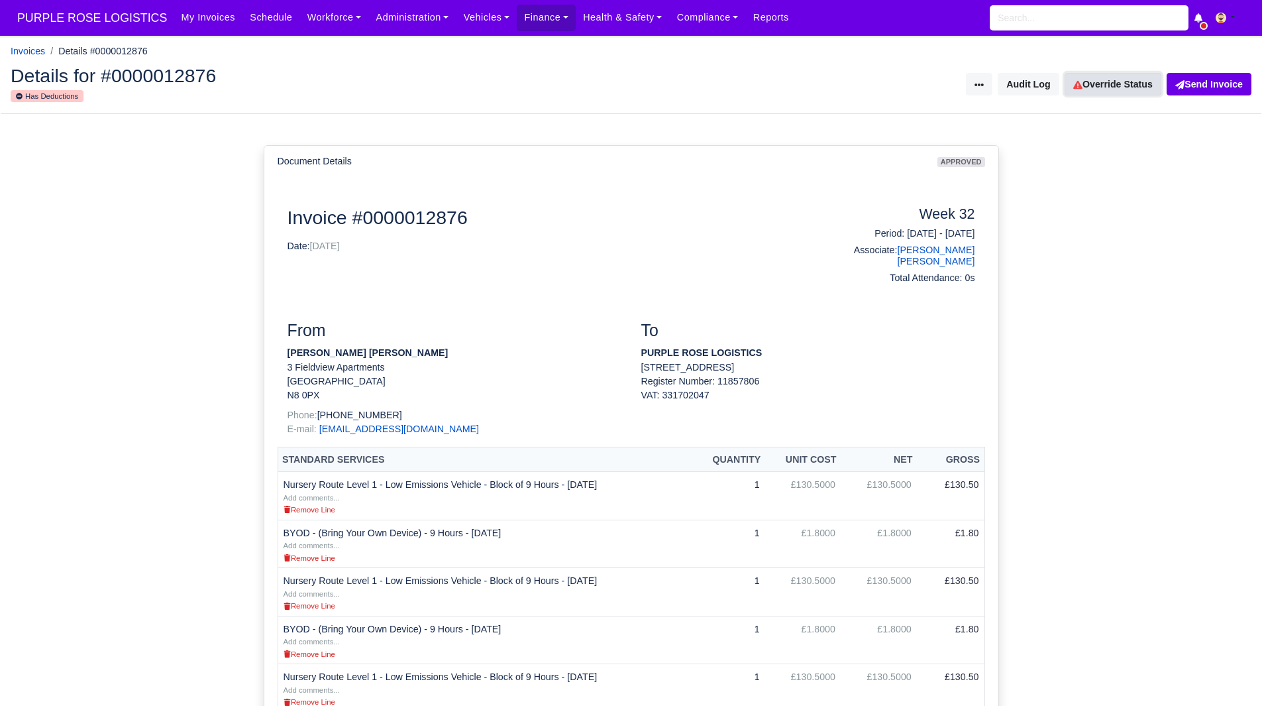
click at [1104, 87] on link "Override Status" at bounding box center [1113, 84] width 97 height 23
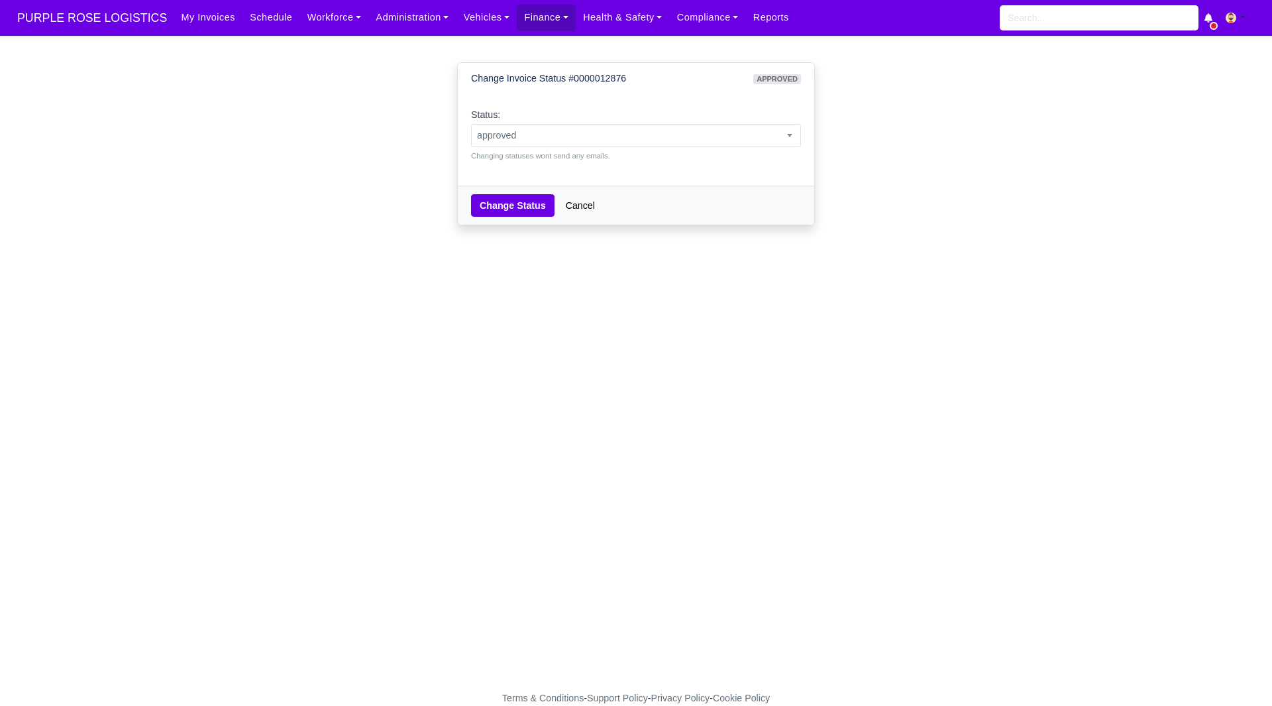
click at [554, 115] on div "Status: pending approved hold sent paid voided deducted disputed transferred ap…" at bounding box center [636, 134] width 330 height 54
click at [552, 136] on span "approved" at bounding box center [636, 135] width 329 height 17
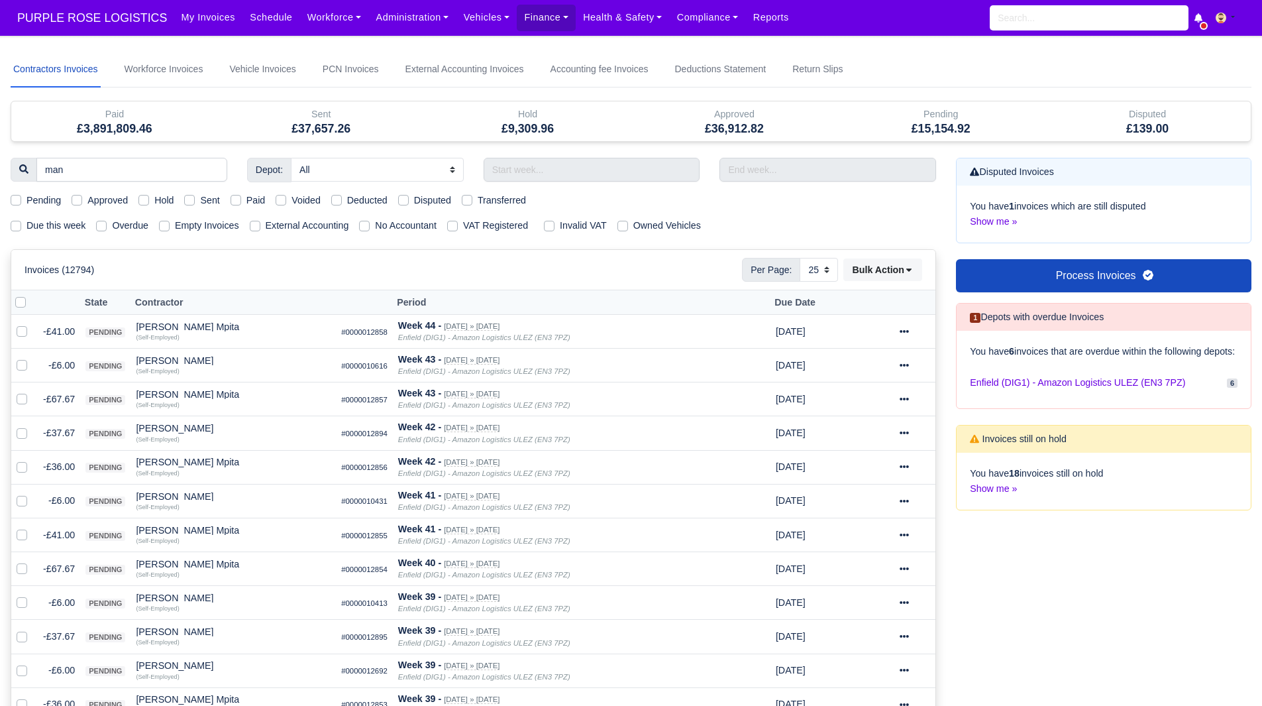
select select "25"
click at [214, 174] on input "man" at bounding box center [131, 170] width 191 height 24
click at [212, 173] on input "man" at bounding box center [131, 170] width 191 height 24
click at [41, 226] on label "Due this week" at bounding box center [56, 225] width 59 height 15
click at [21, 226] on input "Due this week" at bounding box center [16, 223] width 11 height 11
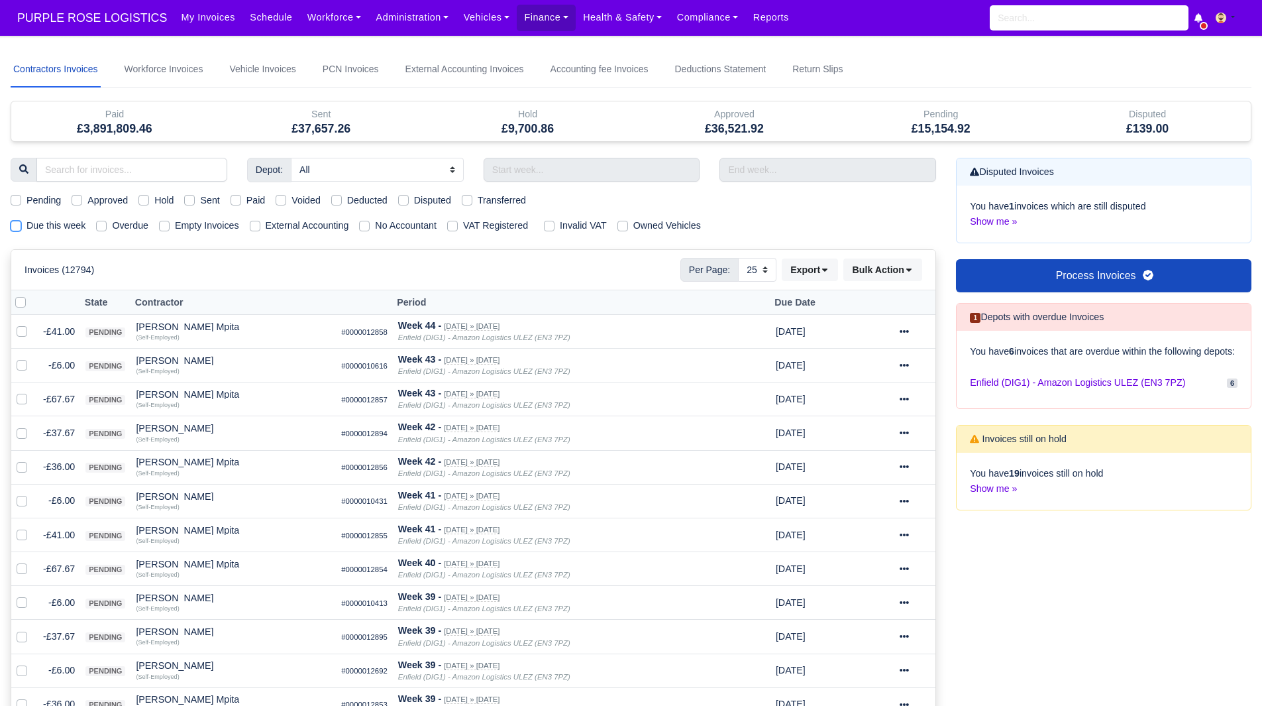
checkbox input "true"
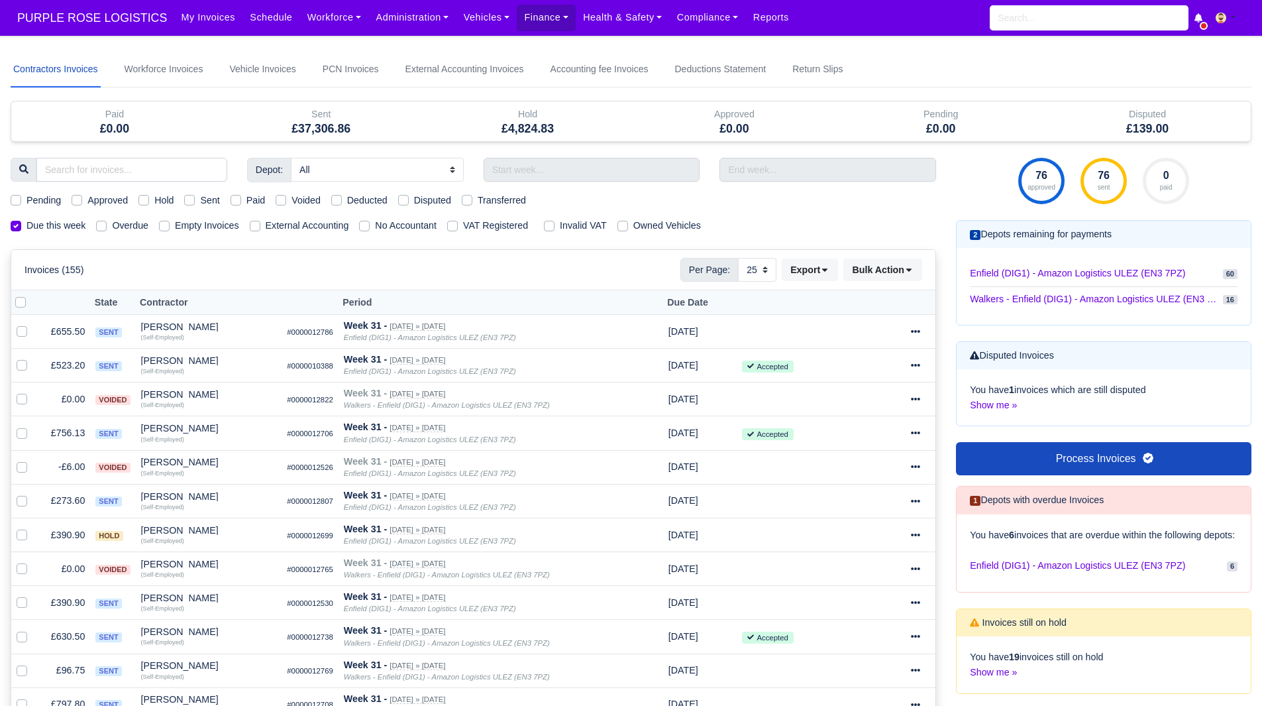
click at [154, 205] on label "Hold" at bounding box center [163, 200] width 19 height 15
click at [143, 203] on input "Hold" at bounding box center [143, 198] width 11 height 11
checkbox input "true"
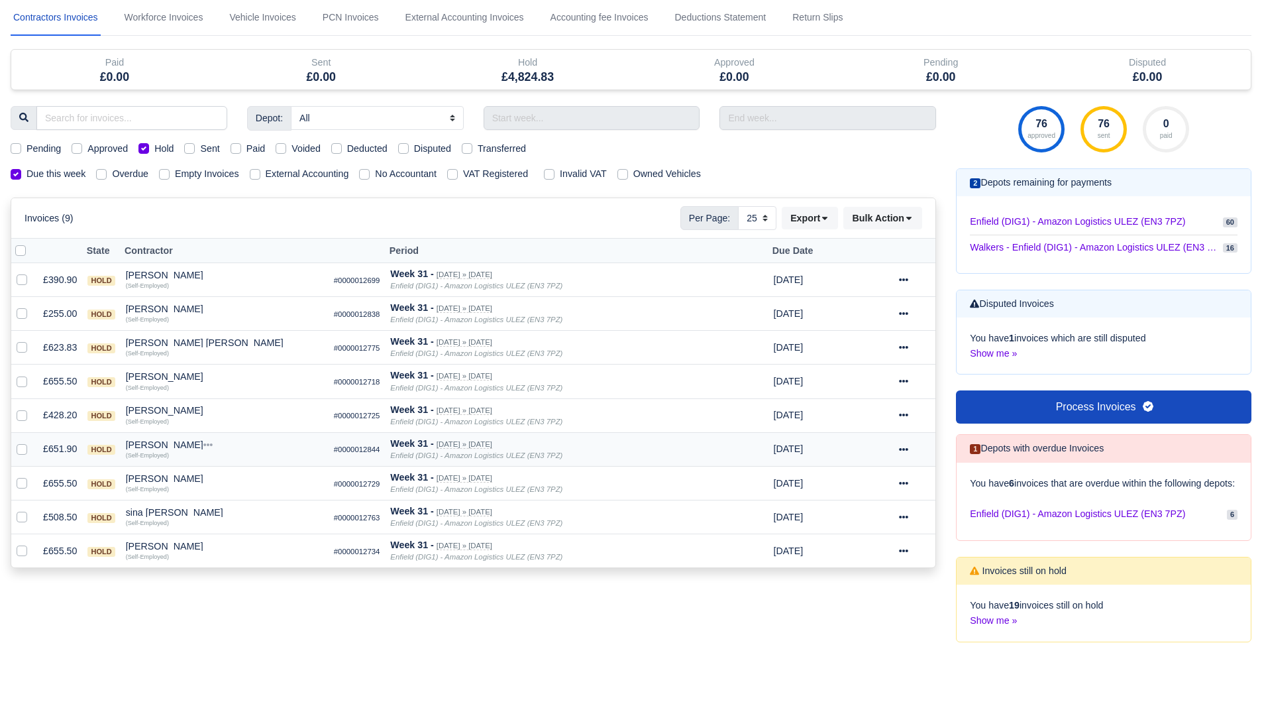
scroll to position [52, 0]
click at [152, 455] on small "(Self-Employed)" at bounding box center [147, 454] width 43 height 7
click at [160, 447] on div "Mehrshad Rizi" at bounding box center [224, 443] width 197 height 9
click at [244, 480] on button "Other Invoices" at bounding box center [300, 481] width 196 height 20
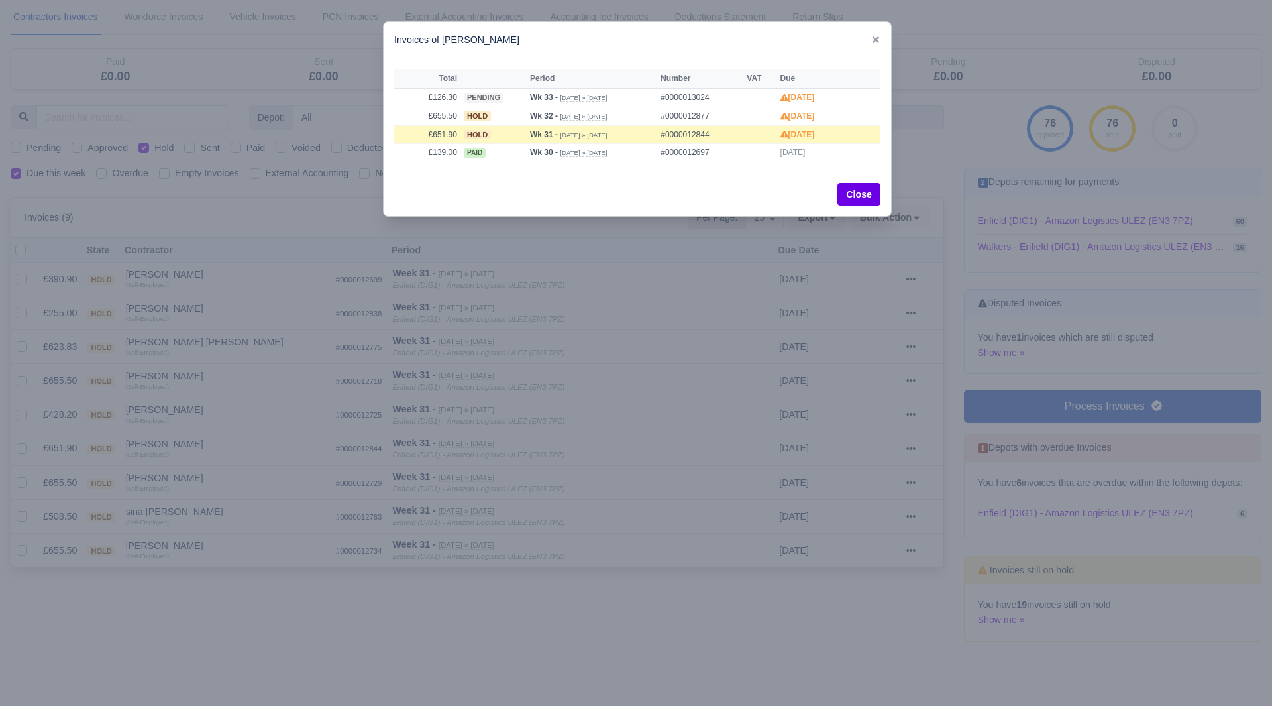
click at [197, 454] on div at bounding box center [636, 353] width 1272 height 706
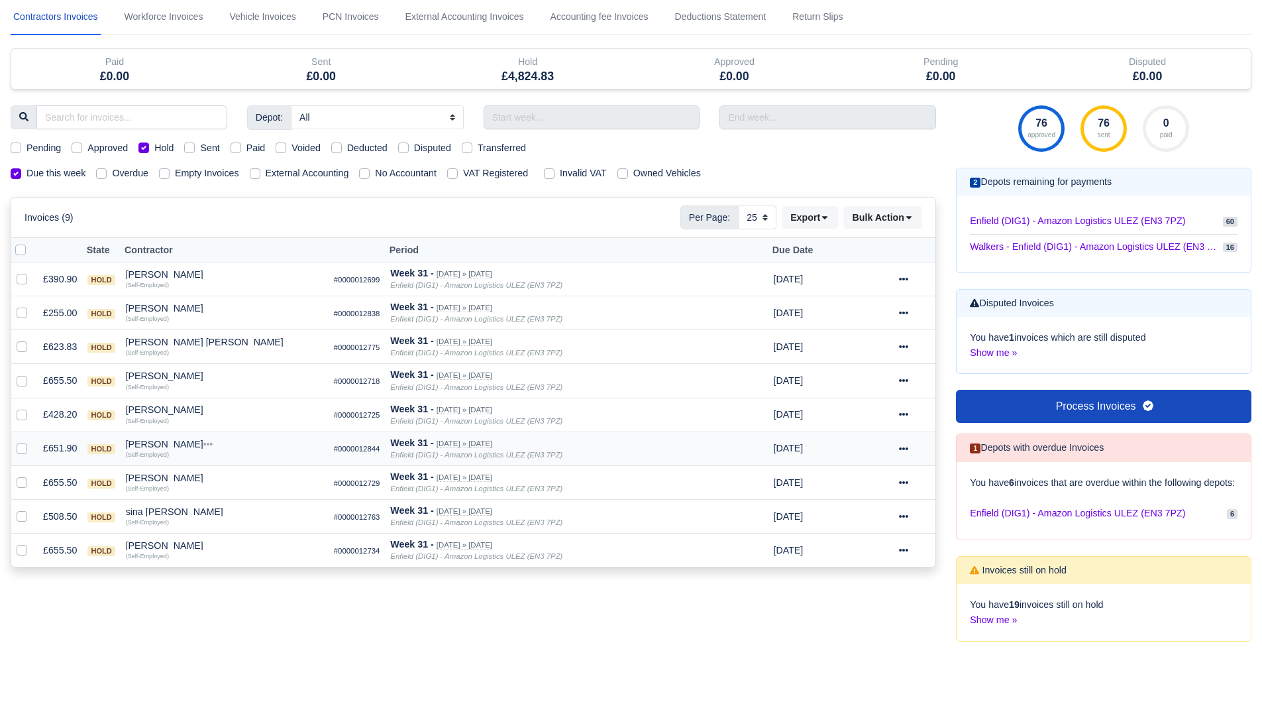
click at [143, 441] on div "Mehrshad Rizi" at bounding box center [224, 443] width 197 height 9
click at [219, 500] on button "Wallet" at bounding box center [300, 502] width 196 height 20
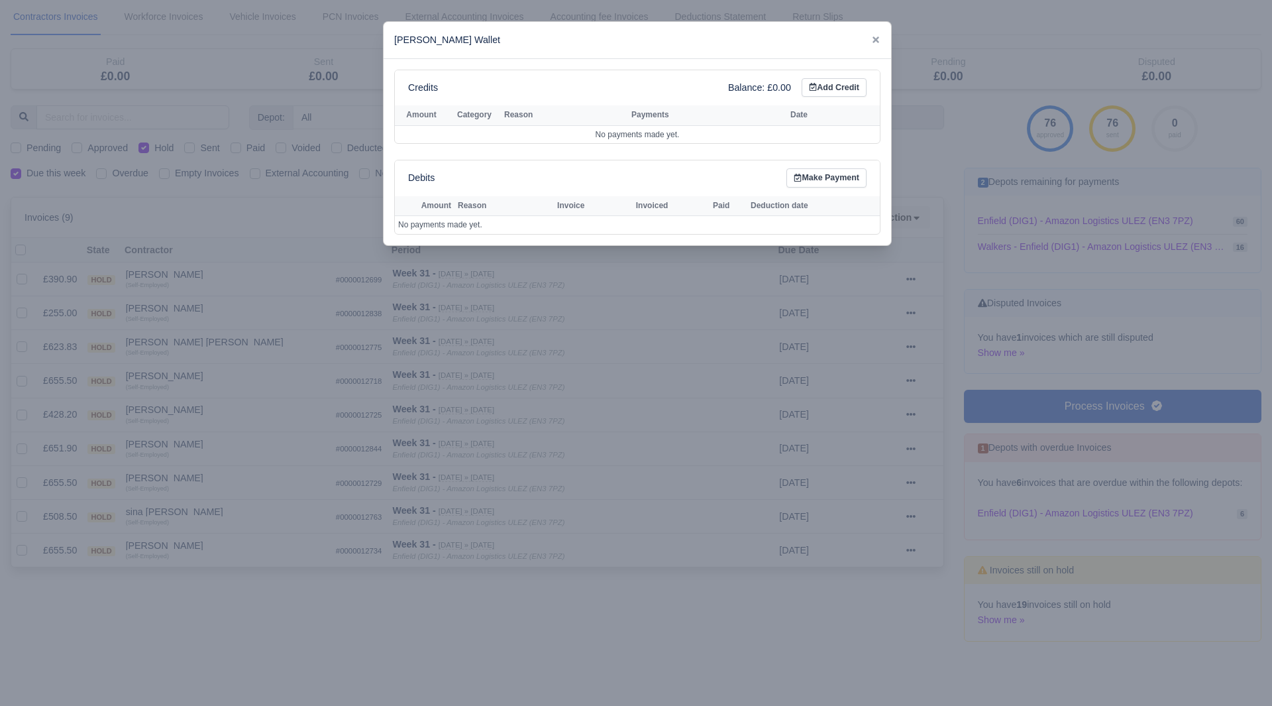
click at [292, 455] on div at bounding box center [636, 353] width 1272 height 706
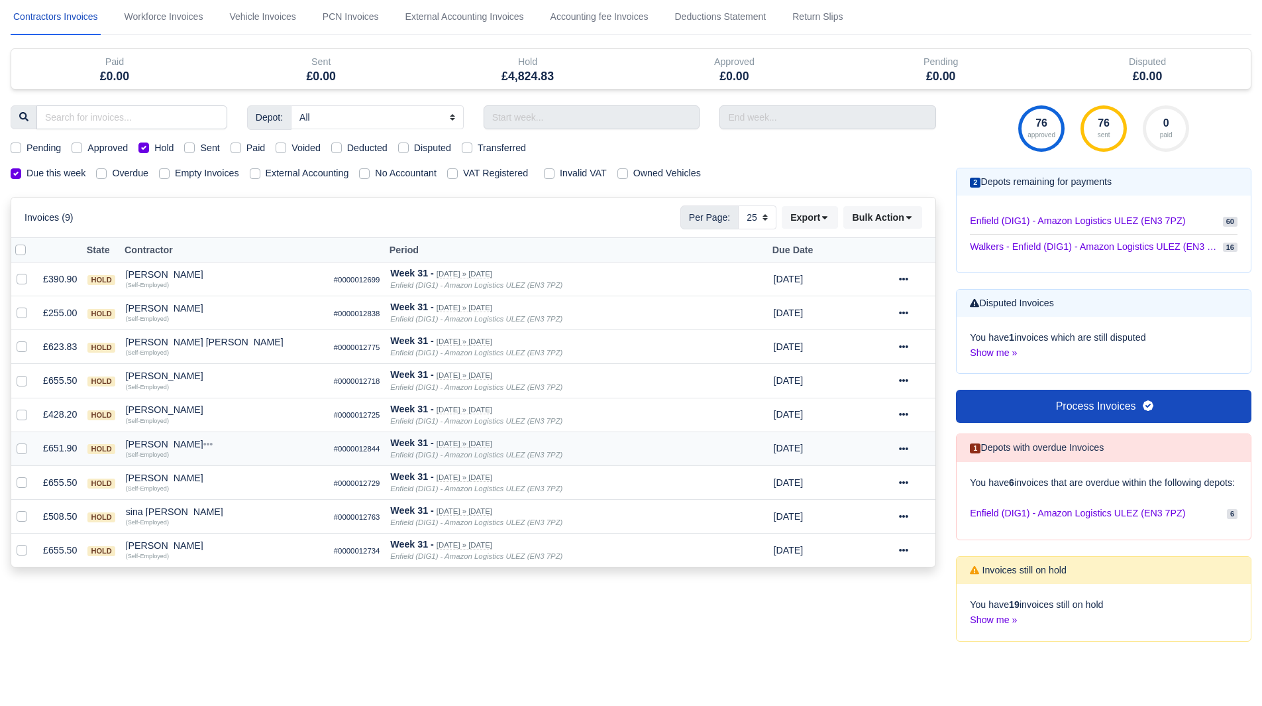
click at [904, 450] on icon at bounding box center [903, 448] width 9 height 3
click at [871, 492] on link "Show Invoice" at bounding box center [871, 488] width 118 height 21
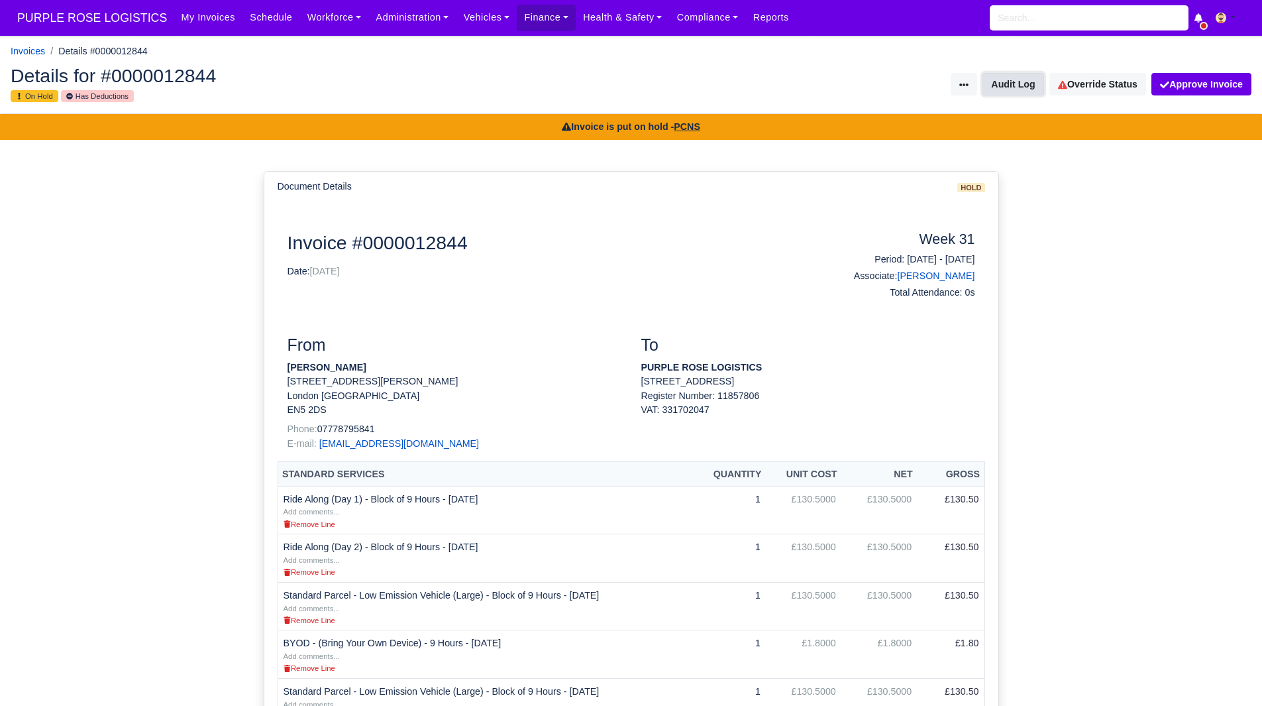
click at [1018, 81] on button "Audit Log" at bounding box center [1013, 84] width 61 height 23
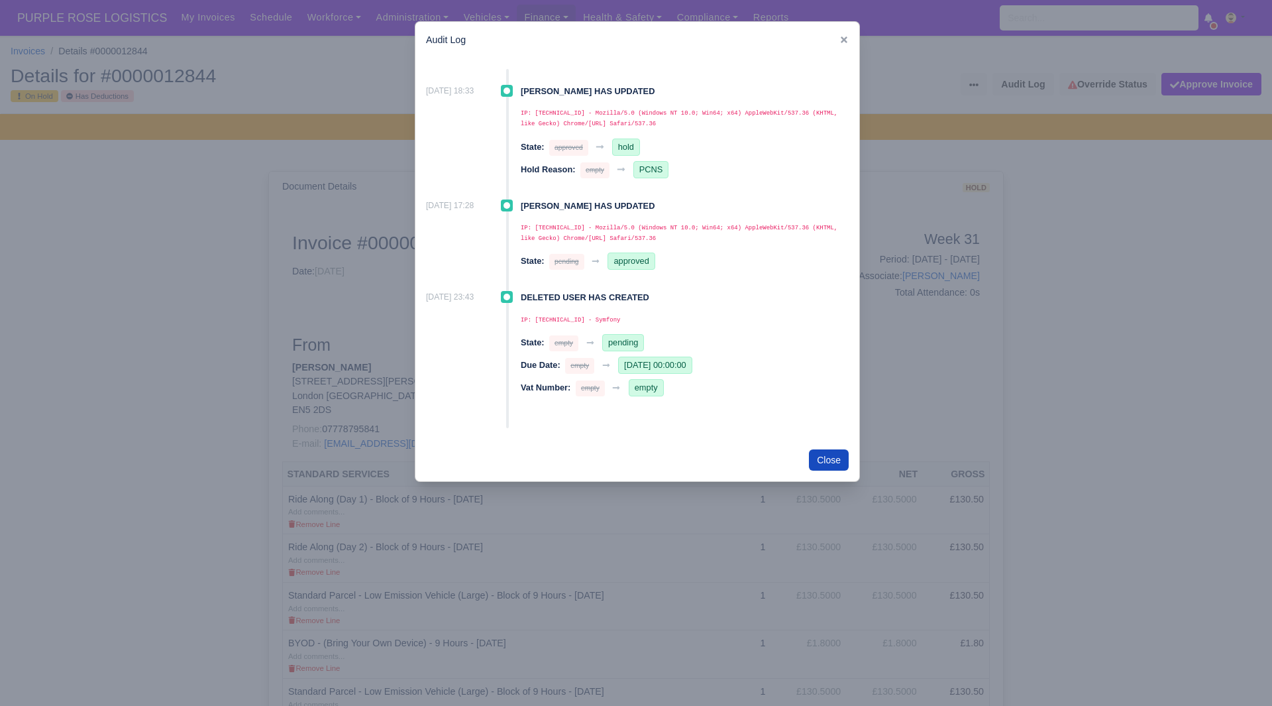
click at [1040, 154] on div at bounding box center [636, 353] width 1272 height 706
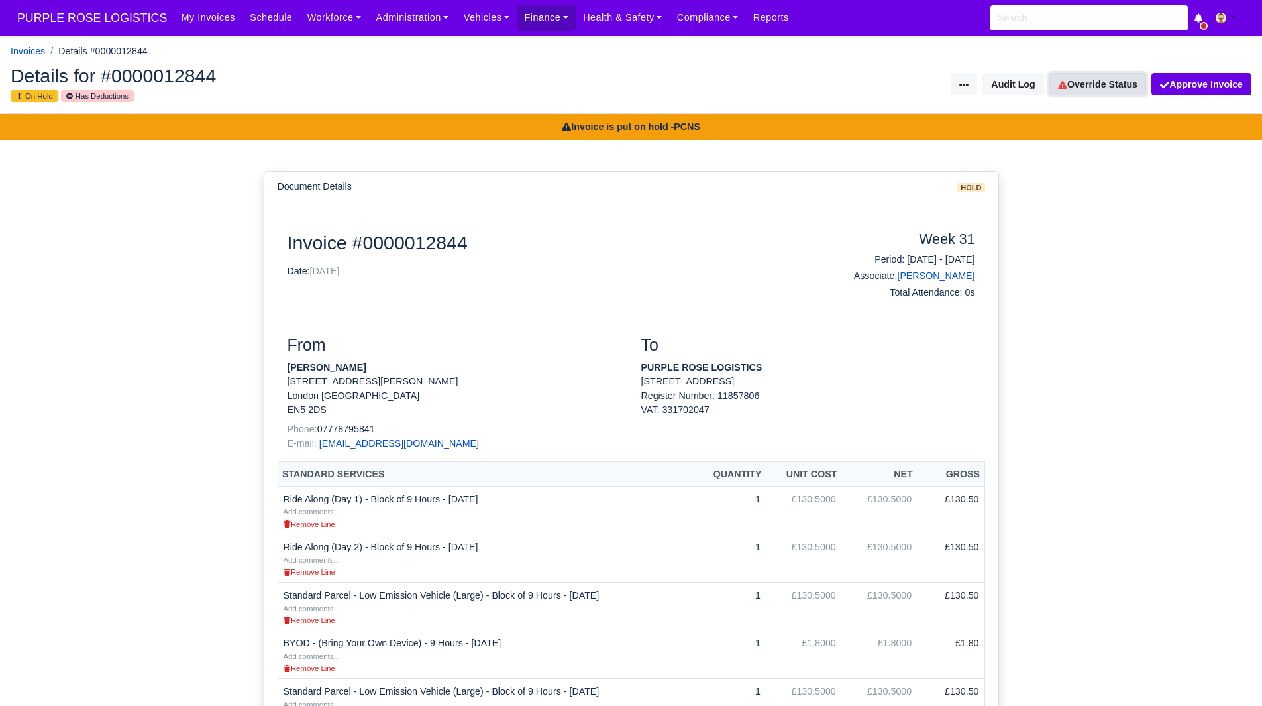
click at [1104, 79] on link "Override Status" at bounding box center [1098, 84] width 97 height 23
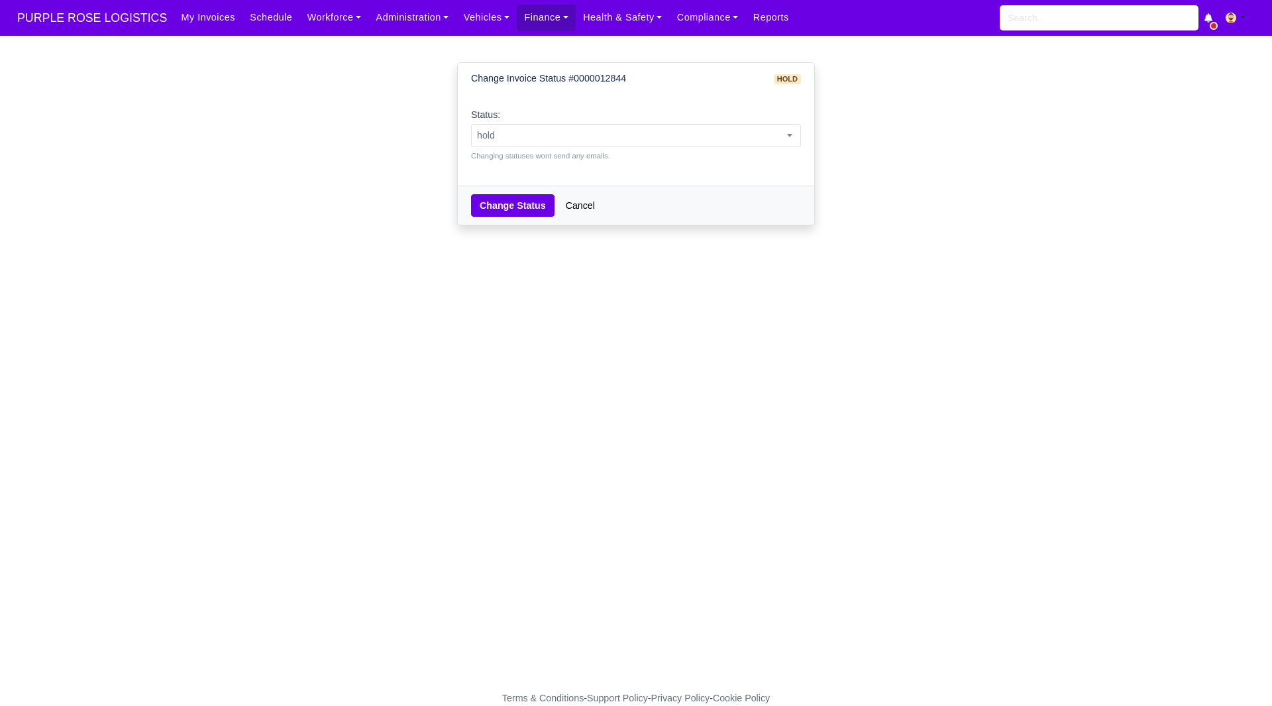
click at [657, 121] on div "Status: pending approved hold sent paid voided deducted disputed transferred ho…" at bounding box center [636, 134] width 330 height 54
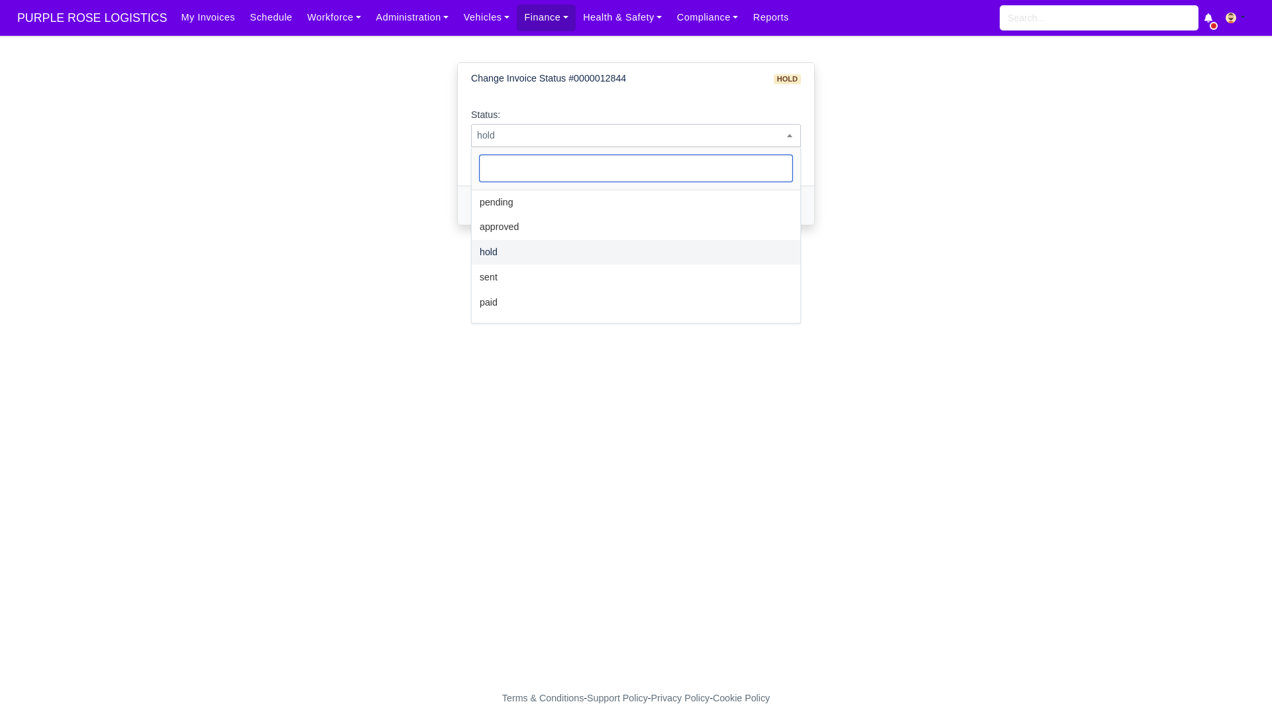
click at [644, 131] on span "hold" at bounding box center [636, 135] width 329 height 17
select select "sent"
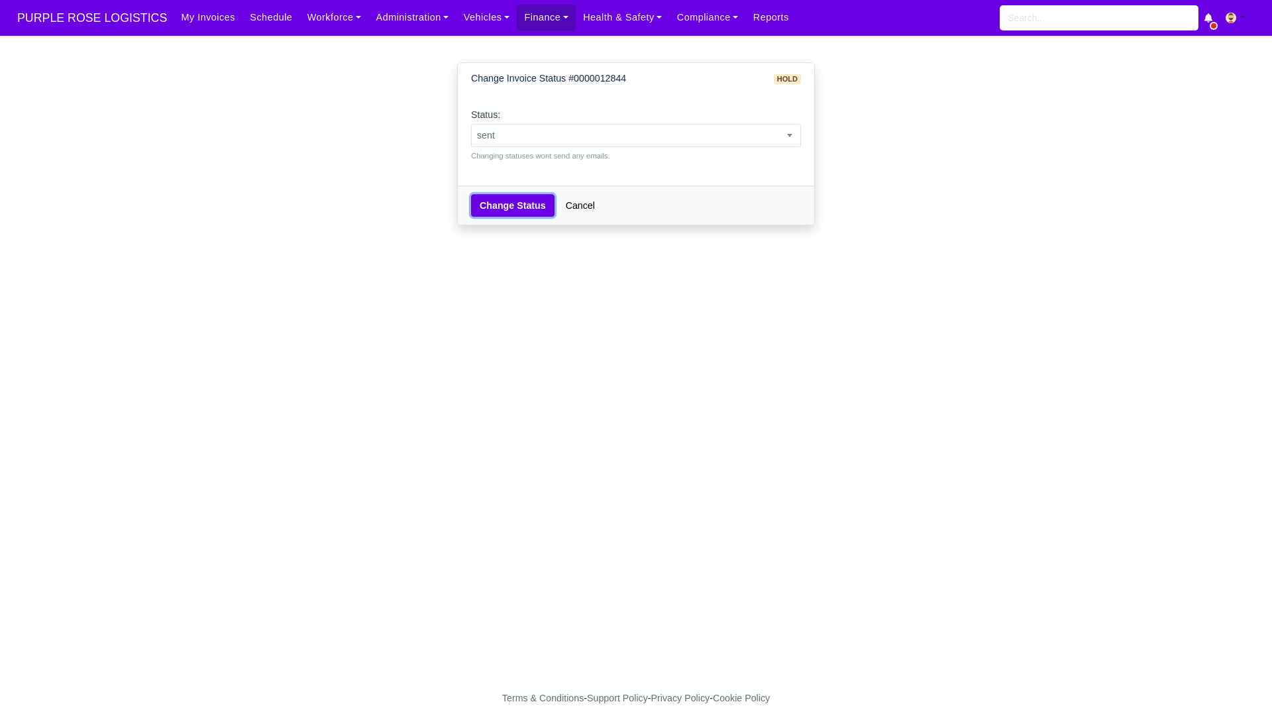
click at [504, 214] on button "Change Status" at bounding box center [512, 205] width 83 height 23
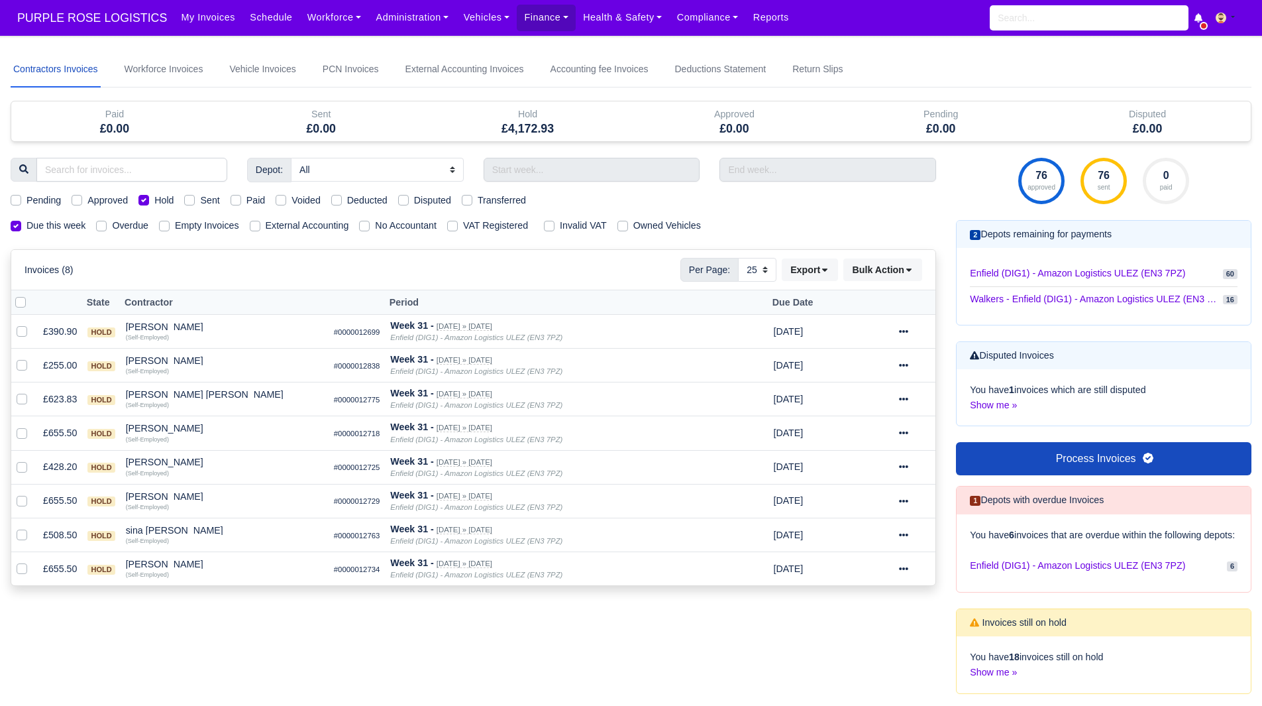
select select "25"
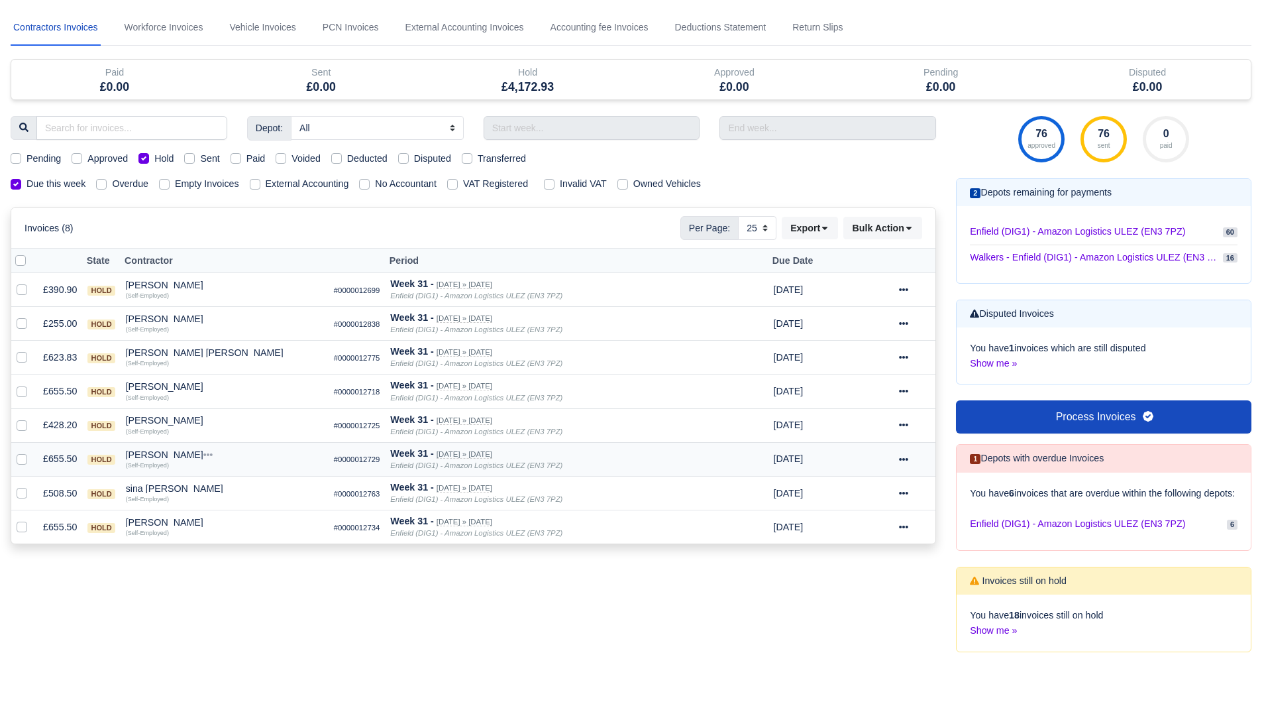
click at [158, 455] on div "[PERSON_NAME]" at bounding box center [224, 454] width 197 height 9
click at [244, 496] on button "Other Invoices" at bounding box center [300, 492] width 196 height 20
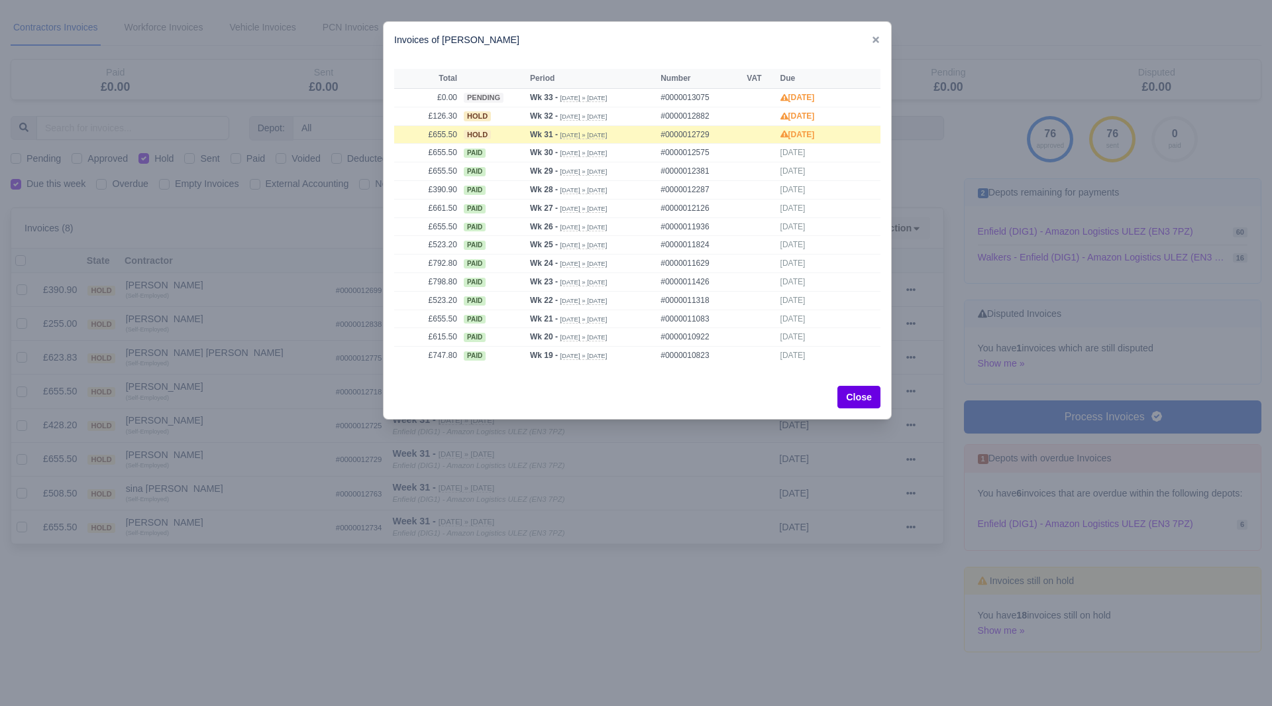
click at [202, 478] on div at bounding box center [636, 353] width 1272 height 706
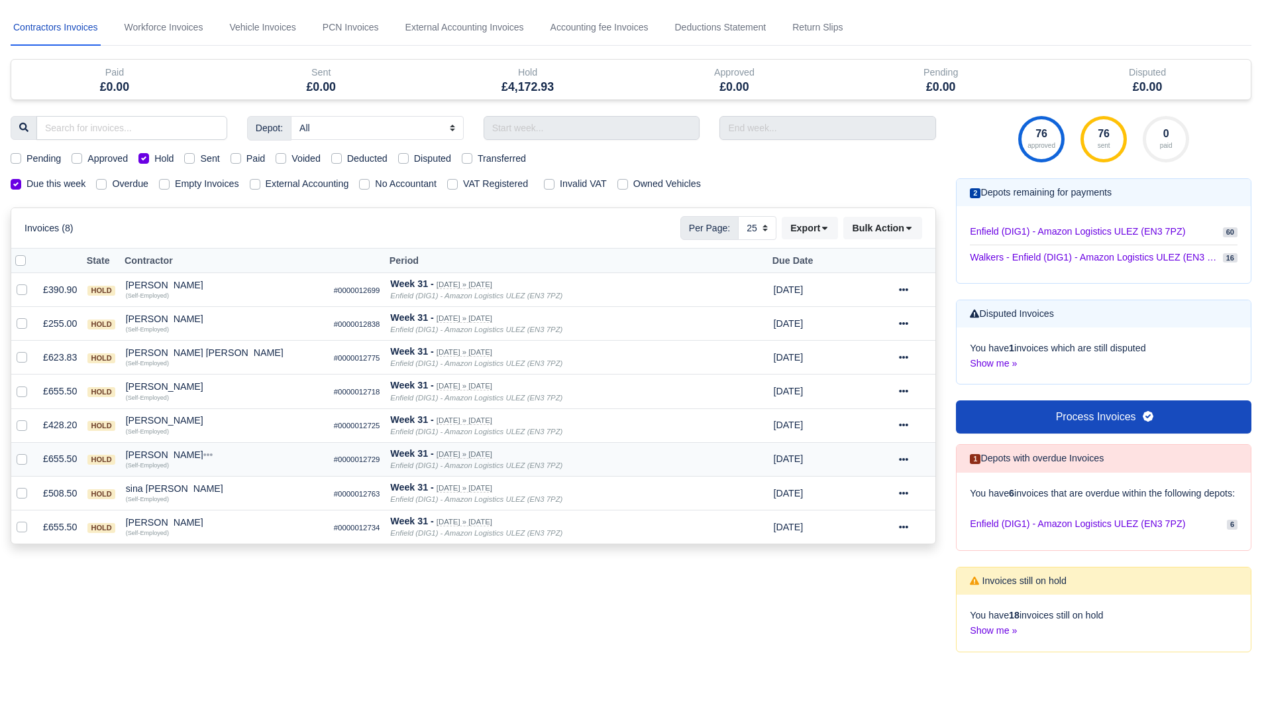
click at [143, 450] on div "Raul Rinne" at bounding box center [224, 454] width 197 height 9
click at [229, 512] on button "Wallet" at bounding box center [300, 512] width 196 height 20
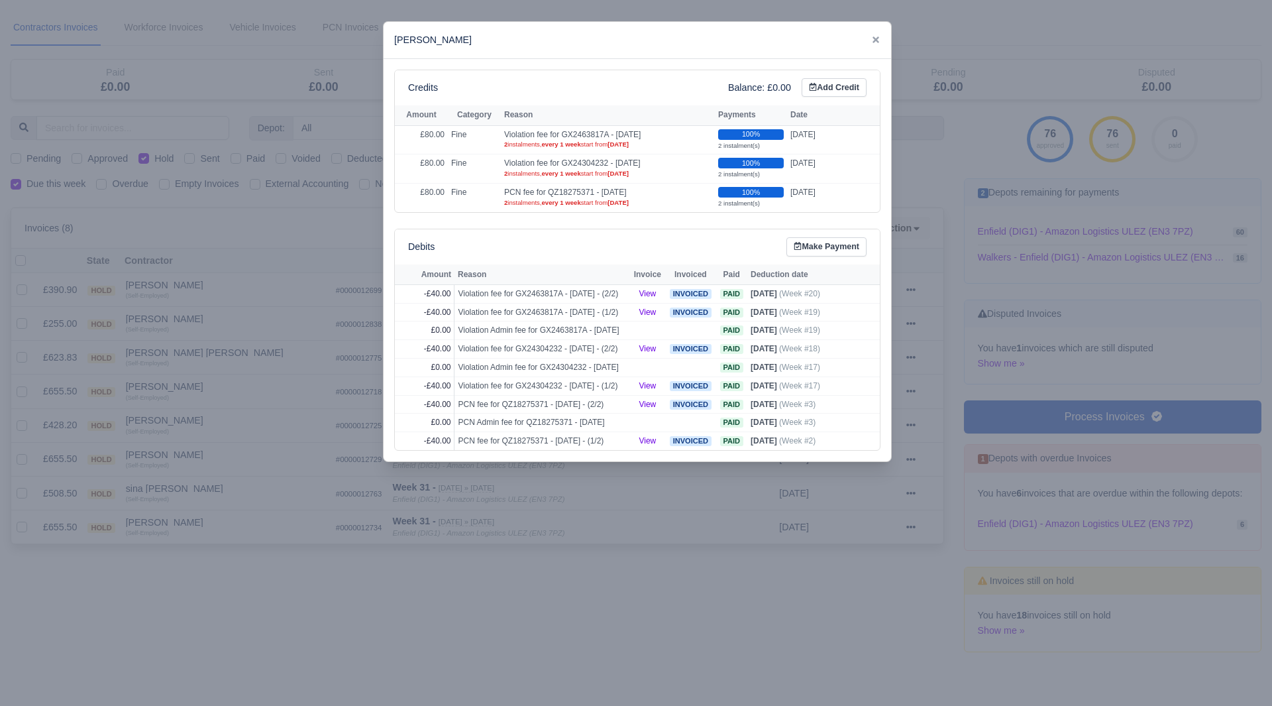
click at [192, 486] on div at bounding box center [636, 353] width 1272 height 706
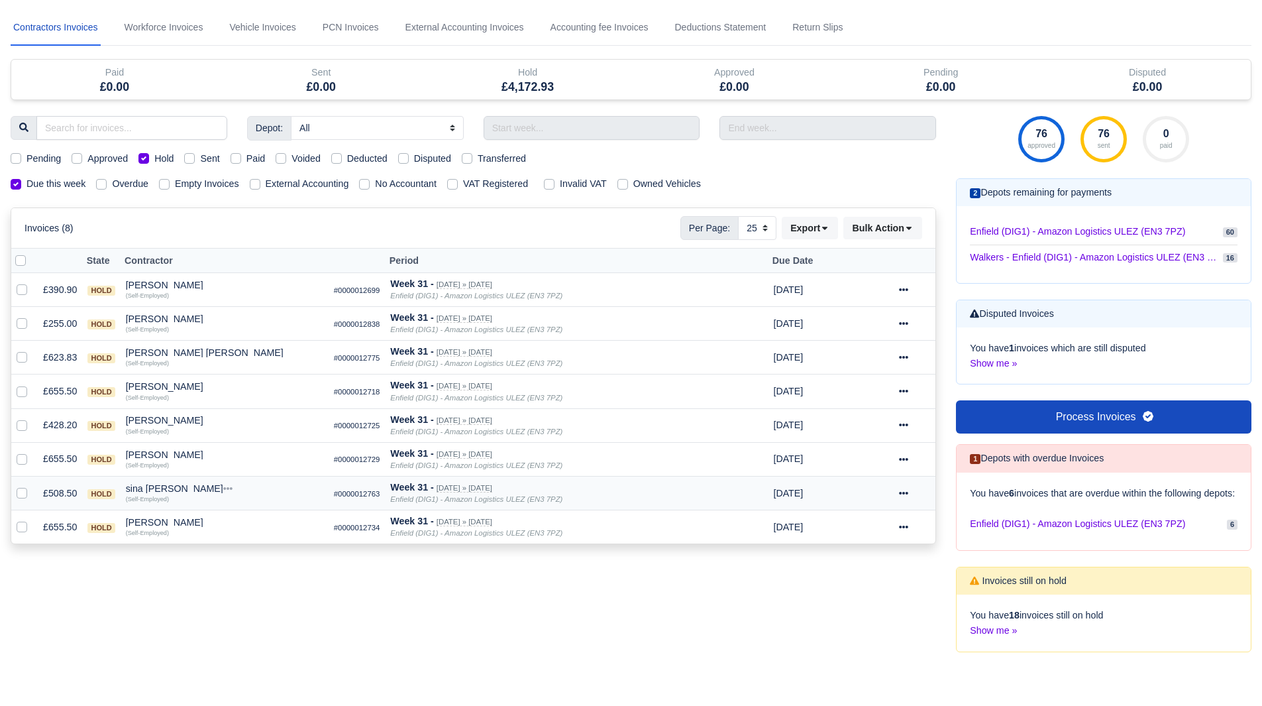
click at [158, 486] on div "sina sami" at bounding box center [224, 488] width 197 height 9
click at [256, 520] on button "Other Invoices" at bounding box center [300, 526] width 196 height 20
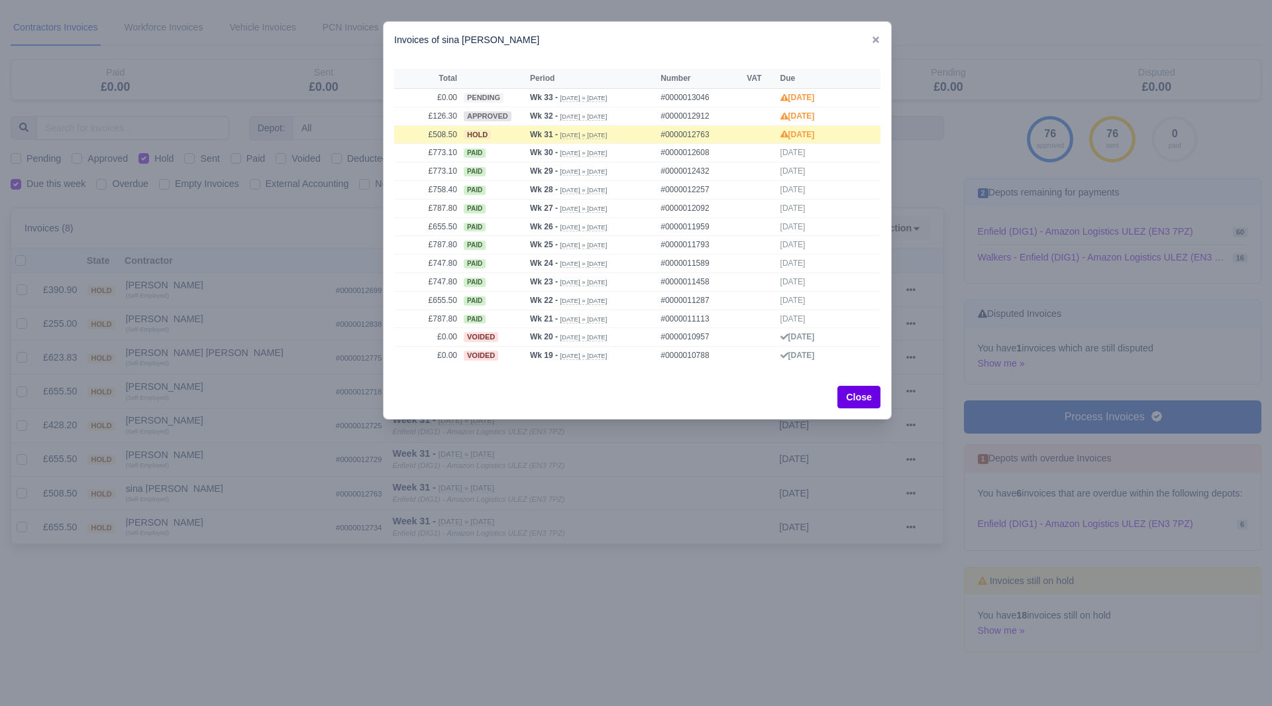
click at [225, 502] on div at bounding box center [636, 353] width 1272 height 706
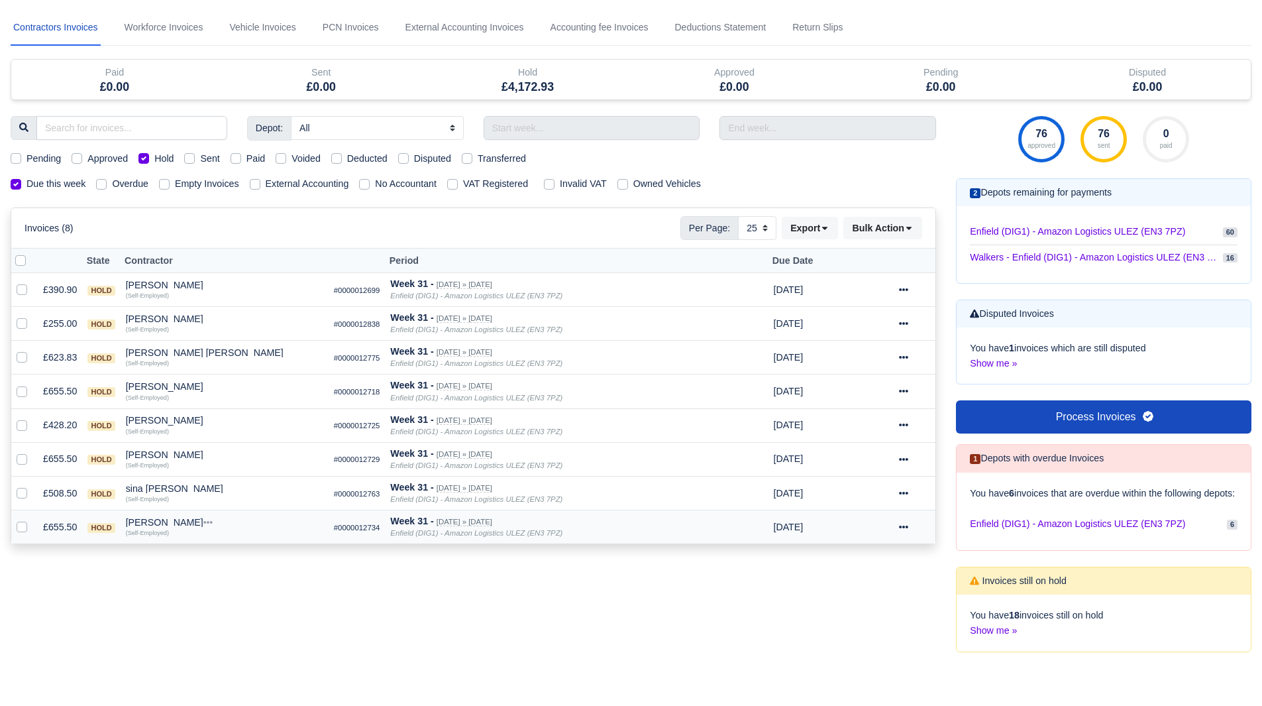
click at [152, 519] on div "[PERSON_NAME]" at bounding box center [224, 521] width 197 height 9
click at [236, 560] on button "Other Invoices" at bounding box center [300, 560] width 196 height 20
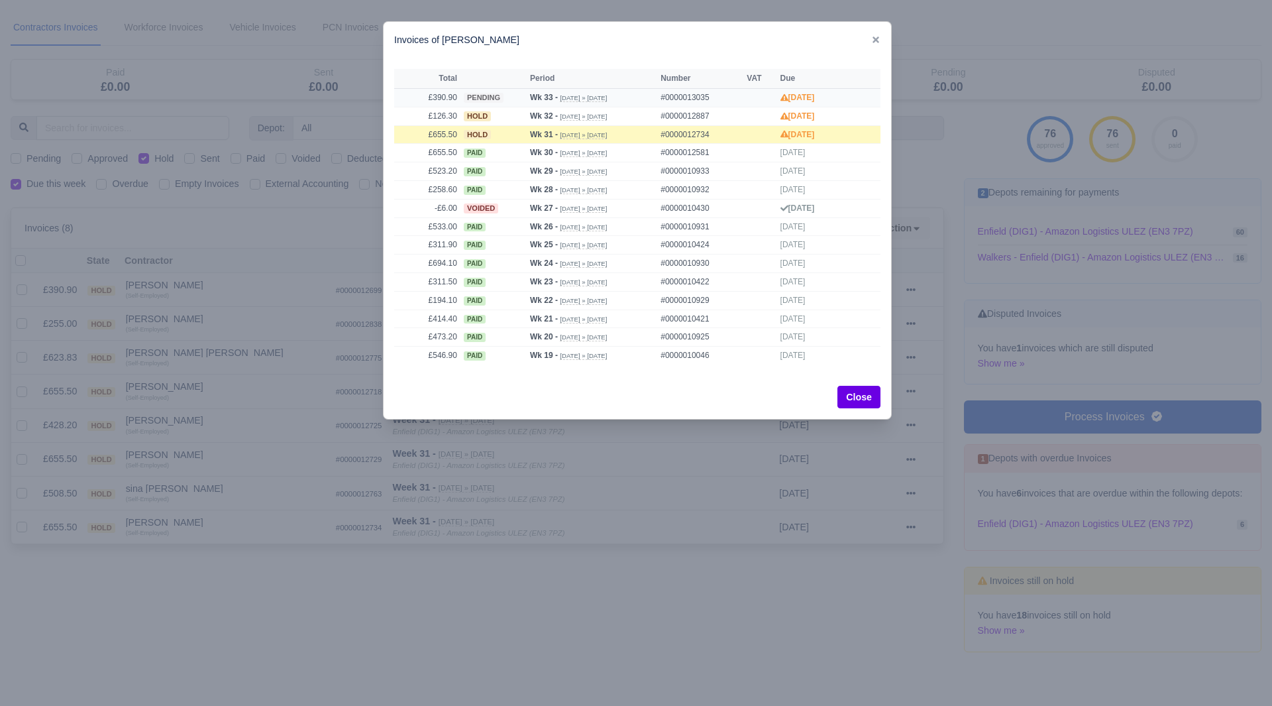
click at [439, 94] on td "£390.90" at bounding box center [427, 97] width 66 height 19
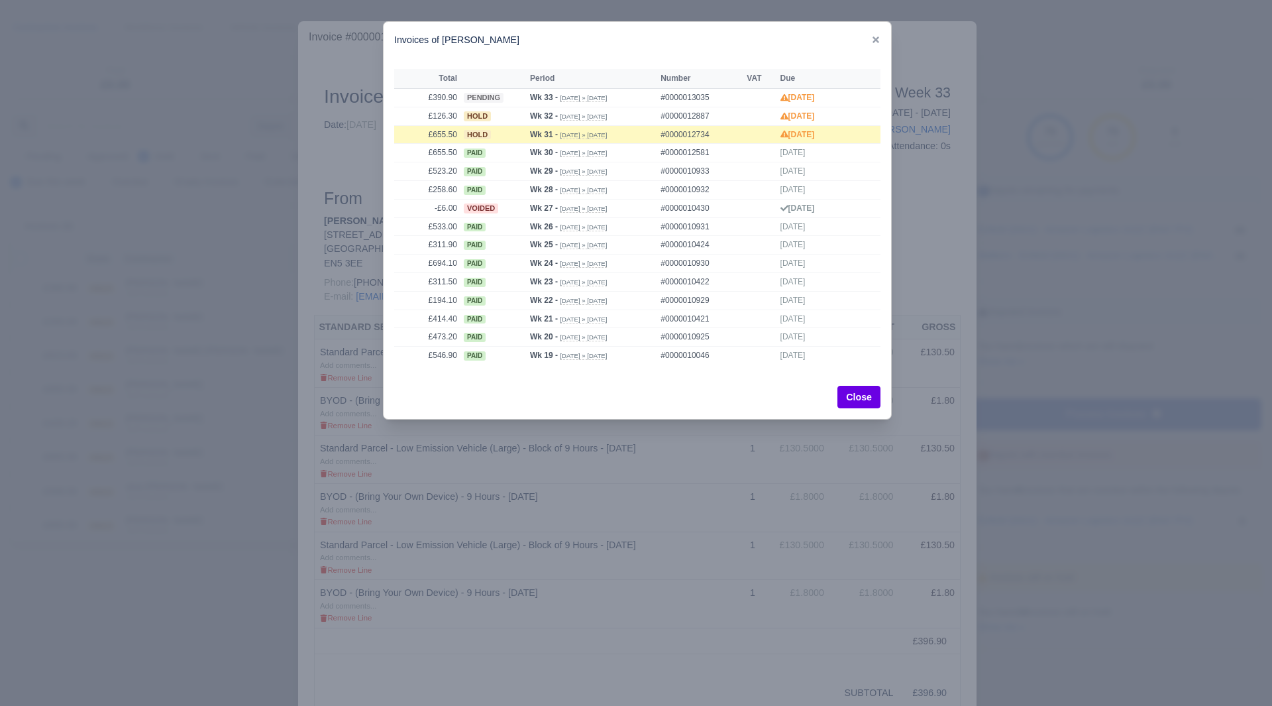
click at [211, 325] on div at bounding box center [636, 353] width 1272 height 706
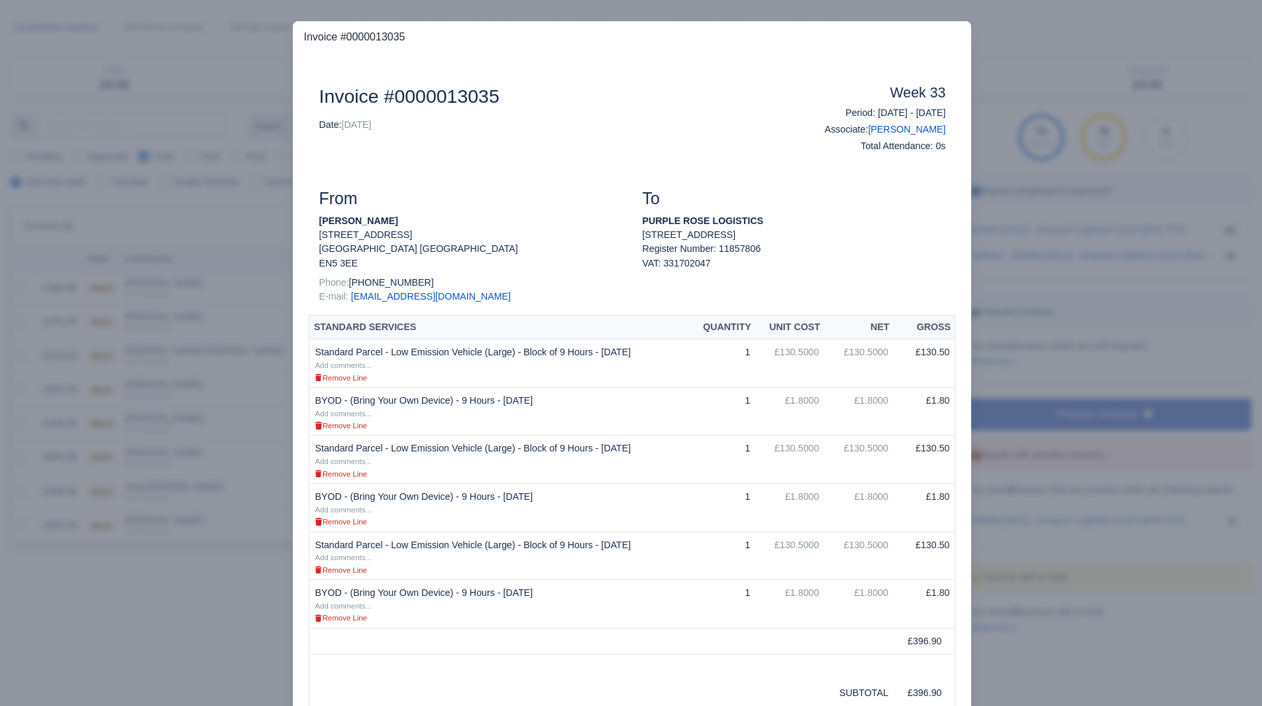
click at [196, 382] on div at bounding box center [631, 353] width 1262 height 706
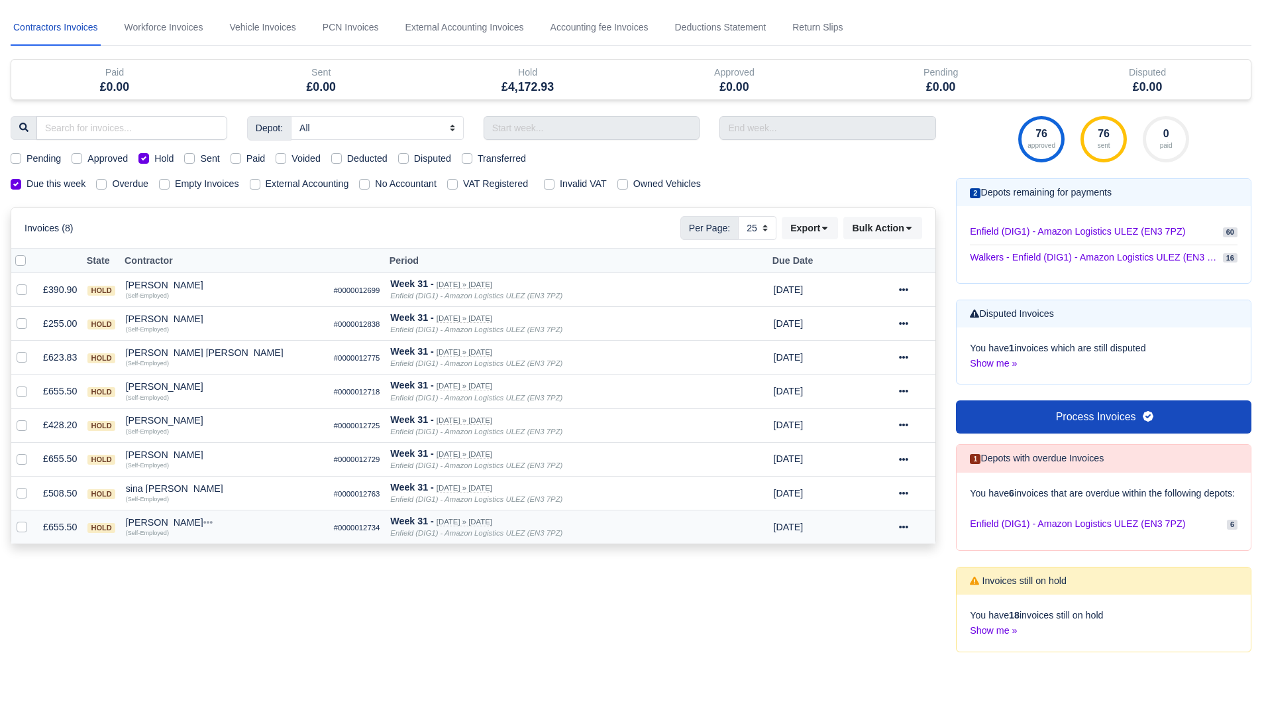
click at [141, 529] on small "(Self-Employed)" at bounding box center [147, 532] width 43 height 7
click at [151, 526] on div "[PERSON_NAME]" at bounding box center [224, 521] width 197 height 9
click at [225, 555] on button "Other Invoices" at bounding box center [300, 560] width 196 height 20
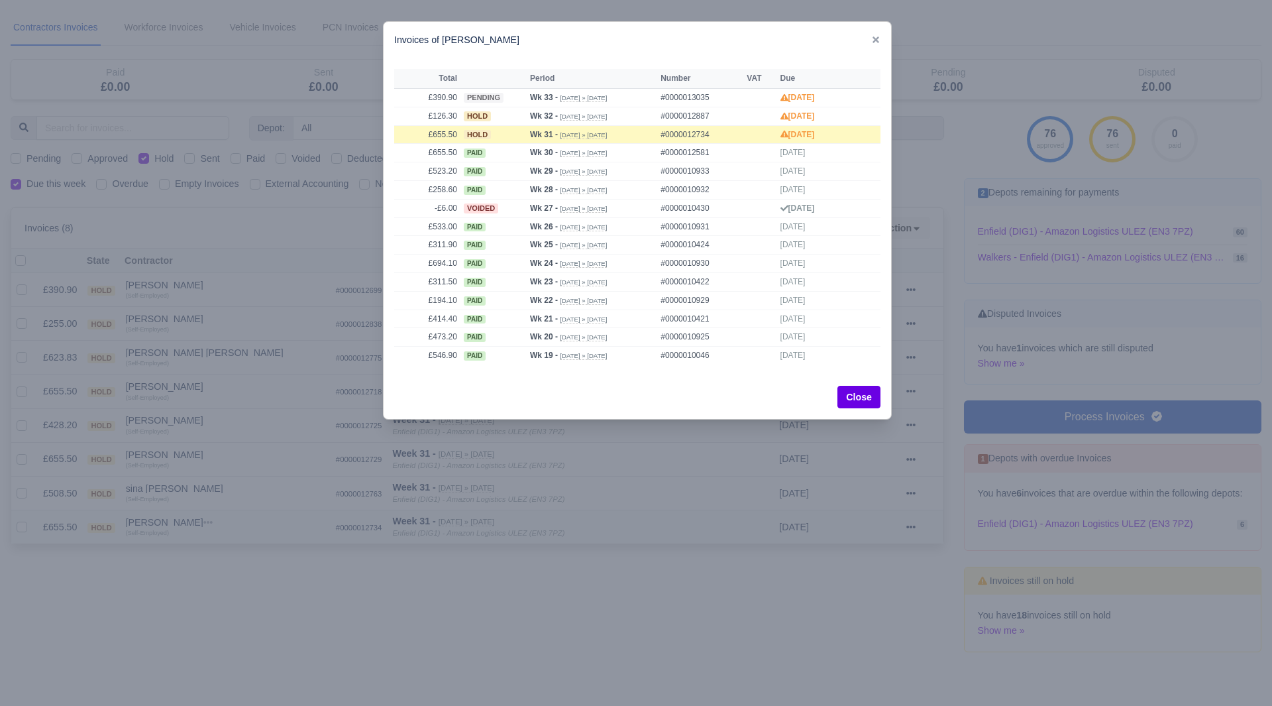
click at [225, 555] on div at bounding box center [636, 353] width 1272 height 706
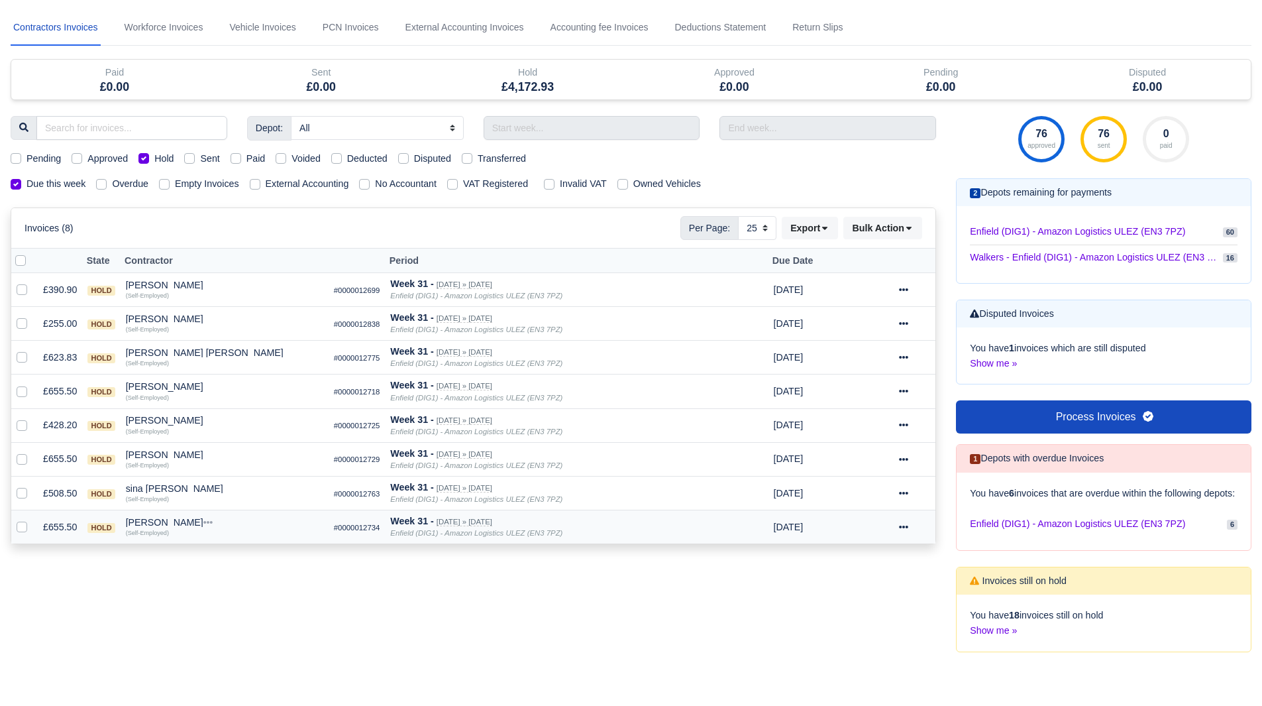
click at [160, 521] on div "Yahye Abdi" at bounding box center [224, 521] width 197 height 9
click at [262, 581] on button "Wallet" at bounding box center [300, 580] width 196 height 20
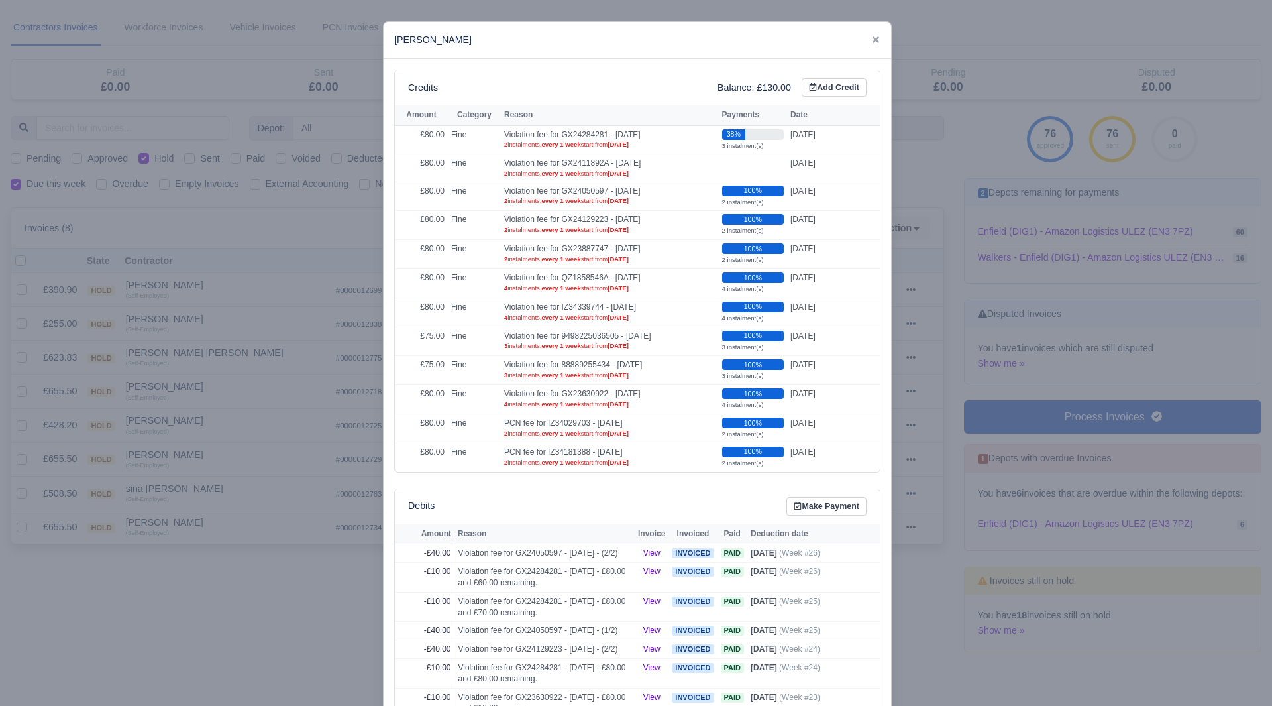
click at [225, 572] on div at bounding box center [636, 353] width 1272 height 706
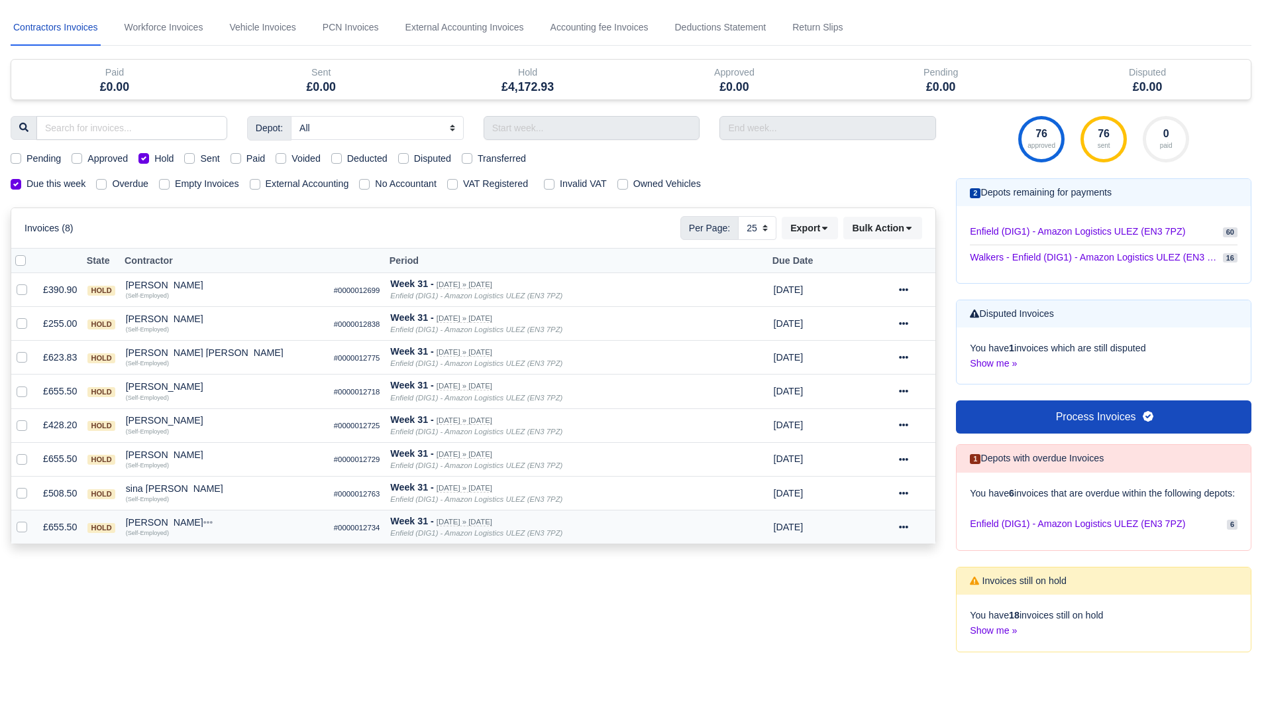
click at [903, 533] on div at bounding box center [914, 526] width 31 height 15
click at [891, 362] on link "Show Invoice" at bounding box center [871, 359] width 118 height 21
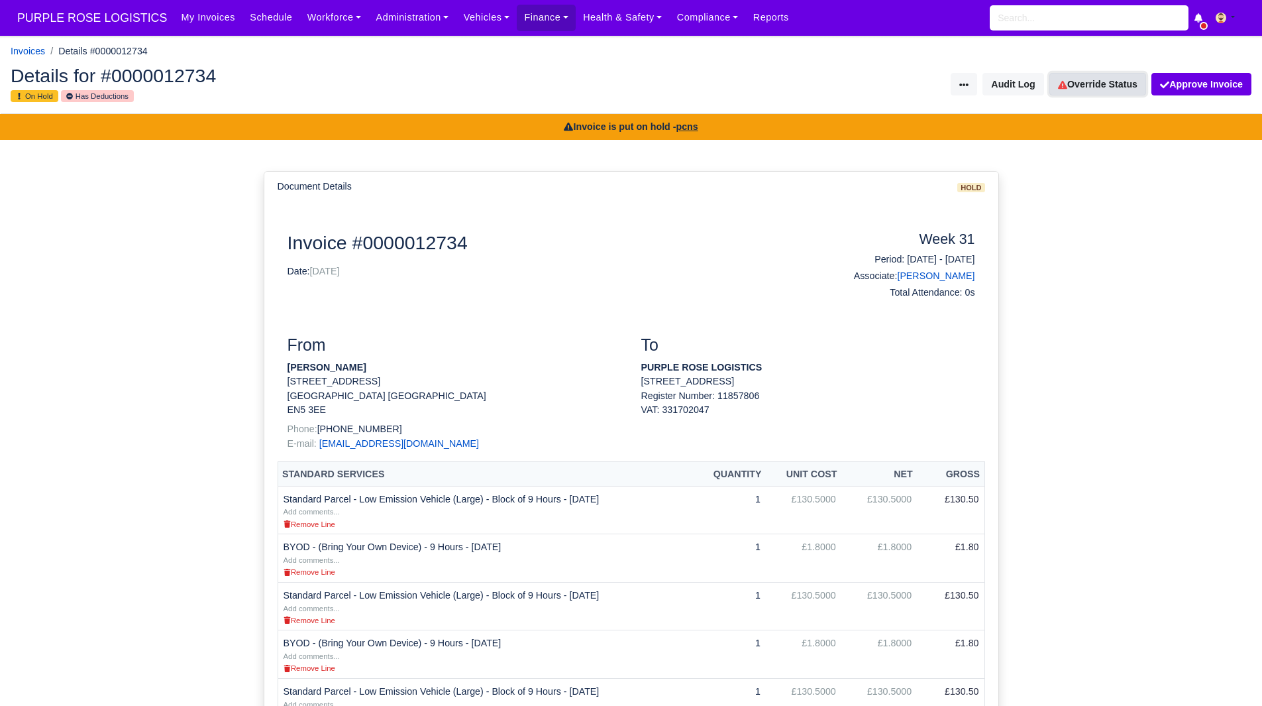
click at [1111, 80] on link "Override Status" at bounding box center [1098, 84] width 97 height 23
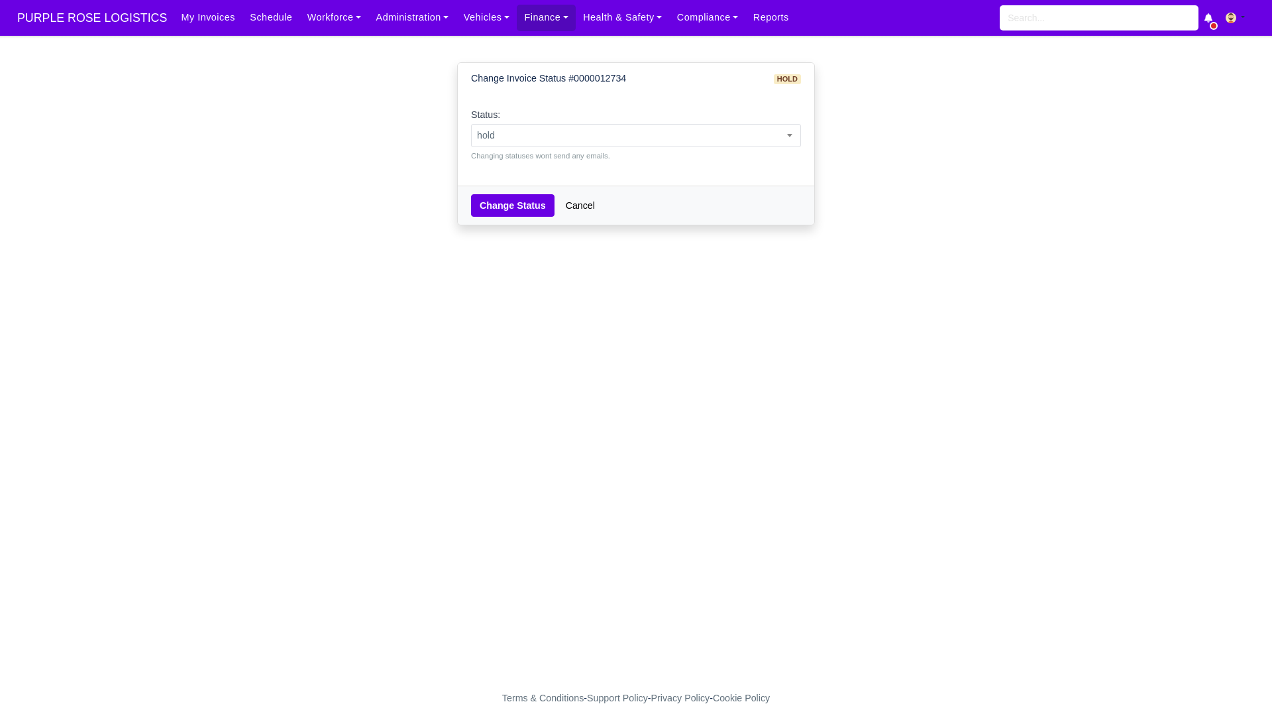
click at [732, 121] on div "Status: pending approved hold sent paid voided deducted disputed transferred ho…" at bounding box center [636, 134] width 330 height 54
click at [726, 131] on span "hold" at bounding box center [636, 135] width 329 height 17
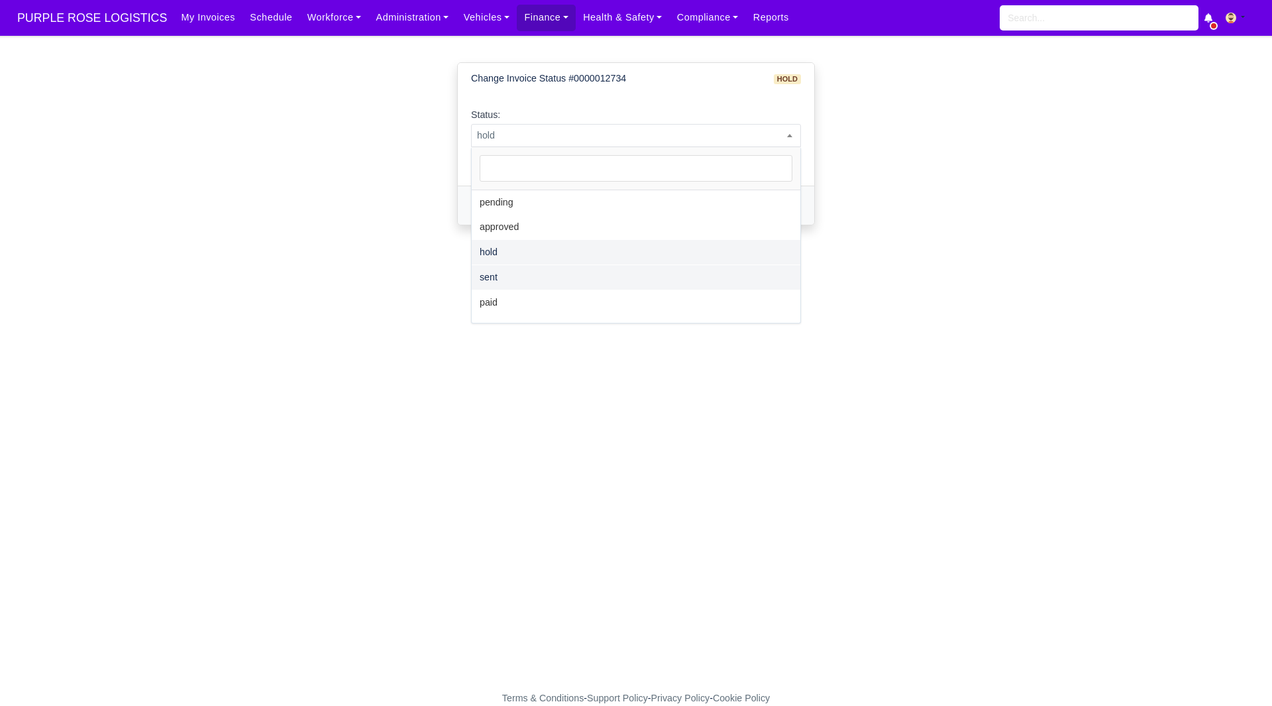
select select "sent"
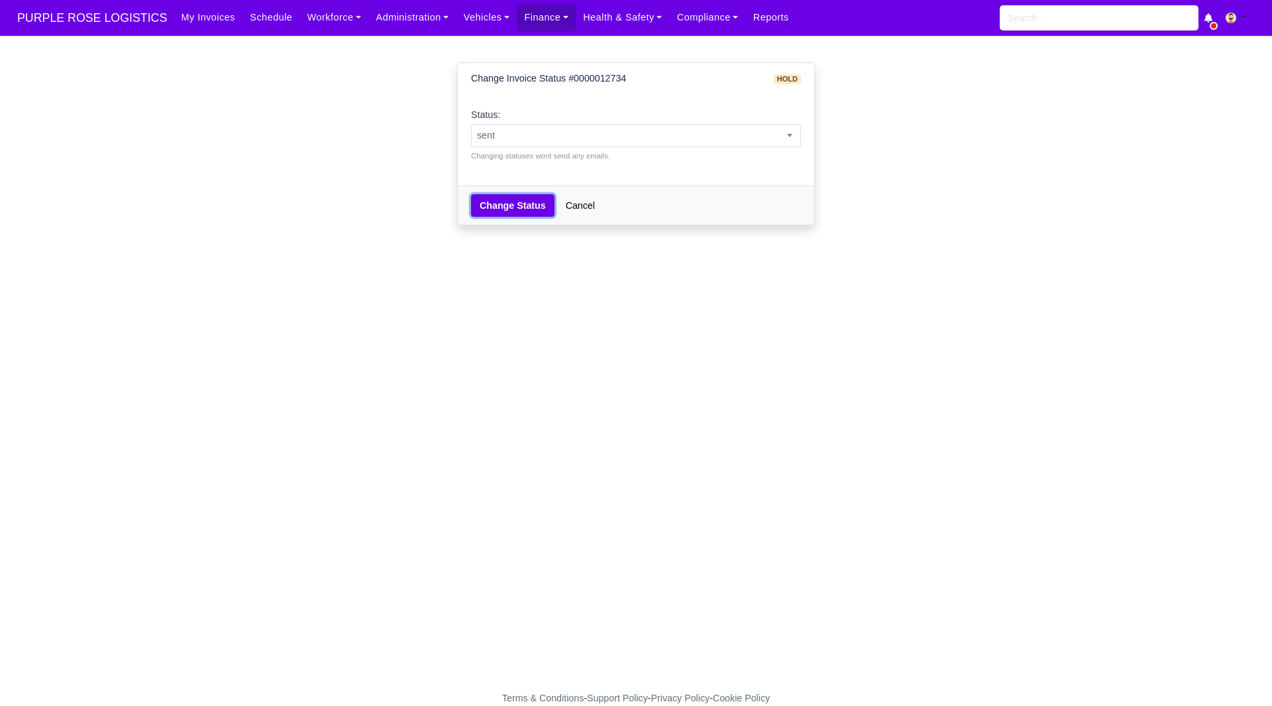
click at [496, 208] on button "Change Status" at bounding box center [512, 205] width 83 height 23
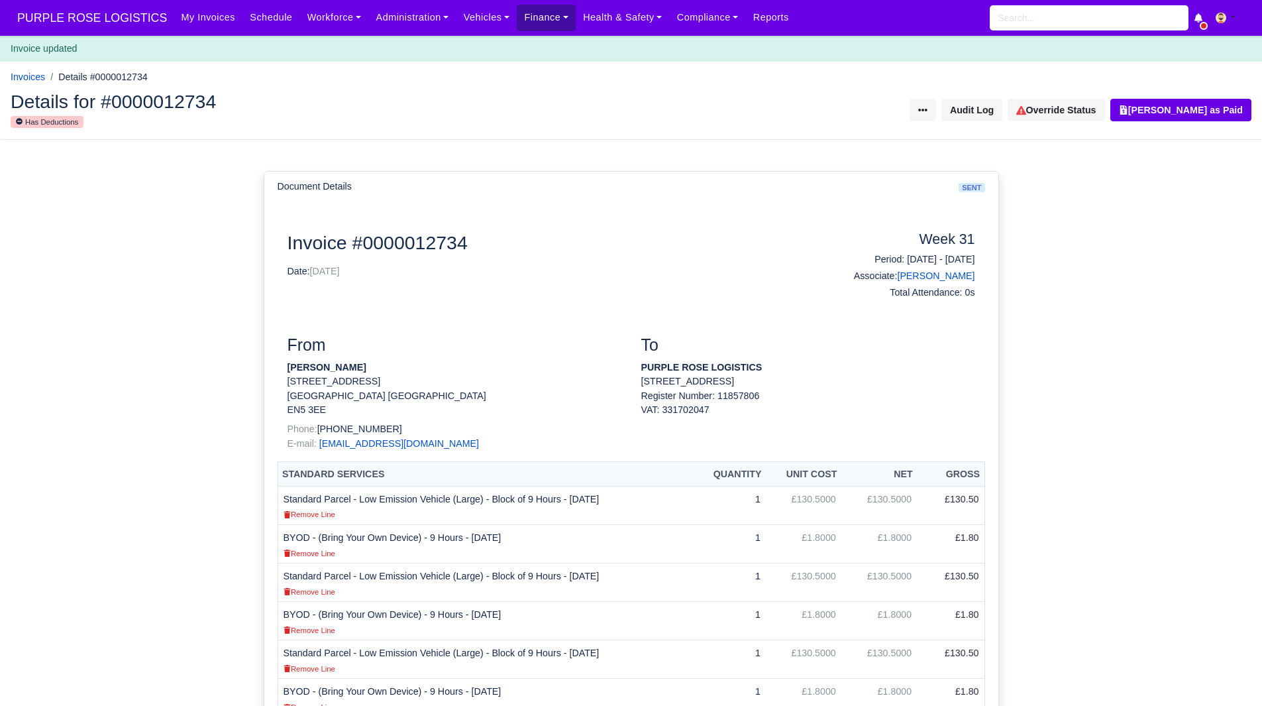
click at [530, 13] on link "Finance" at bounding box center [546, 18] width 59 height 26
click at [533, 41] on link "Invoices" at bounding box center [576, 47] width 107 height 28
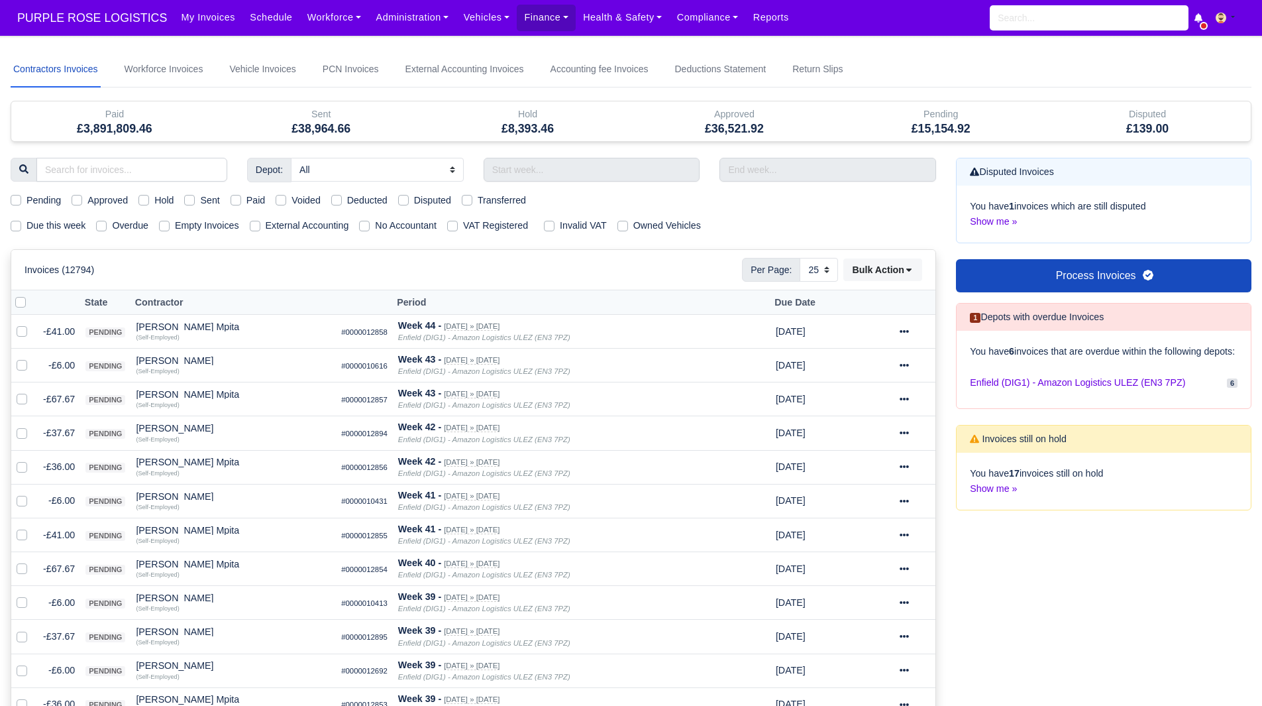
select select "25"
